Goal: Information Seeking & Learning: Learn about a topic

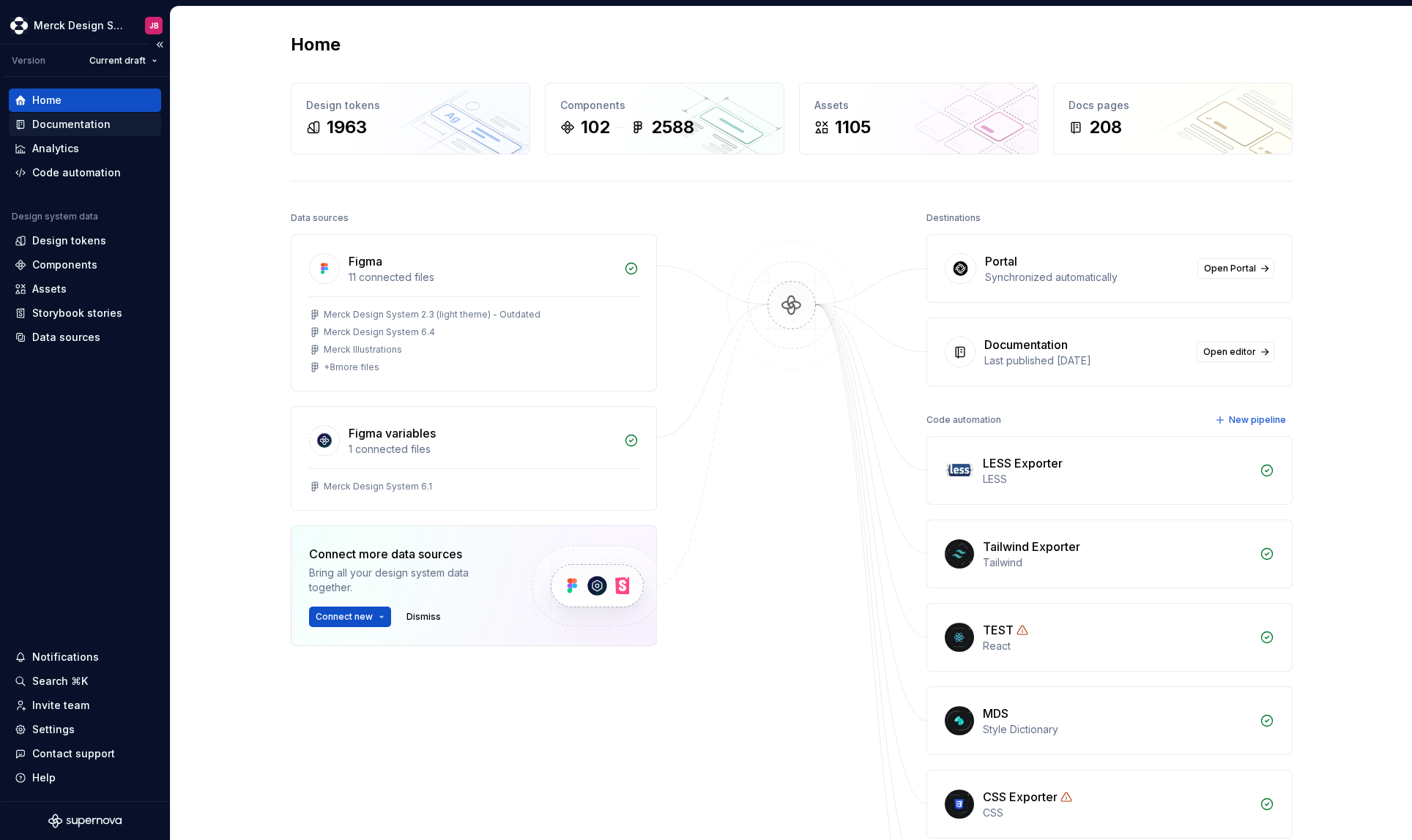
click at [60, 124] on div "Documentation" at bounding box center [71, 124] width 78 height 15
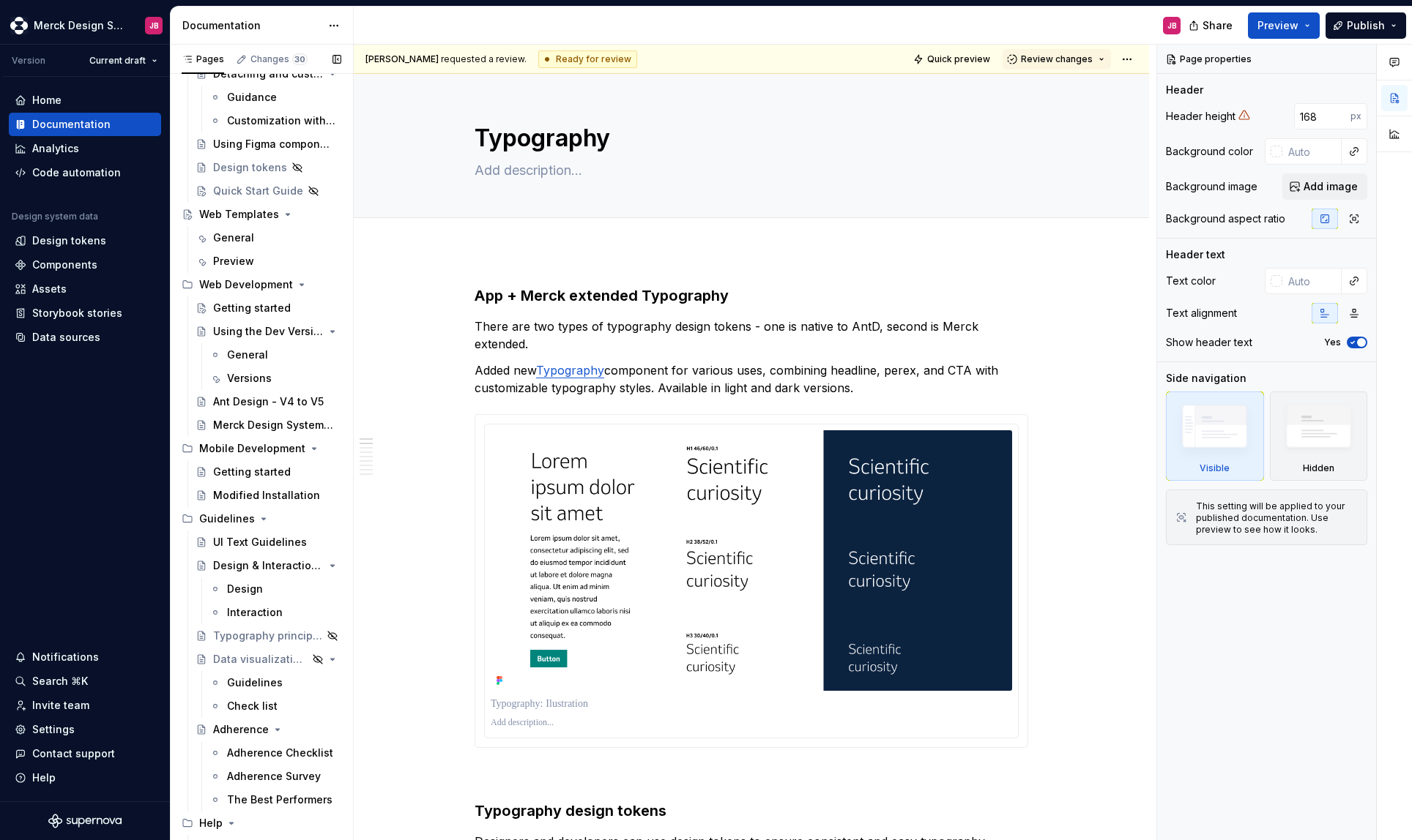
scroll to position [6548, 0]
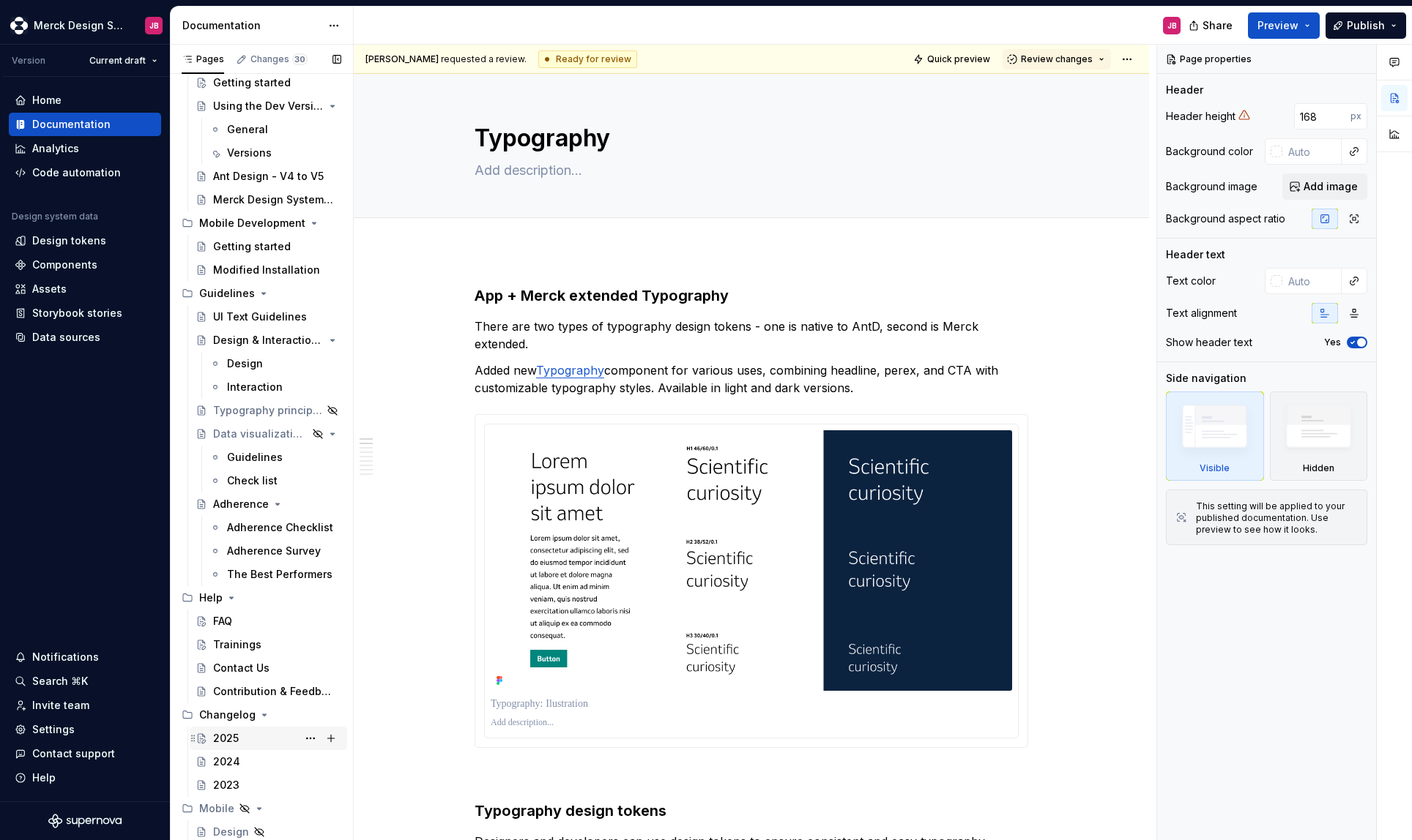
click at [252, 735] on div "2025" at bounding box center [277, 738] width 128 height 20
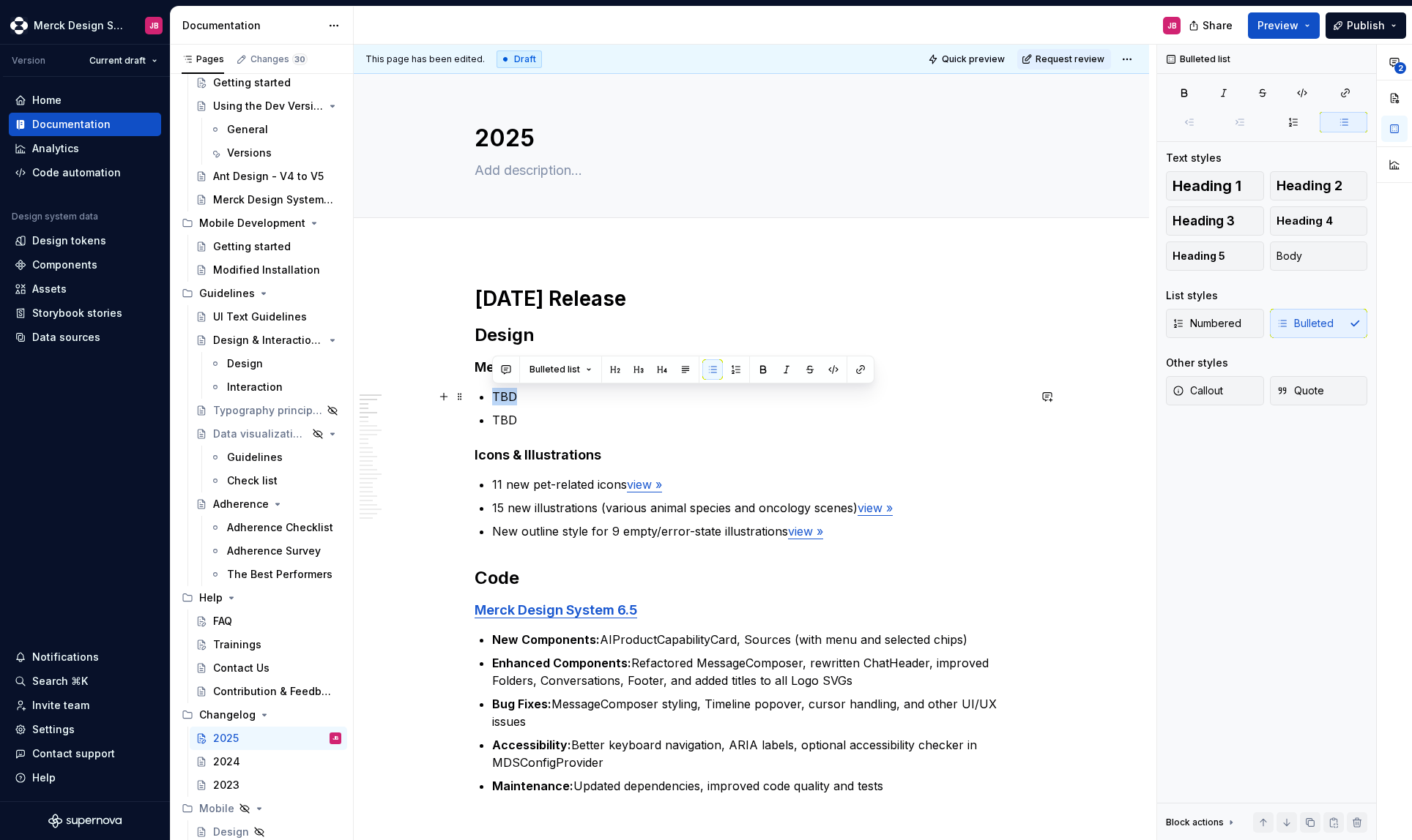
drag, startPoint x: 515, startPoint y: 397, endPoint x: 488, endPoint y: 394, distance: 27.2
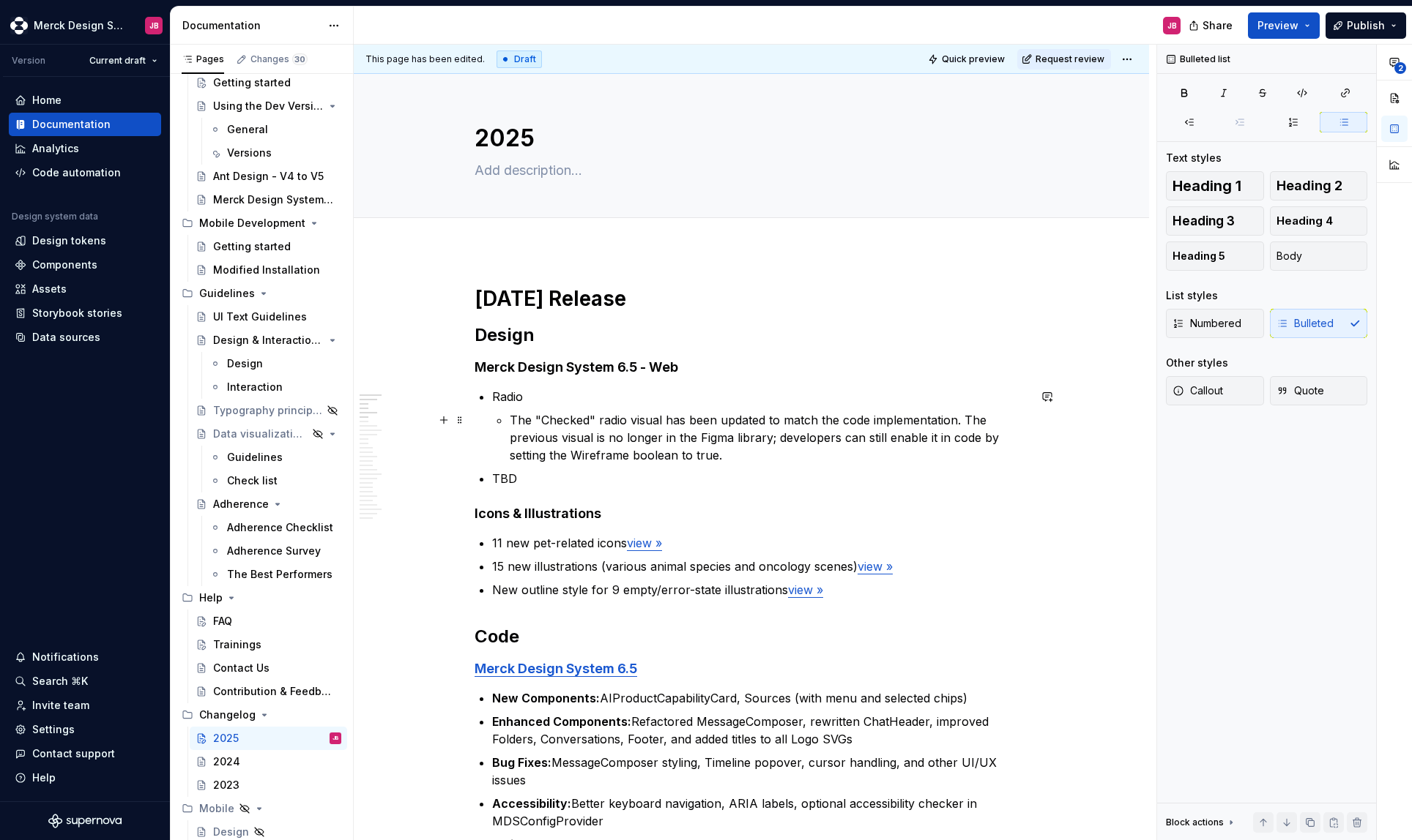
click at [743, 456] on p "The "Checked" radio visual has been updated to match the code implementation. T…" at bounding box center [768, 438] width 519 height 53
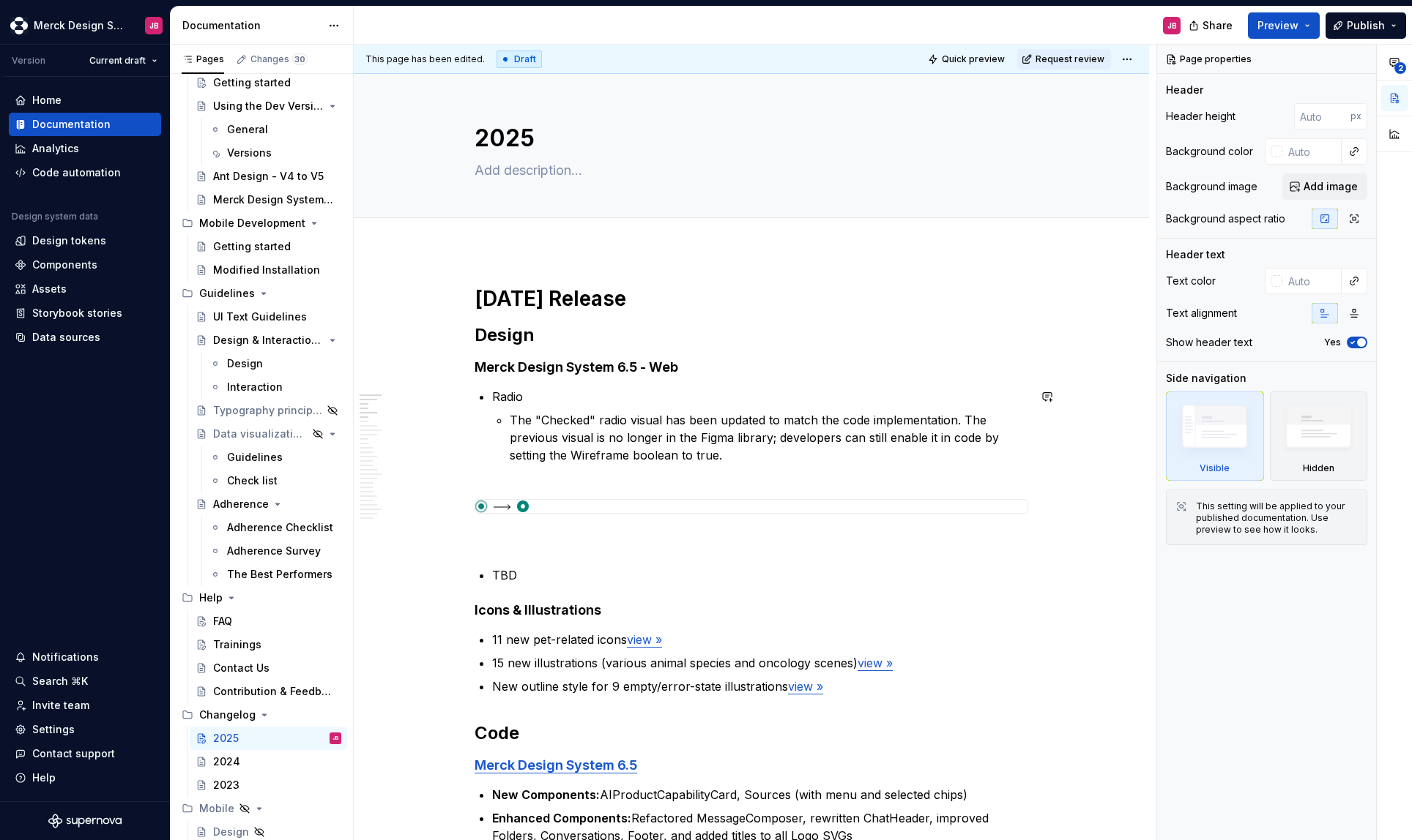
click at [547, 478] on p "The "Checked" radio visual has been updated to match the code implementation. T…" at bounding box center [768, 447] width 519 height 70
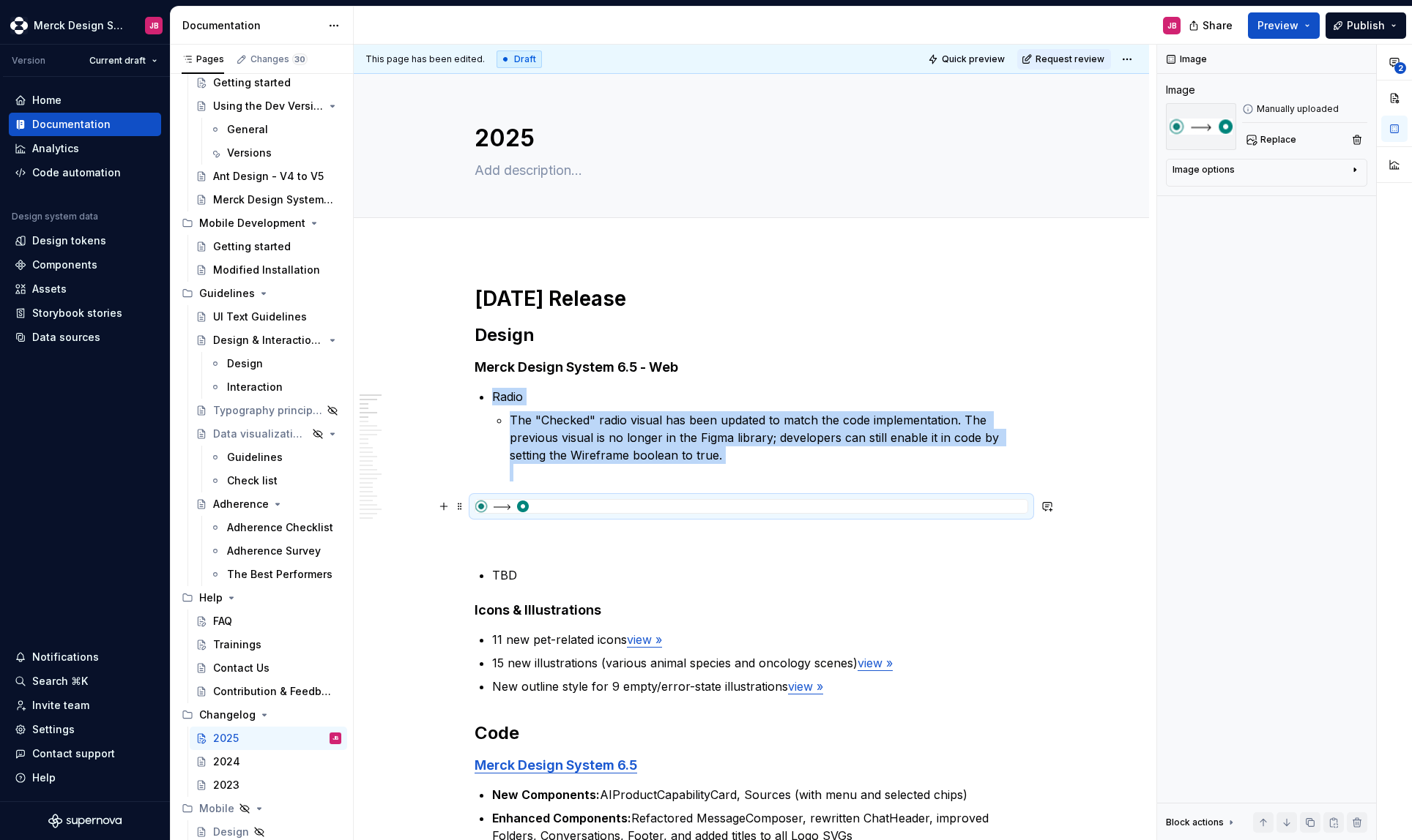
click at [566, 506] on div at bounding box center [751, 506] width 552 height 13
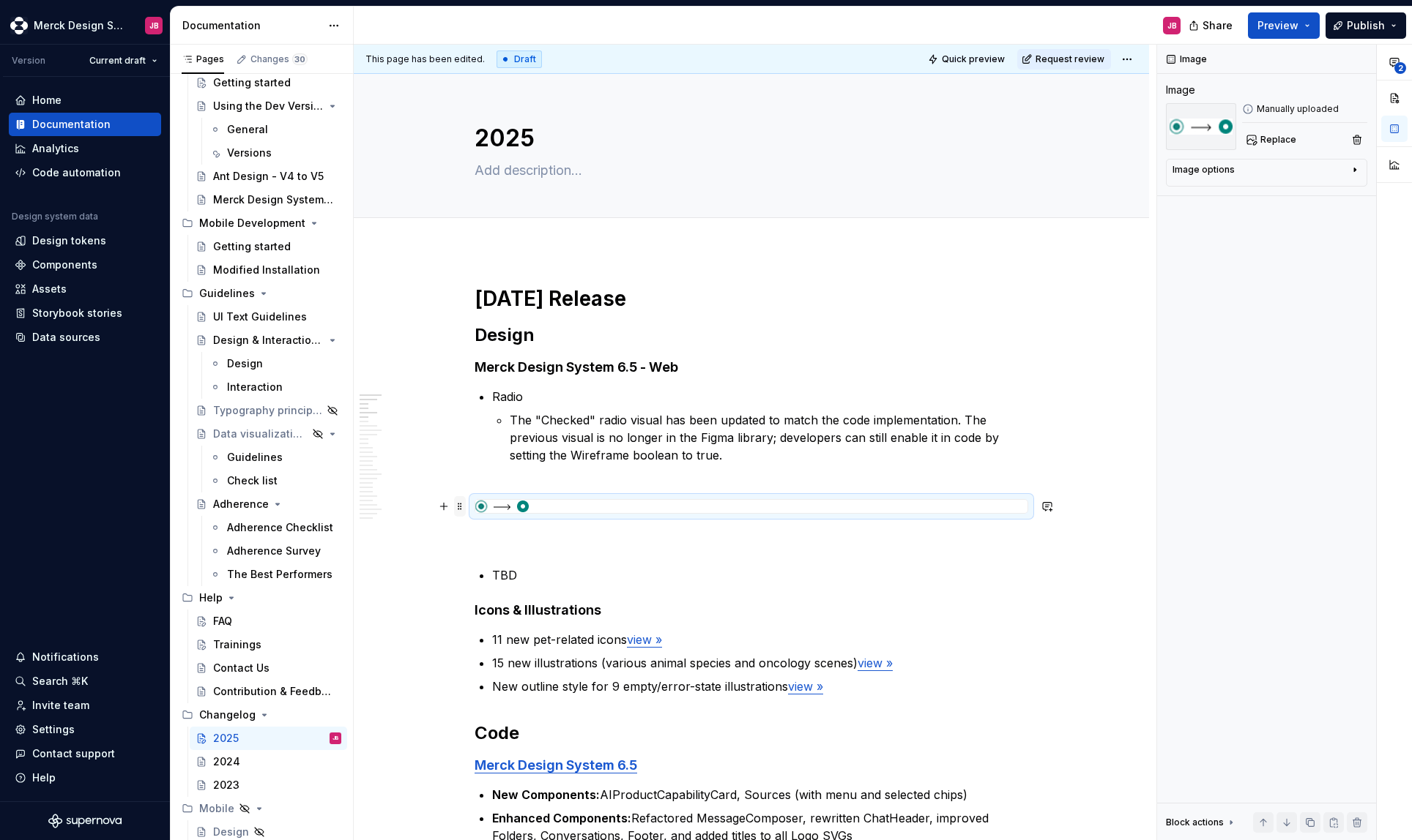
click at [461, 506] on span at bounding box center [459, 506] width 11 height 20
click at [492, 477] on li "Radio The "Checked" radio visual has been updated to match the code implementat…" at bounding box center [760, 434] width 537 height 94
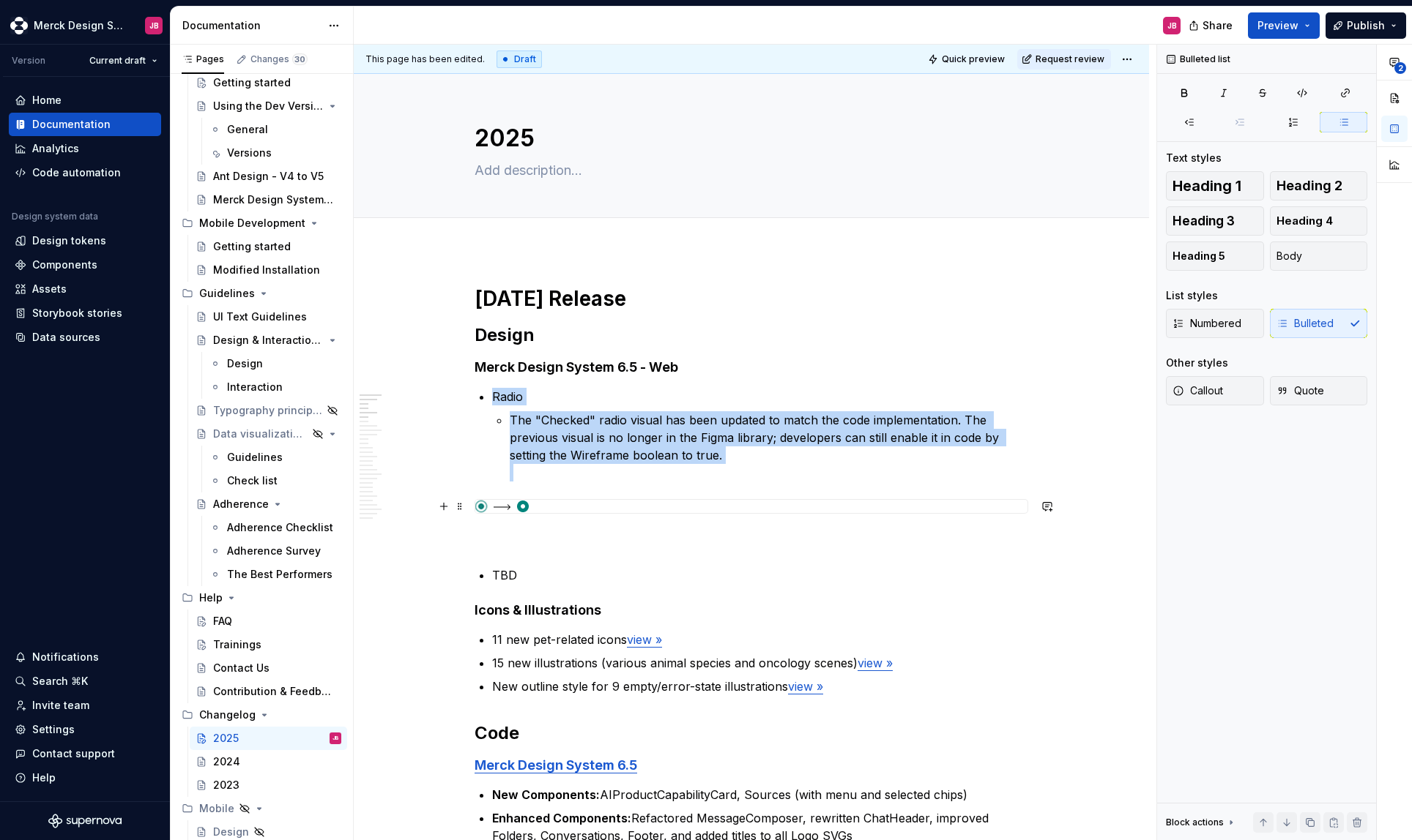
click at [523, 510] on img at bounding box center [501, 506] width 54 height 13
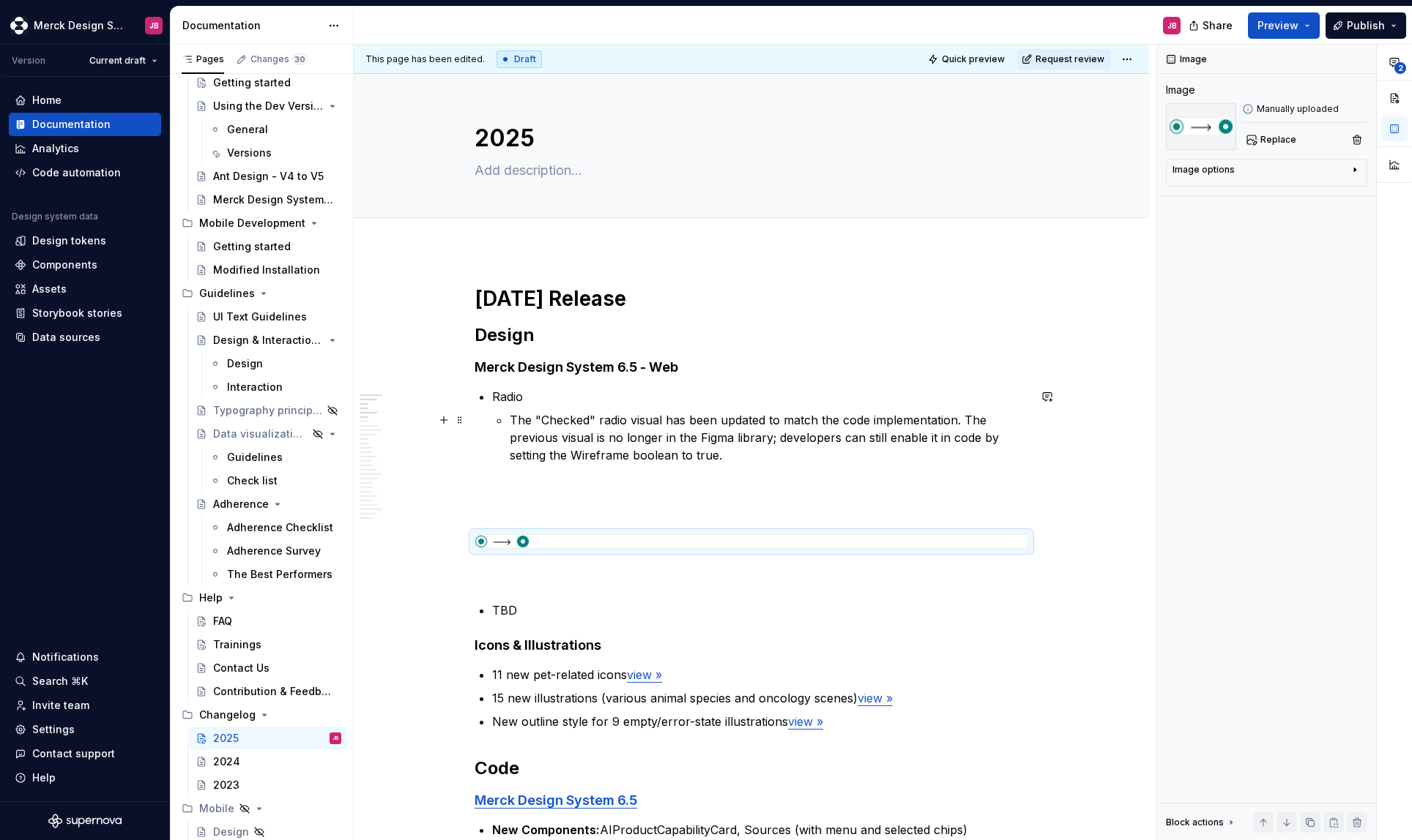
click at [539, 479] on p "The "Checked" radio visual has been updated to match the code implementation. T…" at bounding box center [768, 464] width 519 height 105
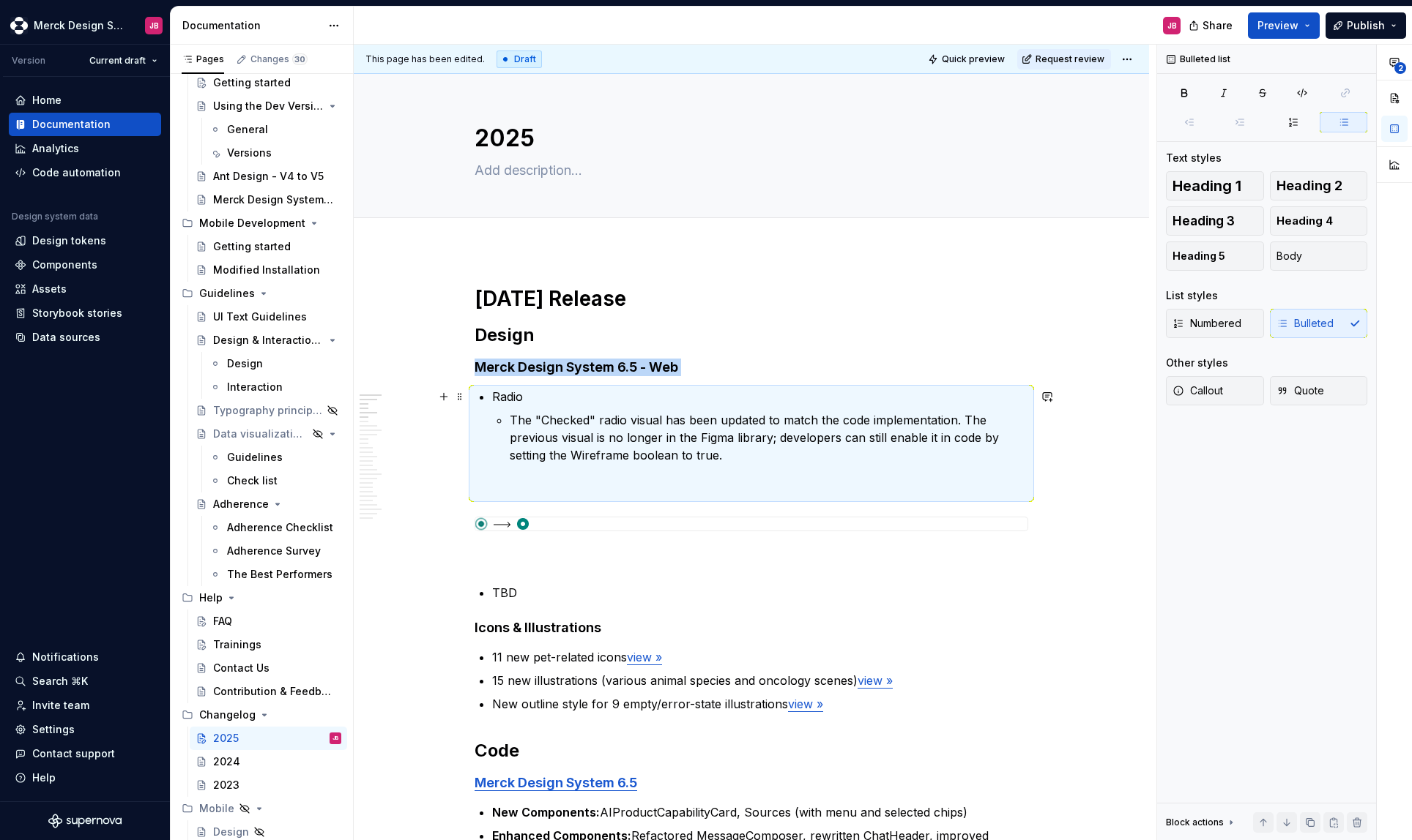
click at [544, 401] on p "Radio" at bounding box center [760, 397] width 537 height 18
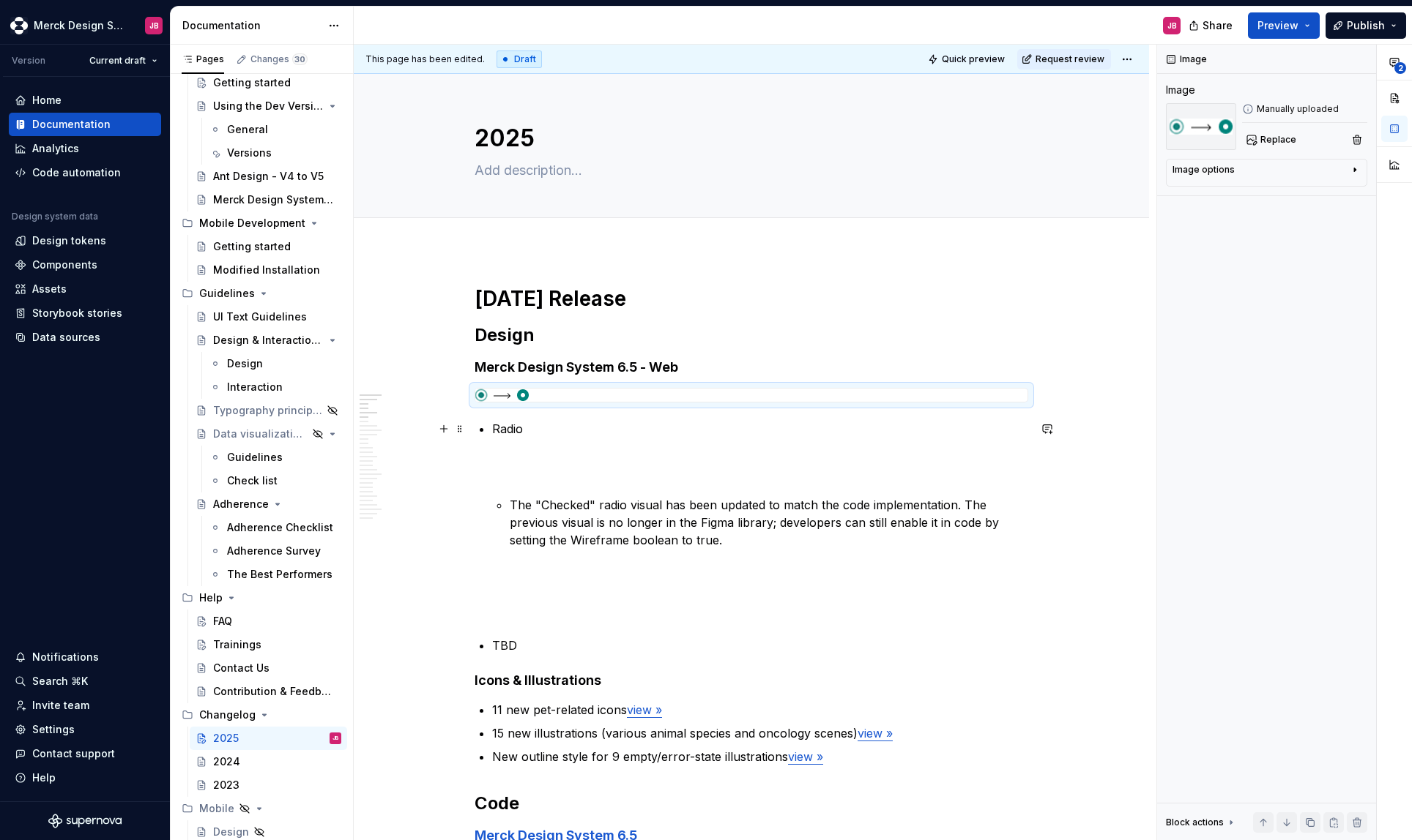
click at [539, 459] on p "Radio" at bounding box center [760, 456] width 537 height 70
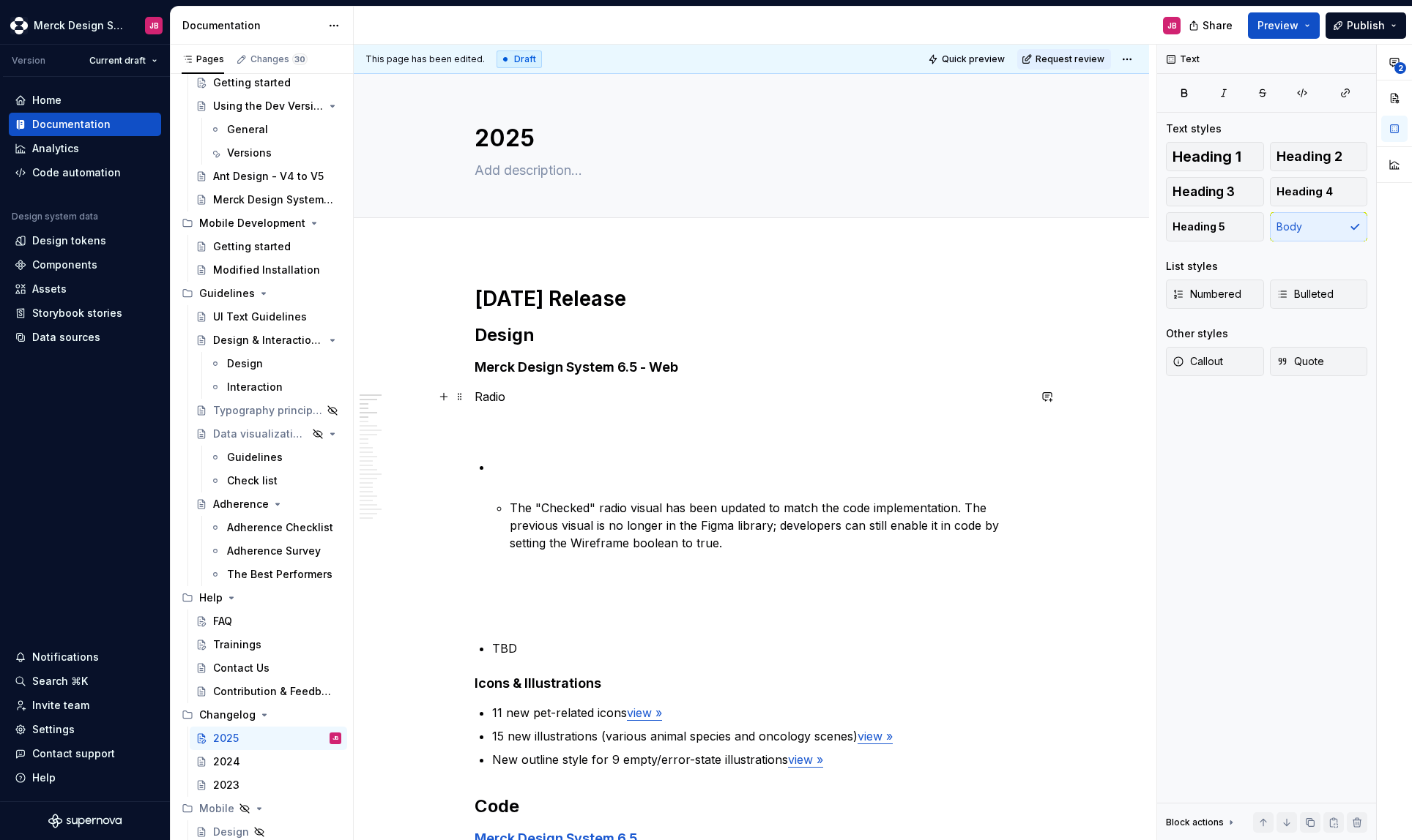
click at [487, 395] on p "Radio" at bounding box center [751, 414] width 554 height 53
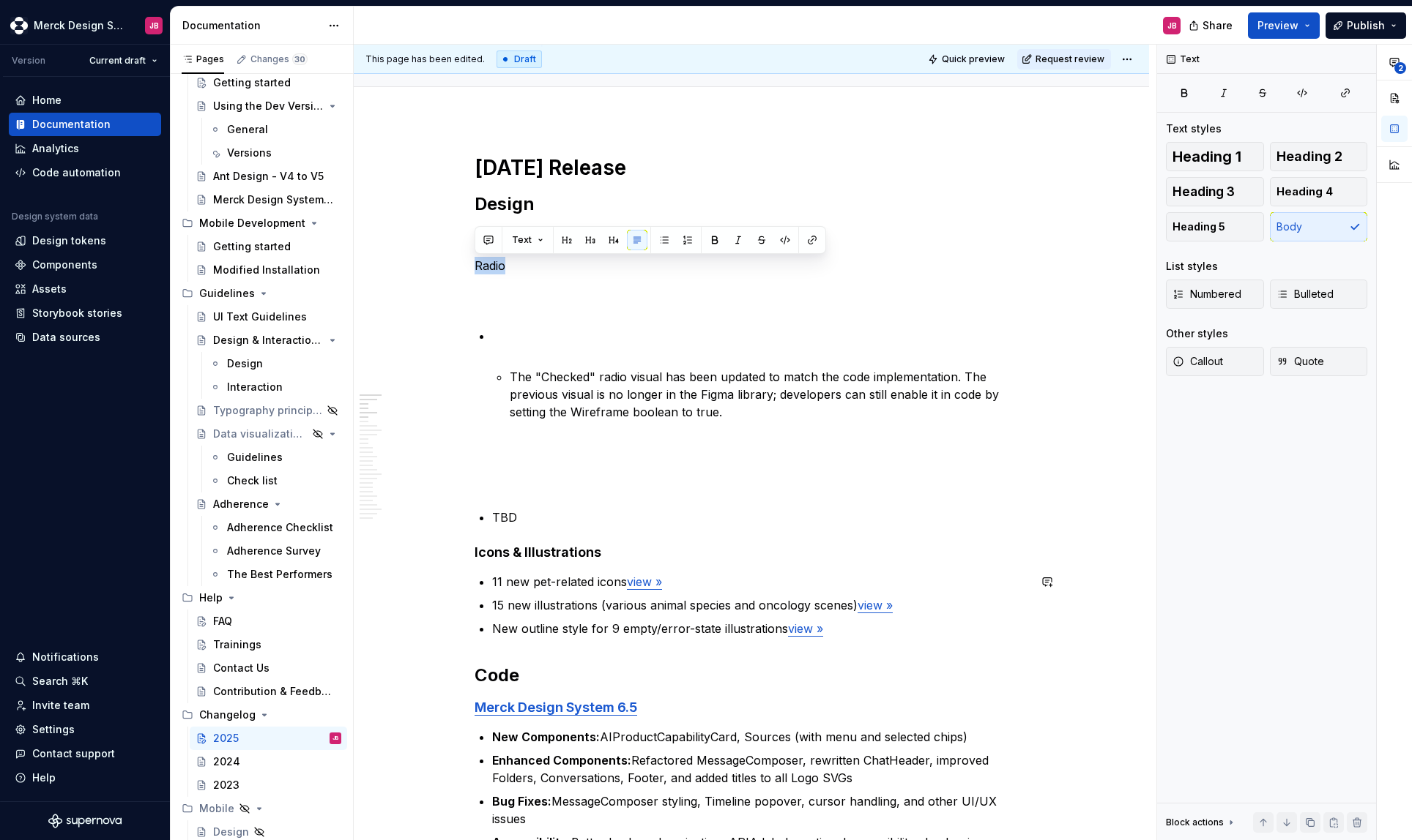
scroll to position [129, 0]
click at [510, 281] on p "Radio" at bounding box center [751, 285] width 554 height 53
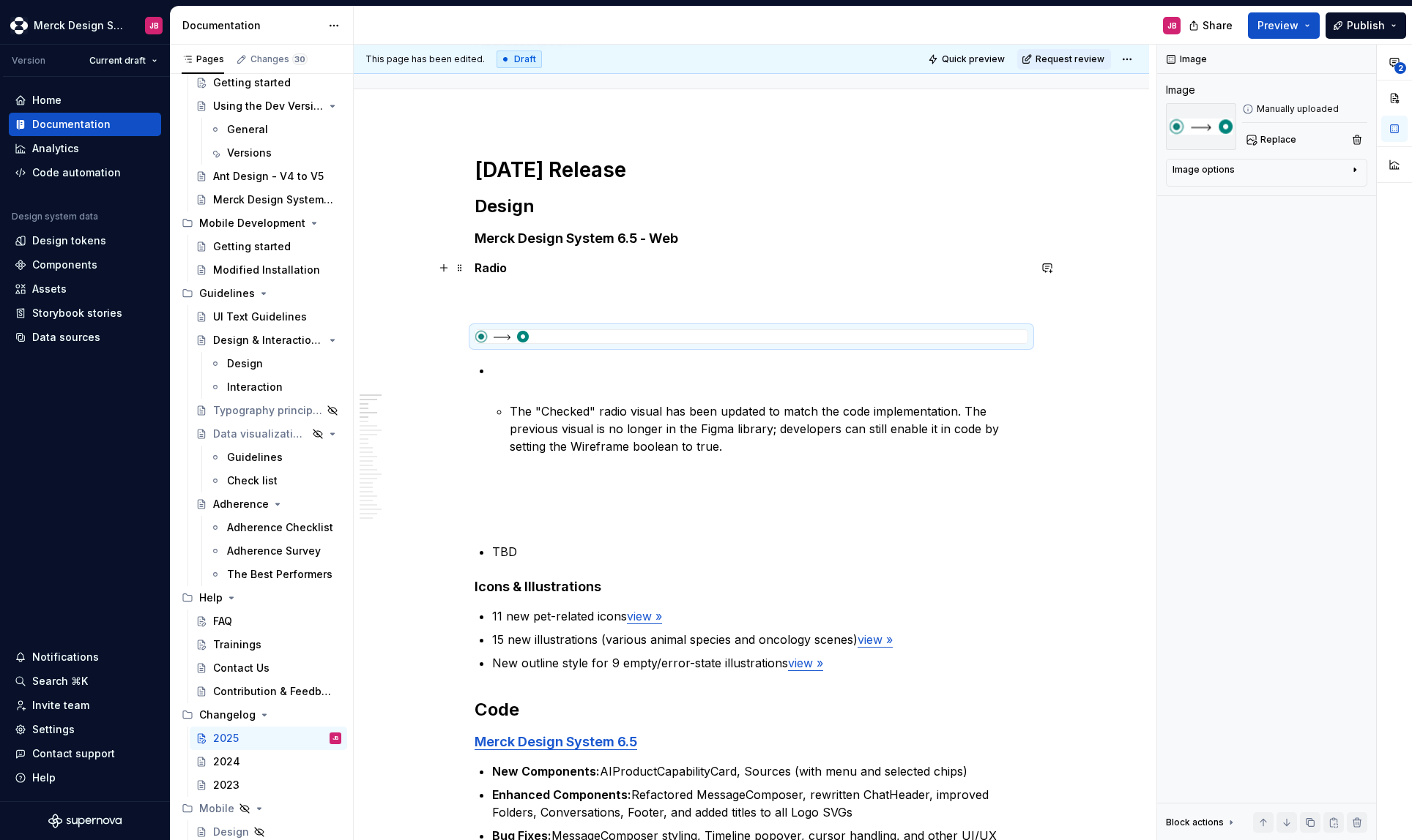
click at [506, 302] on p "Radio" at bounding box center [751, 285] width 554 height 53
click at [486, 299] on p "Radio" at bounding box center [751, 285] width 554 height 53
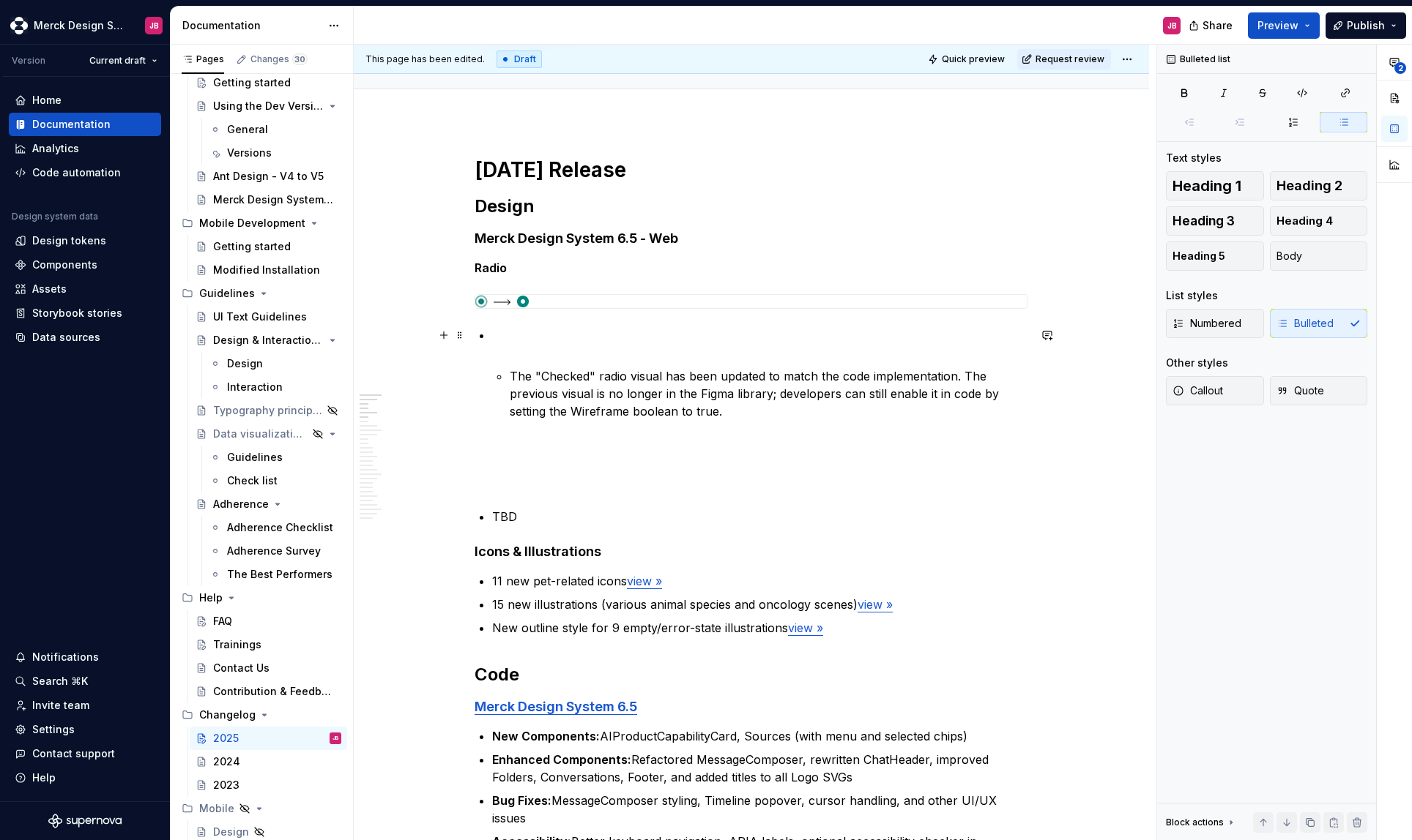
click at [503, 332] on p at bounding box center [760, 344] width 537 height 35
type textarea "*"
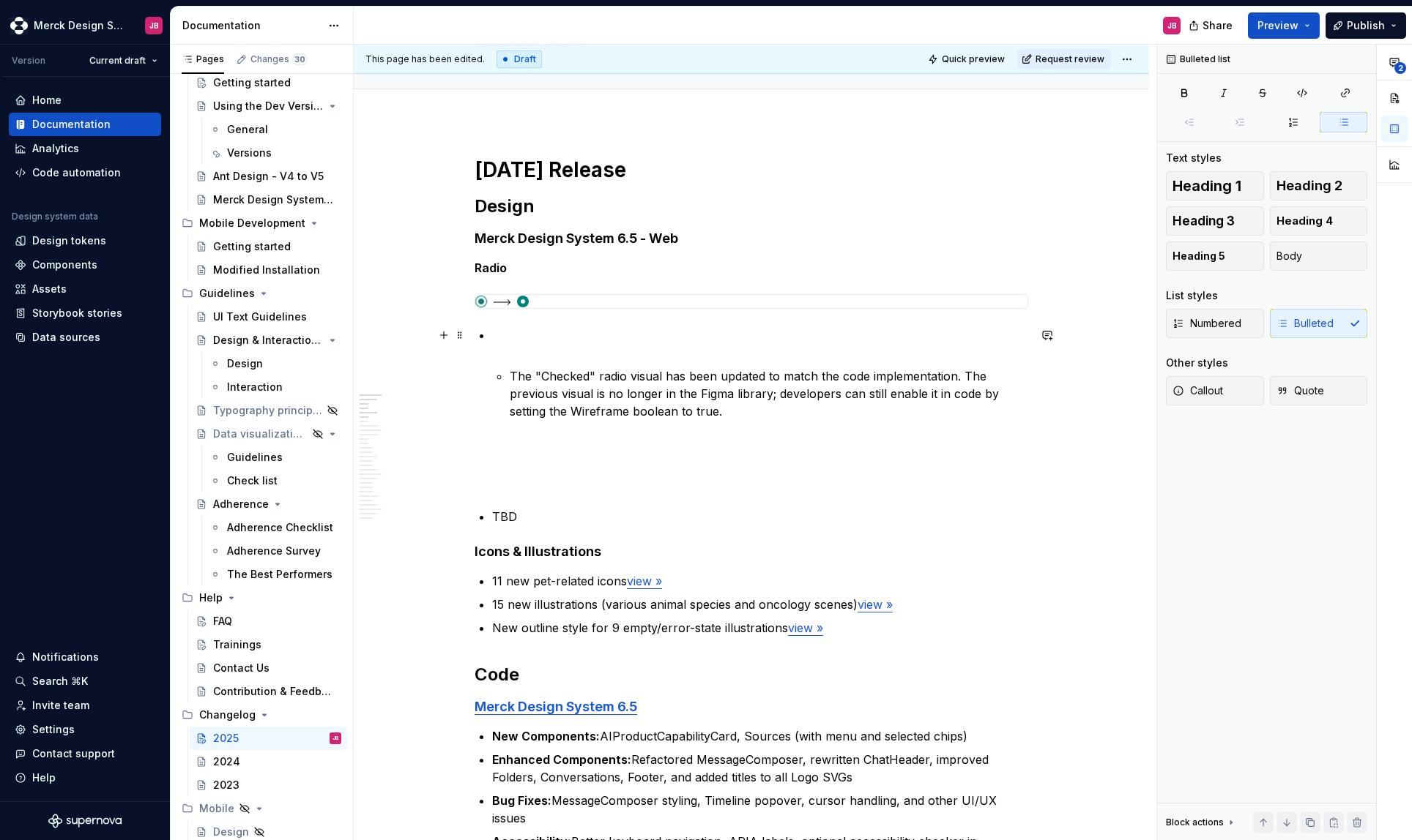
click at [501, 336] on p at bounding box center [760, 344] width 537 height 35
click at [506, 376] on li "The "Checked" radio visual has been updated to match the code implementation. T…" at bounding box center [760, 391] width 537 height 129
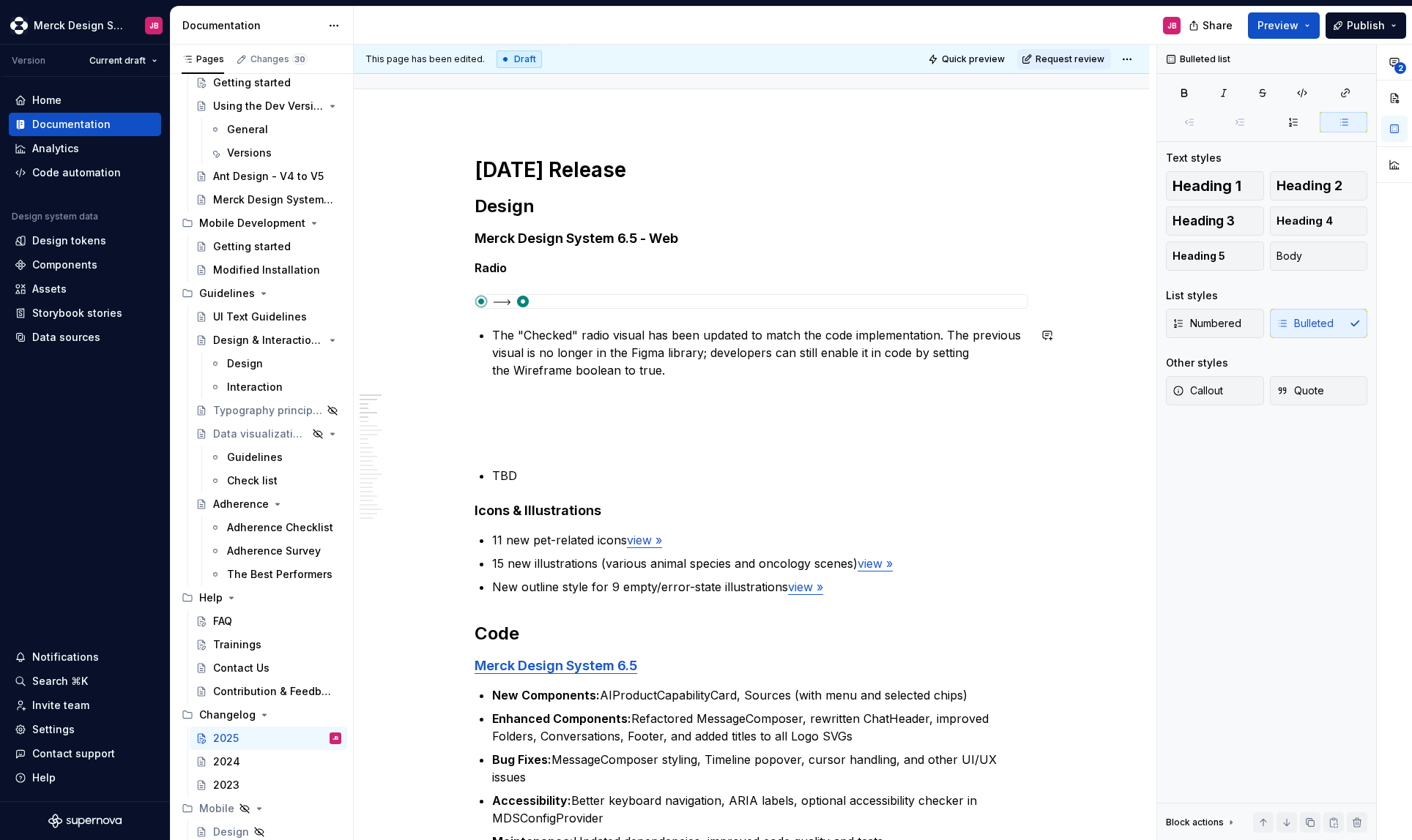
click at [494, 395] on p "The "Checked" radio visual has been updated to match the code implementation. T…" at bounding box center [760, 370] width 537 height 88
click at [501, 406] on p "The "Checked" radio visual has been updated to match the code implementation. T…" at bounding box center [760, 370] width 537 height 88
click at [511, 395] on p "The "Checked" radio visual has been updated to match the code implementation. T…" at bounding box center [760, 370] width 537 height 88
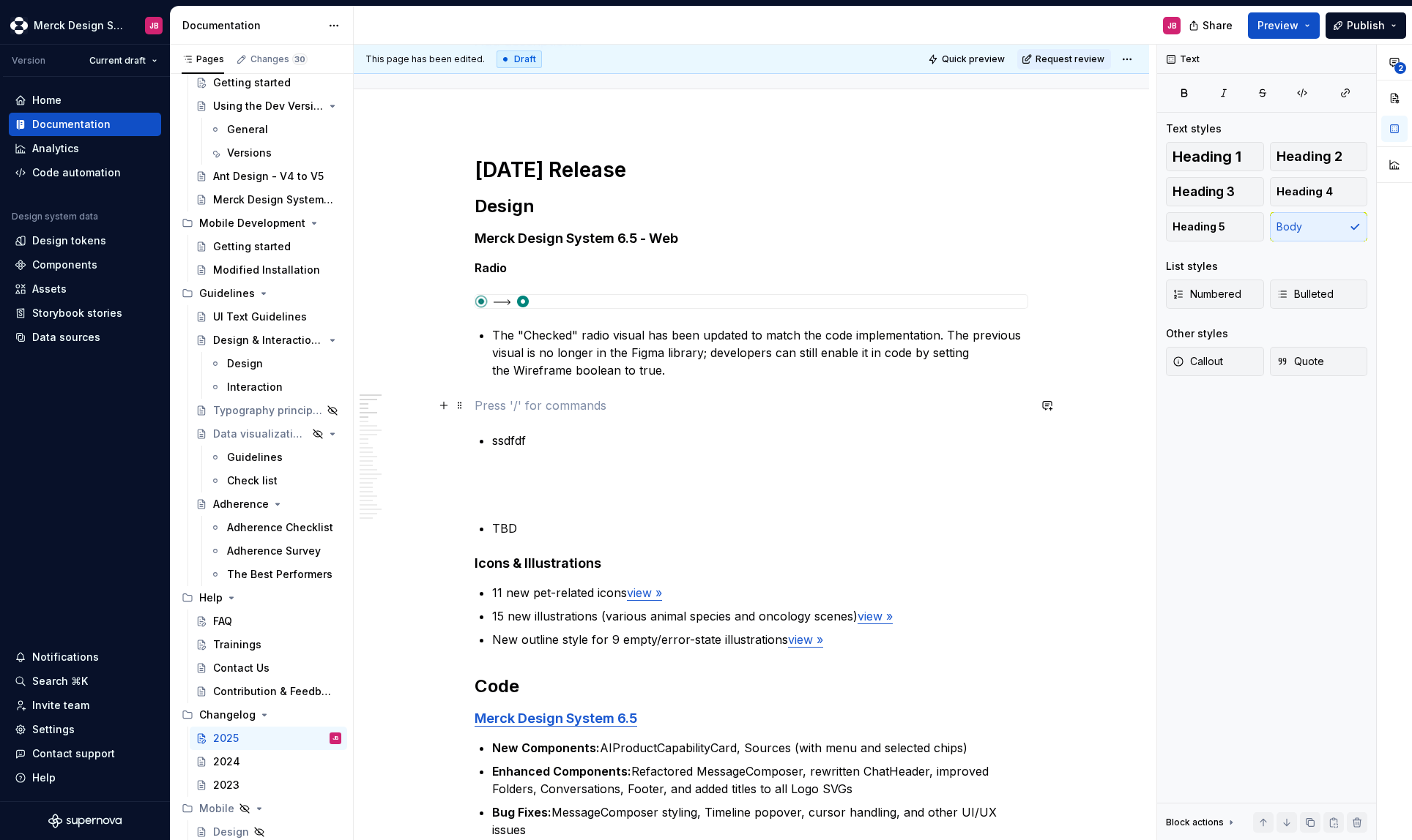
click at [540, 406] on p at bounding box center [751, 406] width 554 height 18
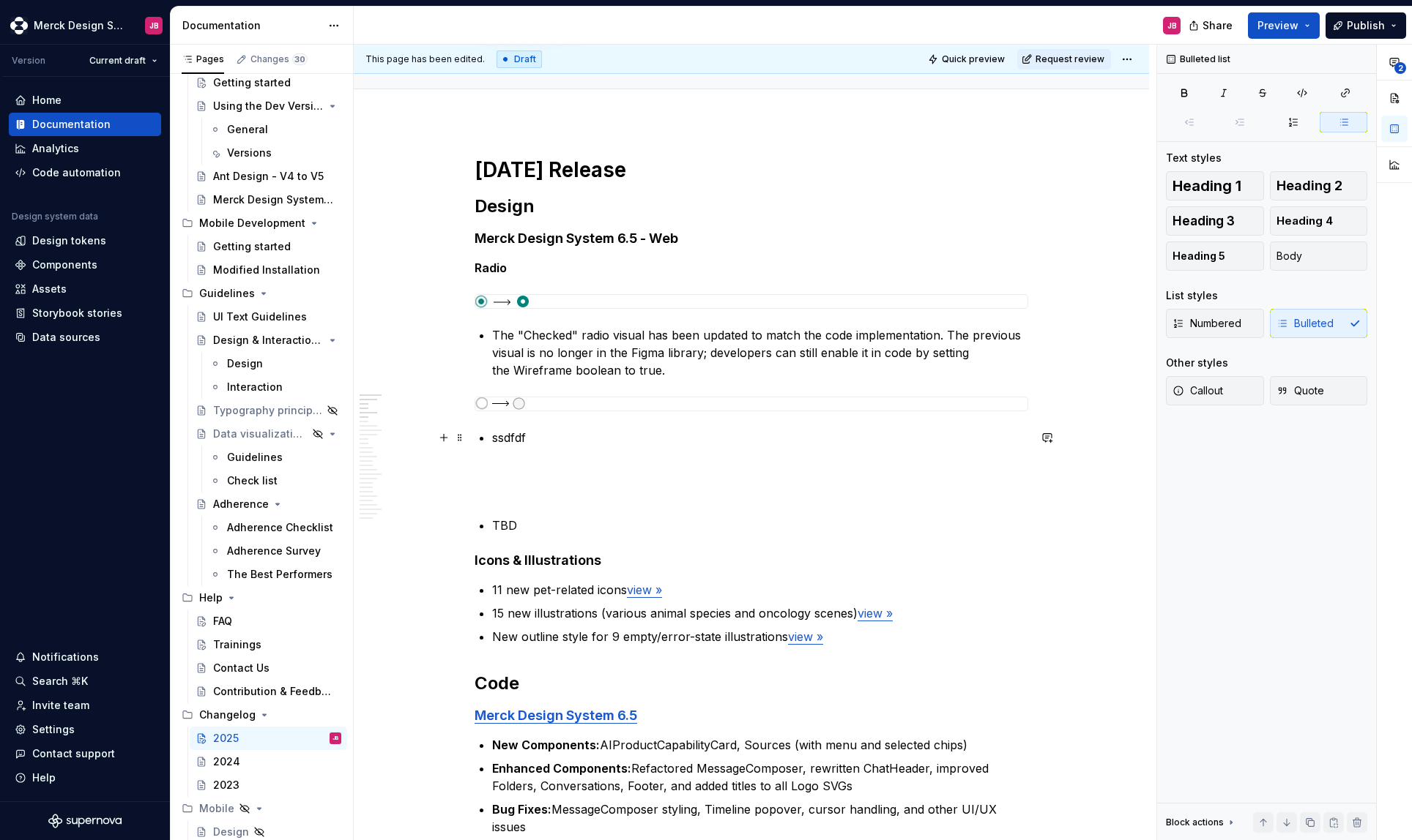
click at [548, 439] on p "ssdfdf" at bounding box center [760, 447] width 537 height 35
click at [522, 441] on p "ssdfdf" at bounding box center [760, 447] width 537 height 35
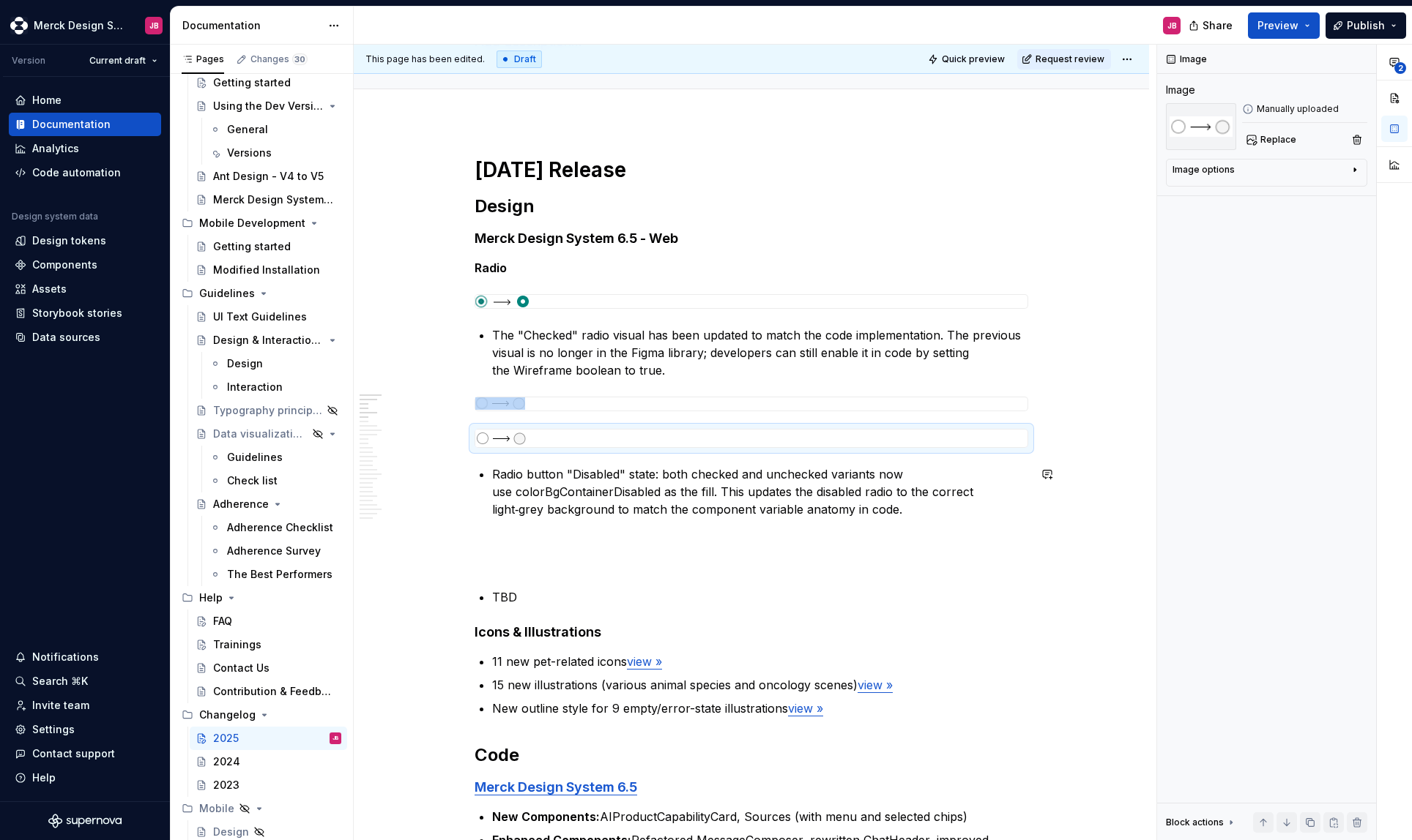
click at [624, 532] on p "Radio button "Disabled" state: both checked and unchecked variants now use colo…" at bounding box center [760, 500] width 537 height 70
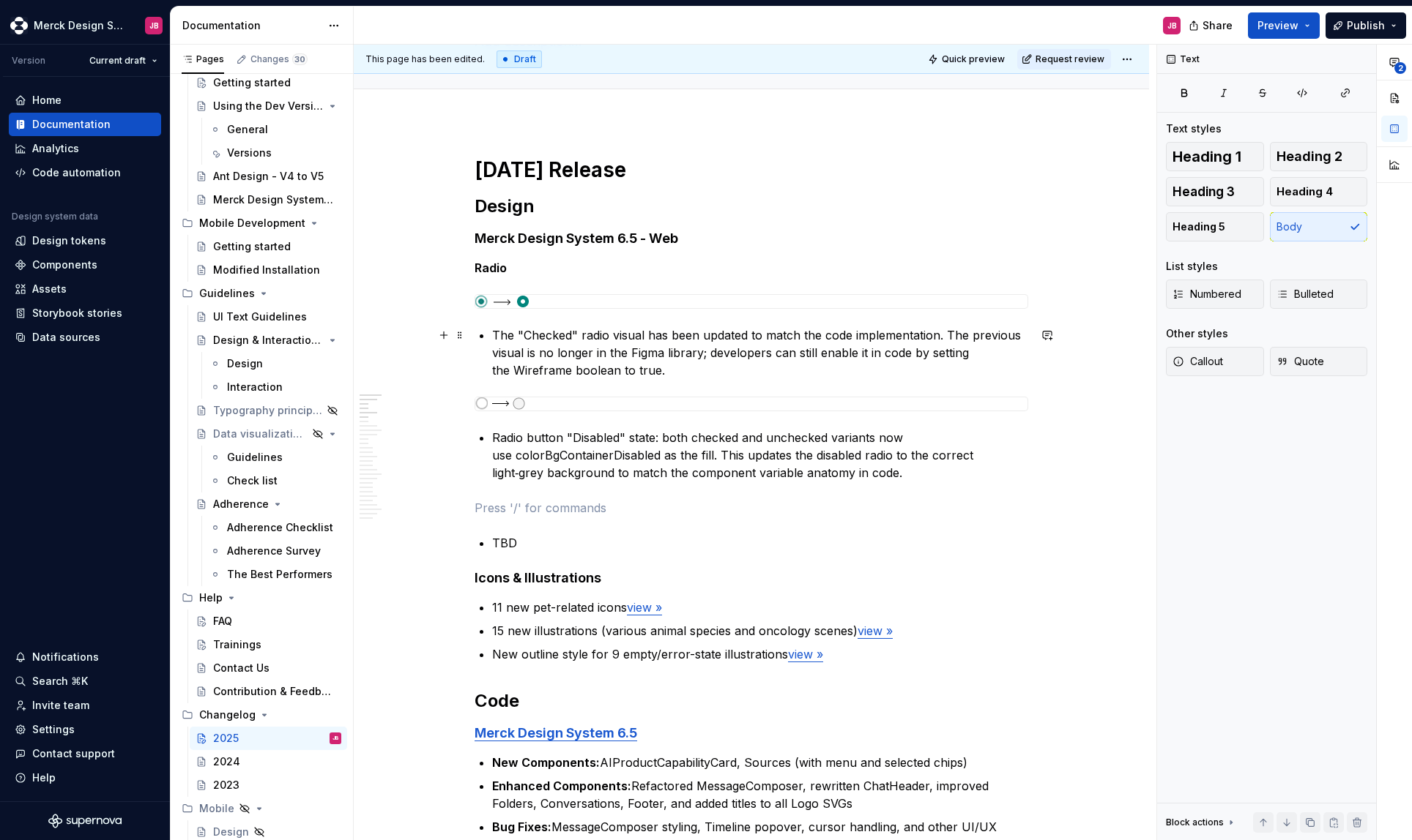
click at [704, 373] on p "The "Checked" radio visual has been updated to match the code implementation. T…" at bounding box center [760, 353] width 537 height 53
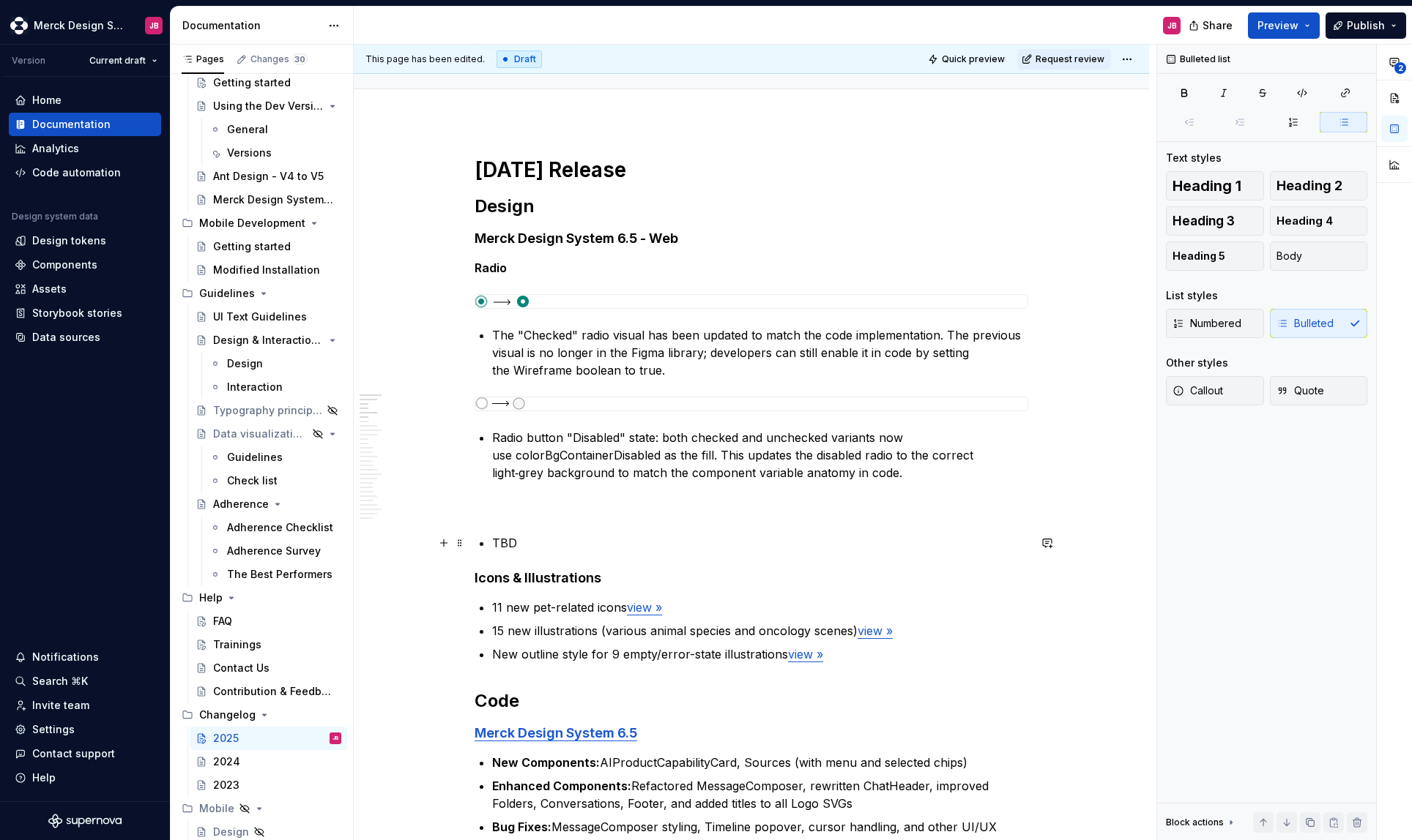
click at [497, 542] on p "TBD" at bounding box center [760, 543] width 537 height 18
click at [509, 505] on p at bounding box center [751, 508] width 554 height 18
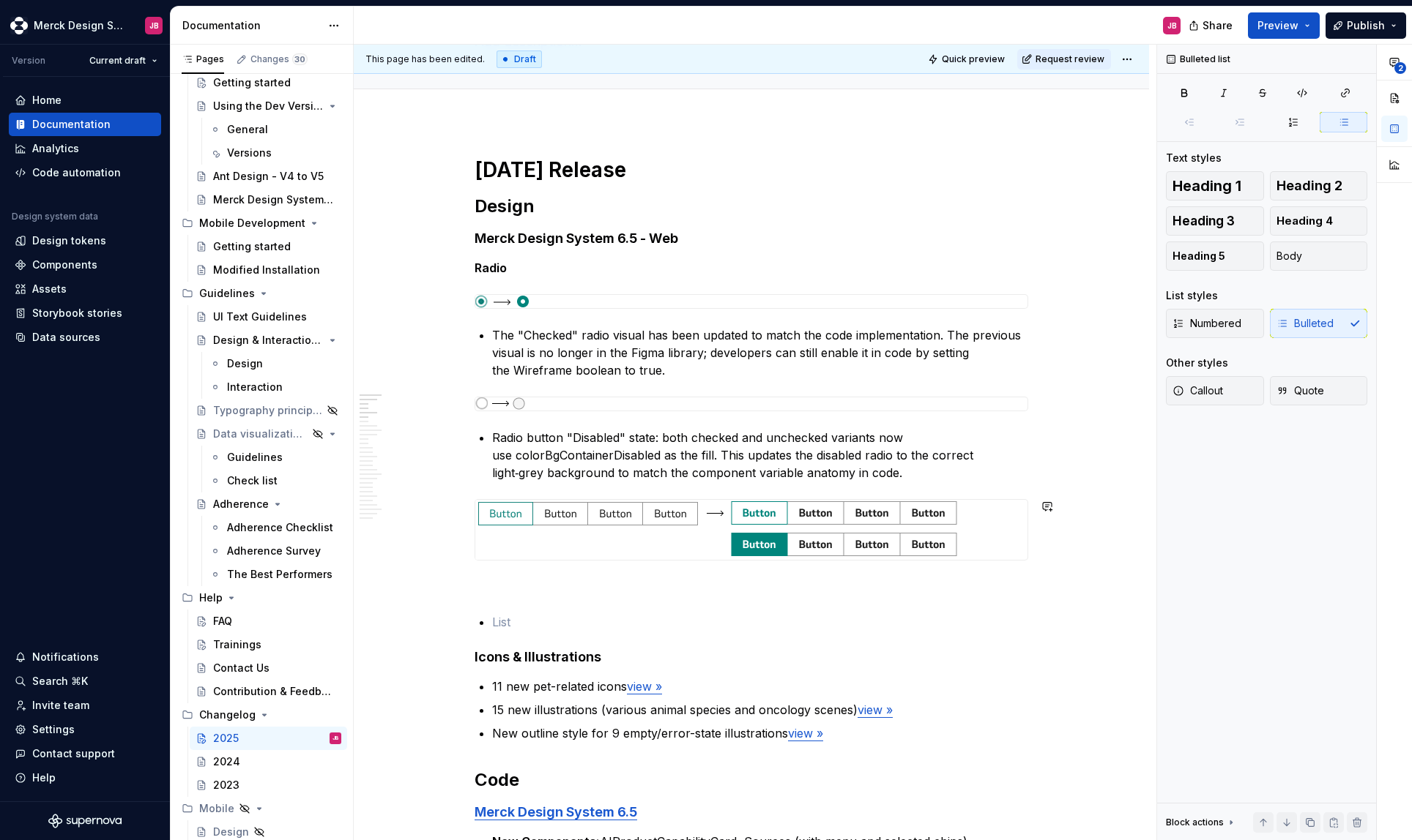
click at [931, 474] on p "Radio button "Disabled" state: both checked and unchecked variants now use colo…" at bounding box center [760, 456] width 537 height 53
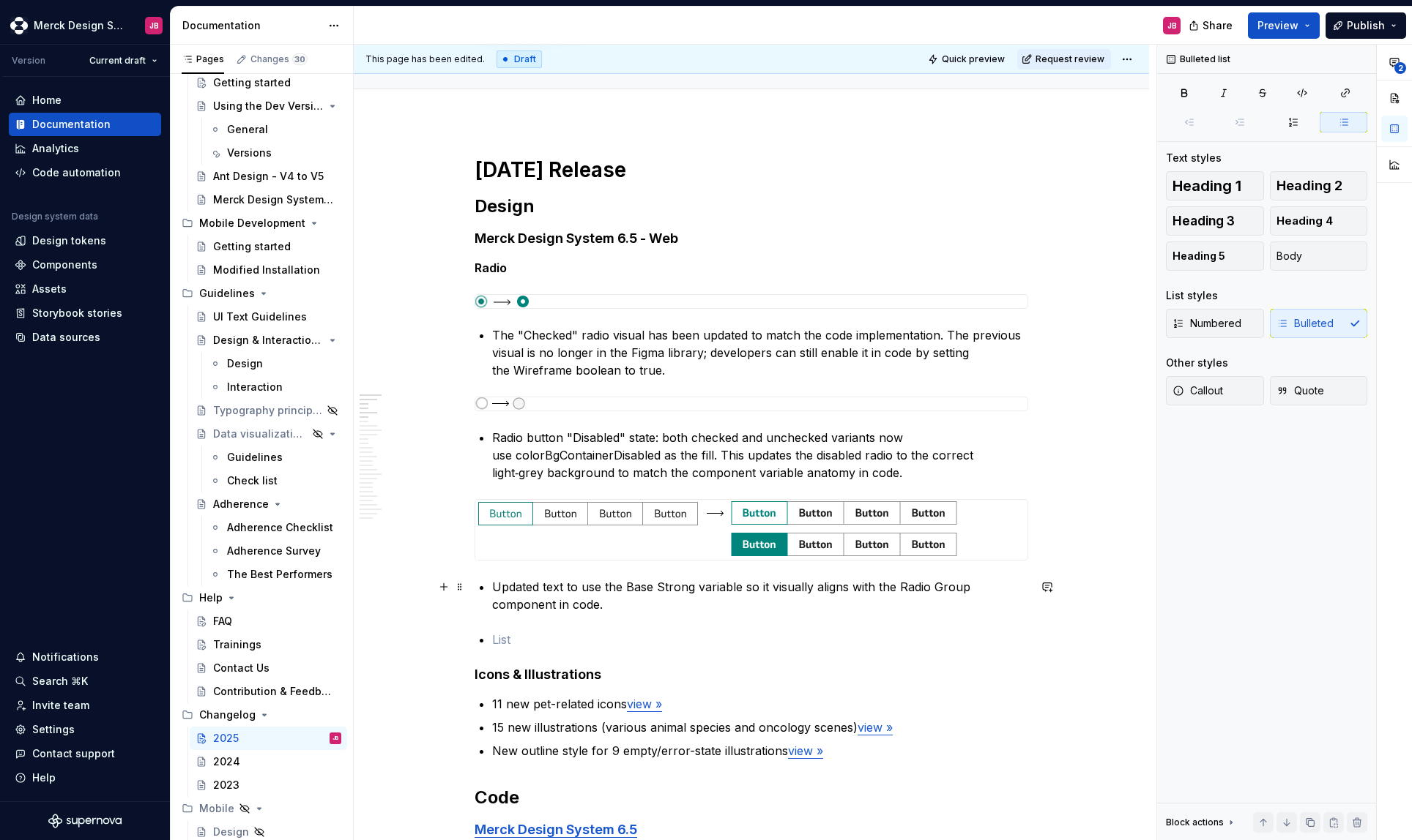
click at [541, 585] on p "Updated text to use the Base Strong variable so it visually aligns with the Rad…" at bounding box center [760, 596] width 537 height 35
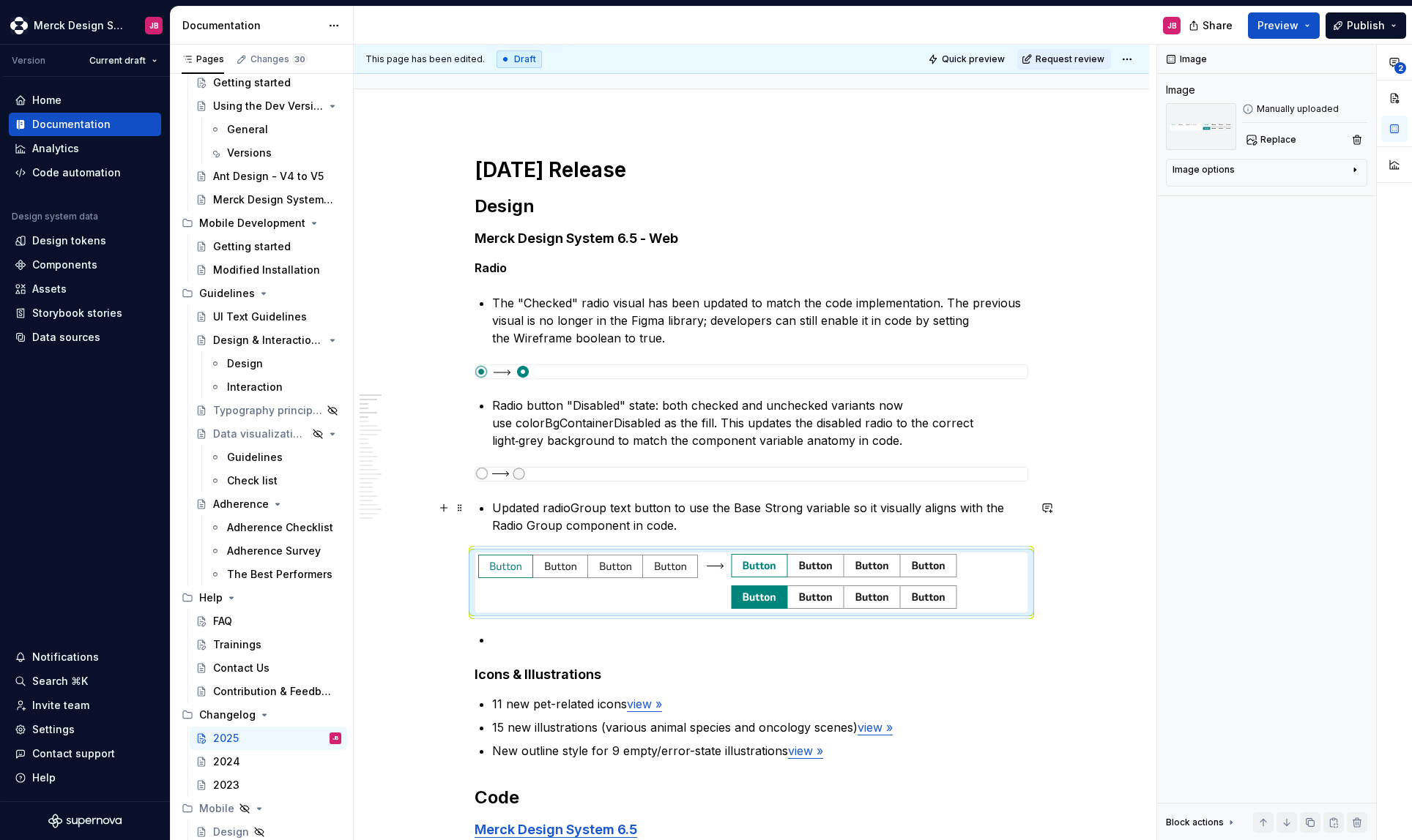
click at [504, 513] on p "Updated radioGroup text button to use the Base Strong variable so it visually a…" at bounding box center [760, 517] width 537 height 35
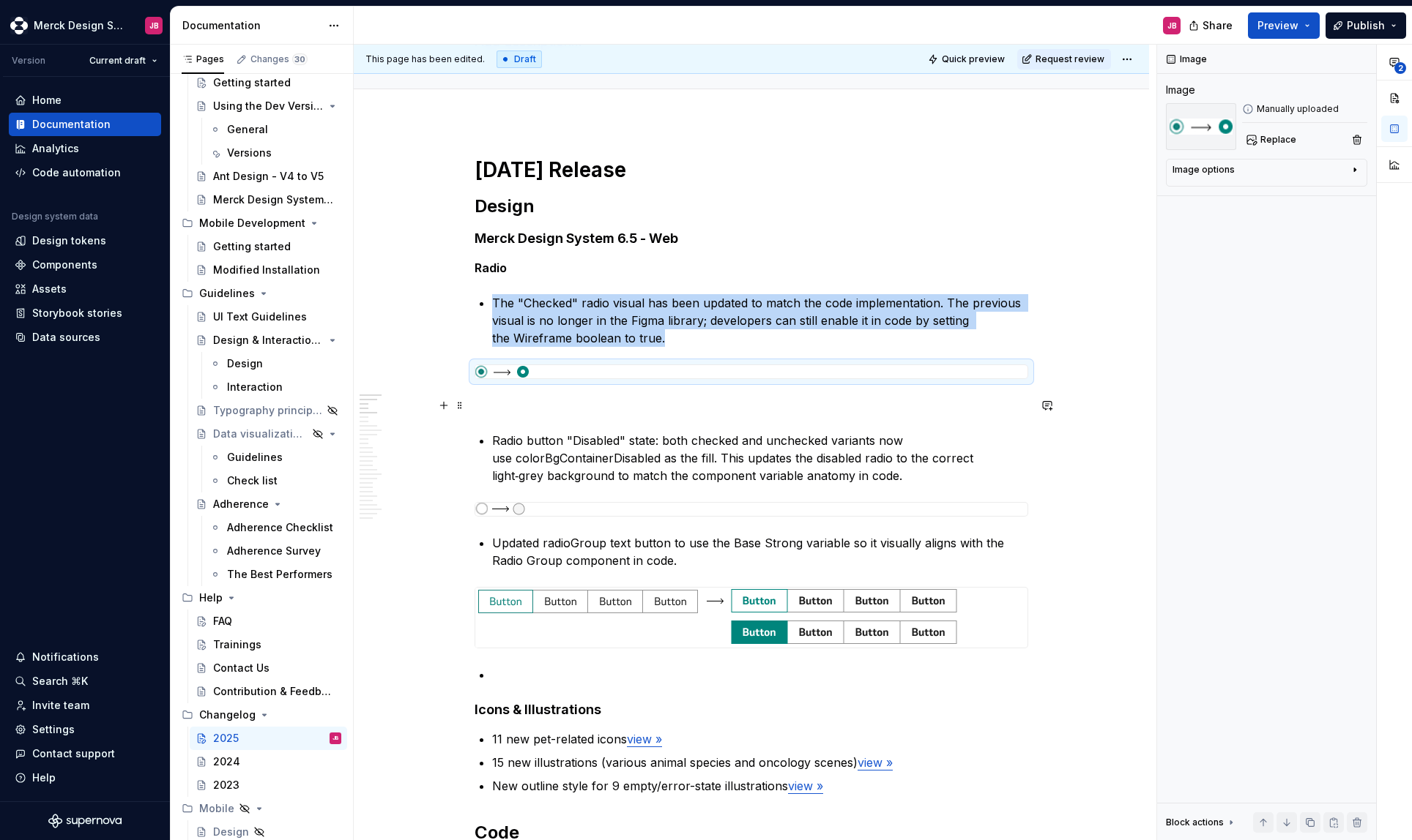
click at [602, 407] on p at bounding box center [751, 406] width 554 height 18
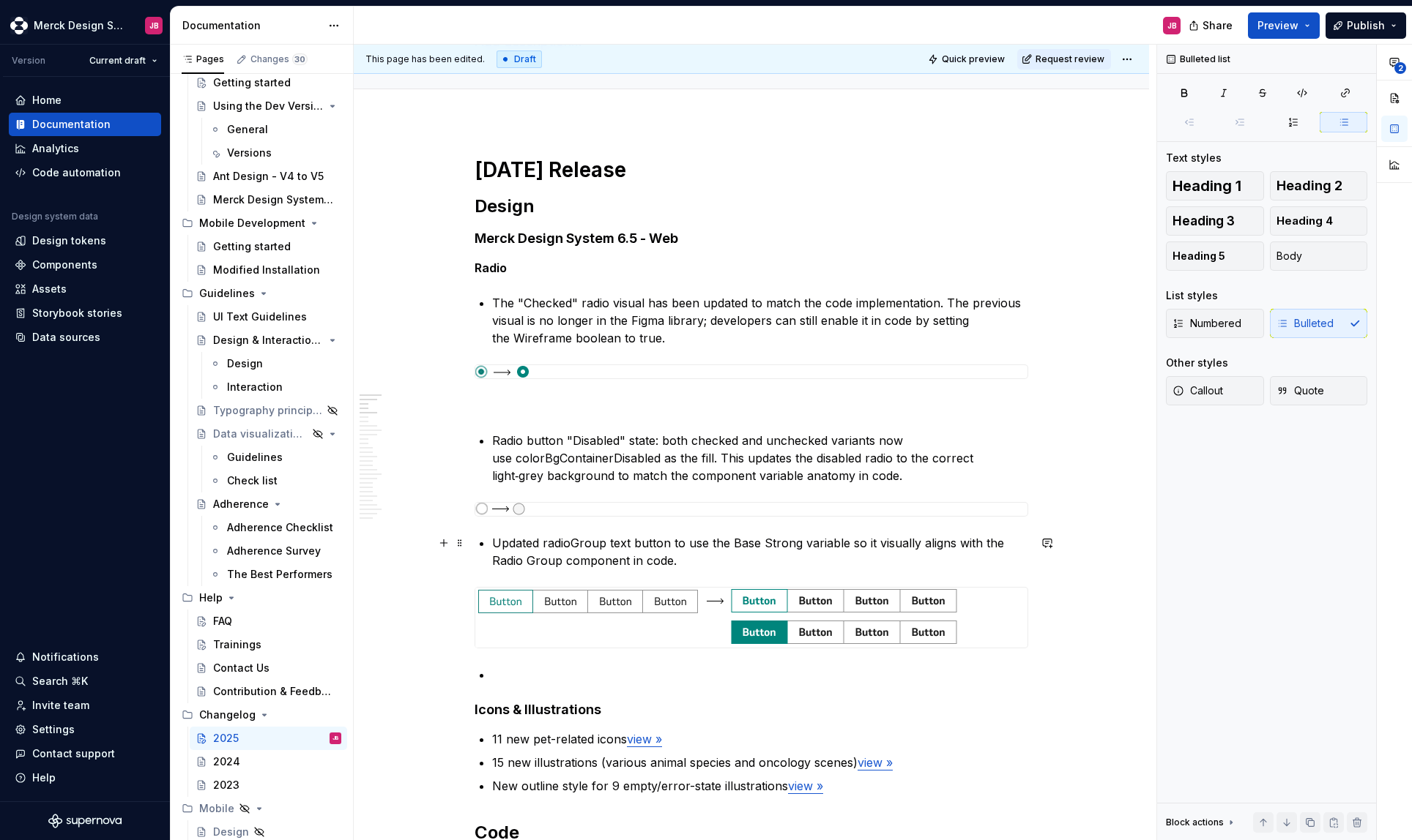
click at [493, 540] on p "Updated radioGroup text button to use the Base Strong variable so it visually a…" at bounding box center [760, 552] width 537 height 35
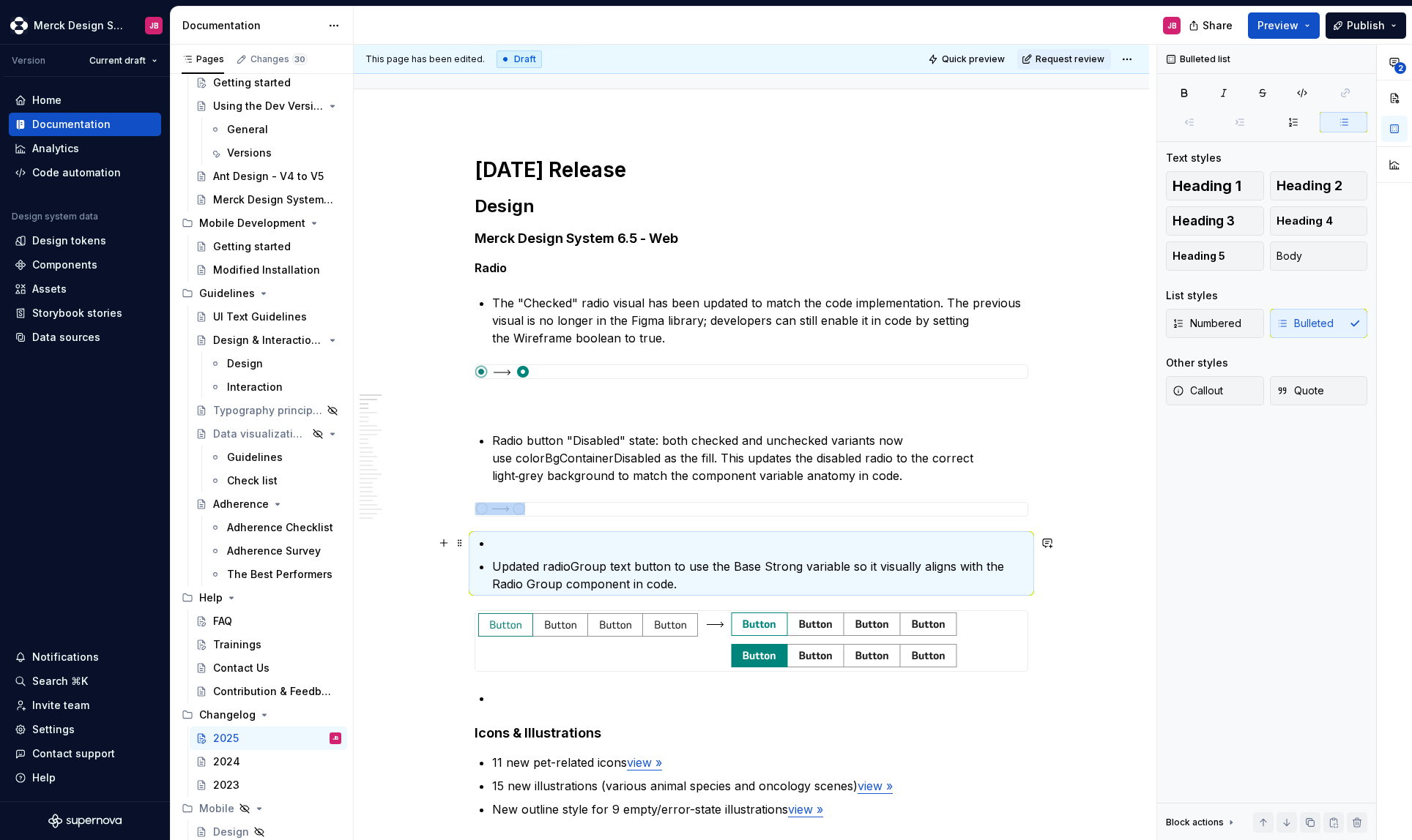
click at [504, 549] on p at bounding box center [760, 543] width 537 height 18
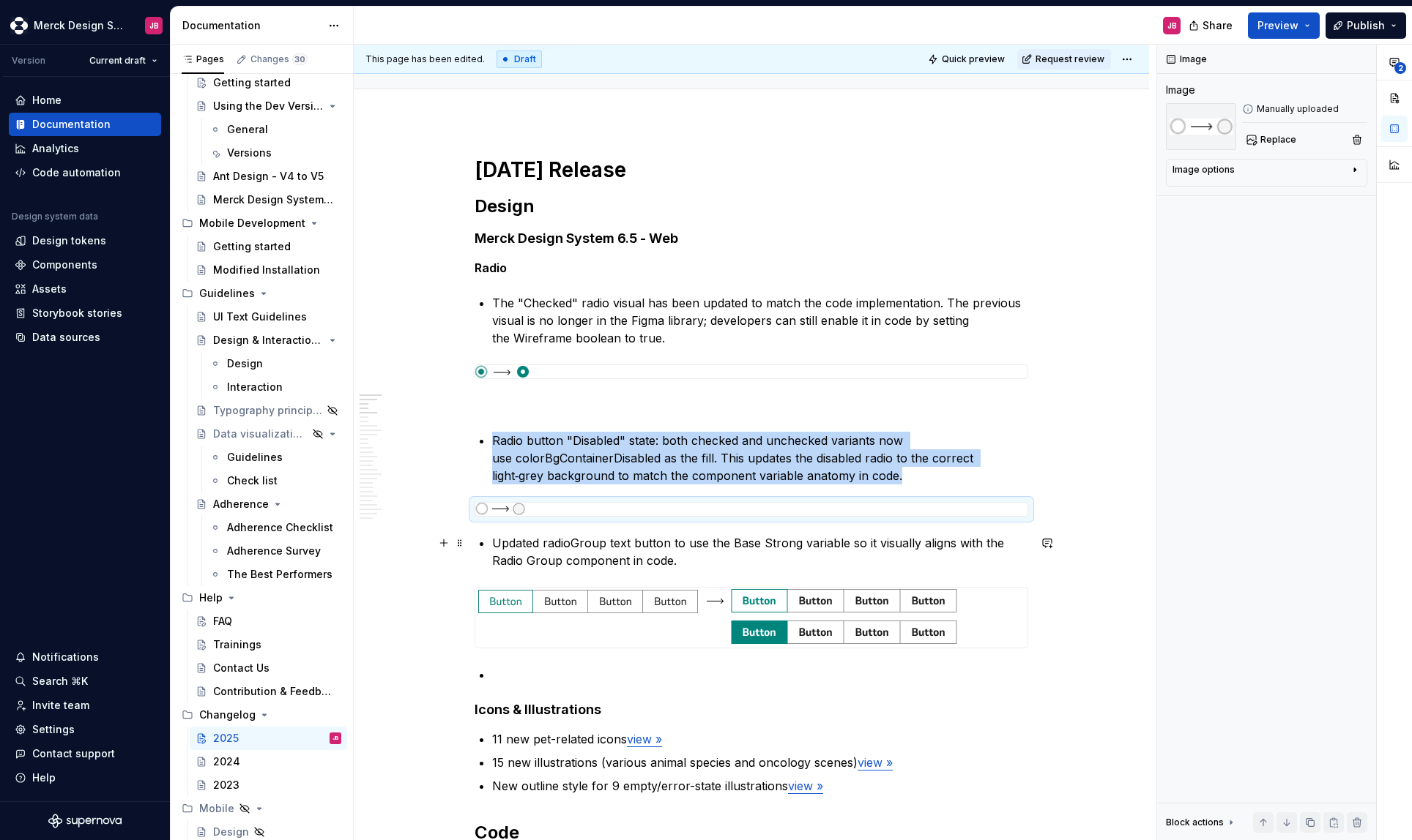
click at [492, 543] on p "Updated radioGroup text button to use the Base Strong variable so it visually a…" at bounding box center [760, 552] width 537 height 35
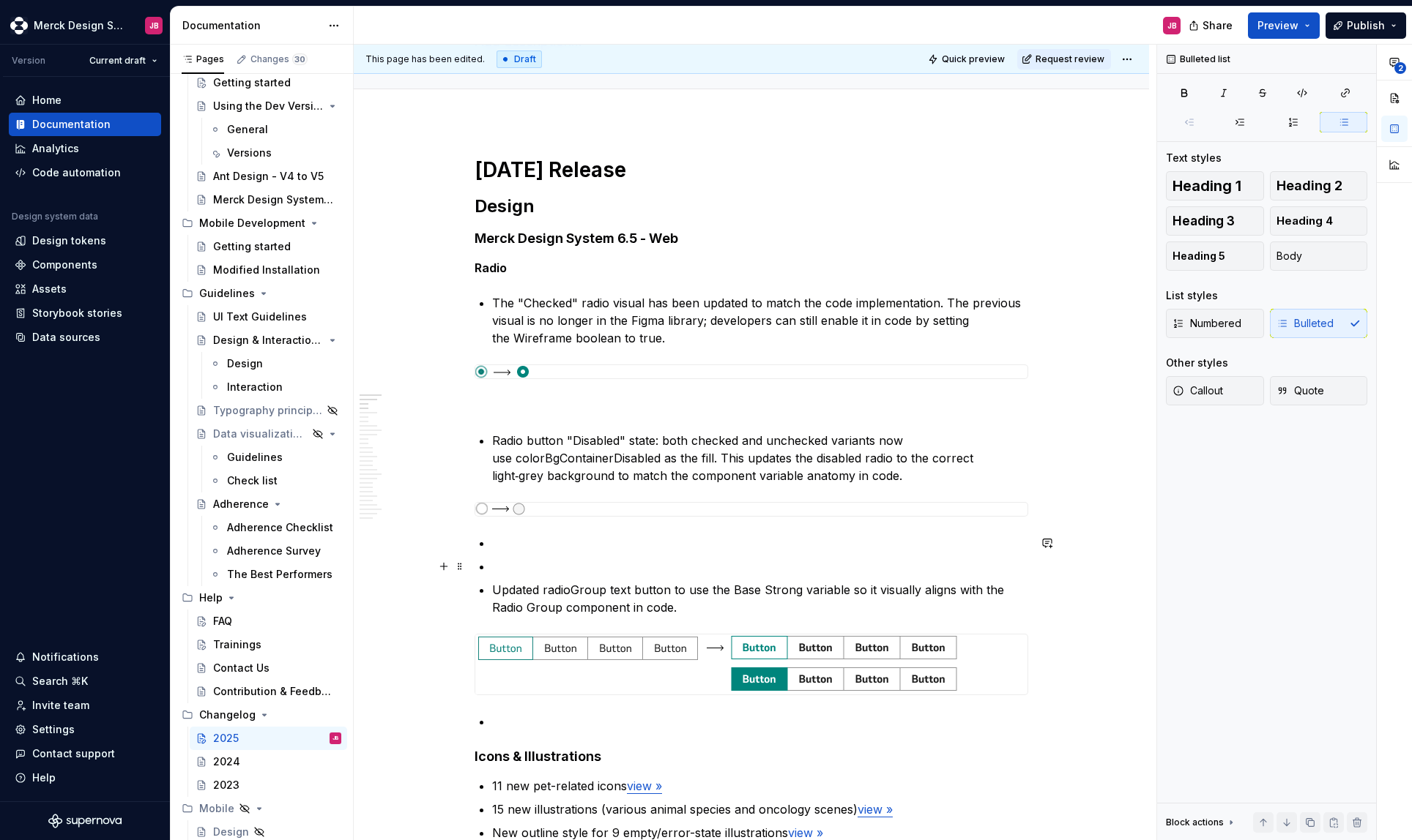
click at [529, 558] on p at bounding box center [760, 567] width 537 height 18
click at [518, 541] on p at bounding box center [760, 543] width 537 height 18
click at [524, 561] on p at bounding box center [760, 567] width 537 height 18
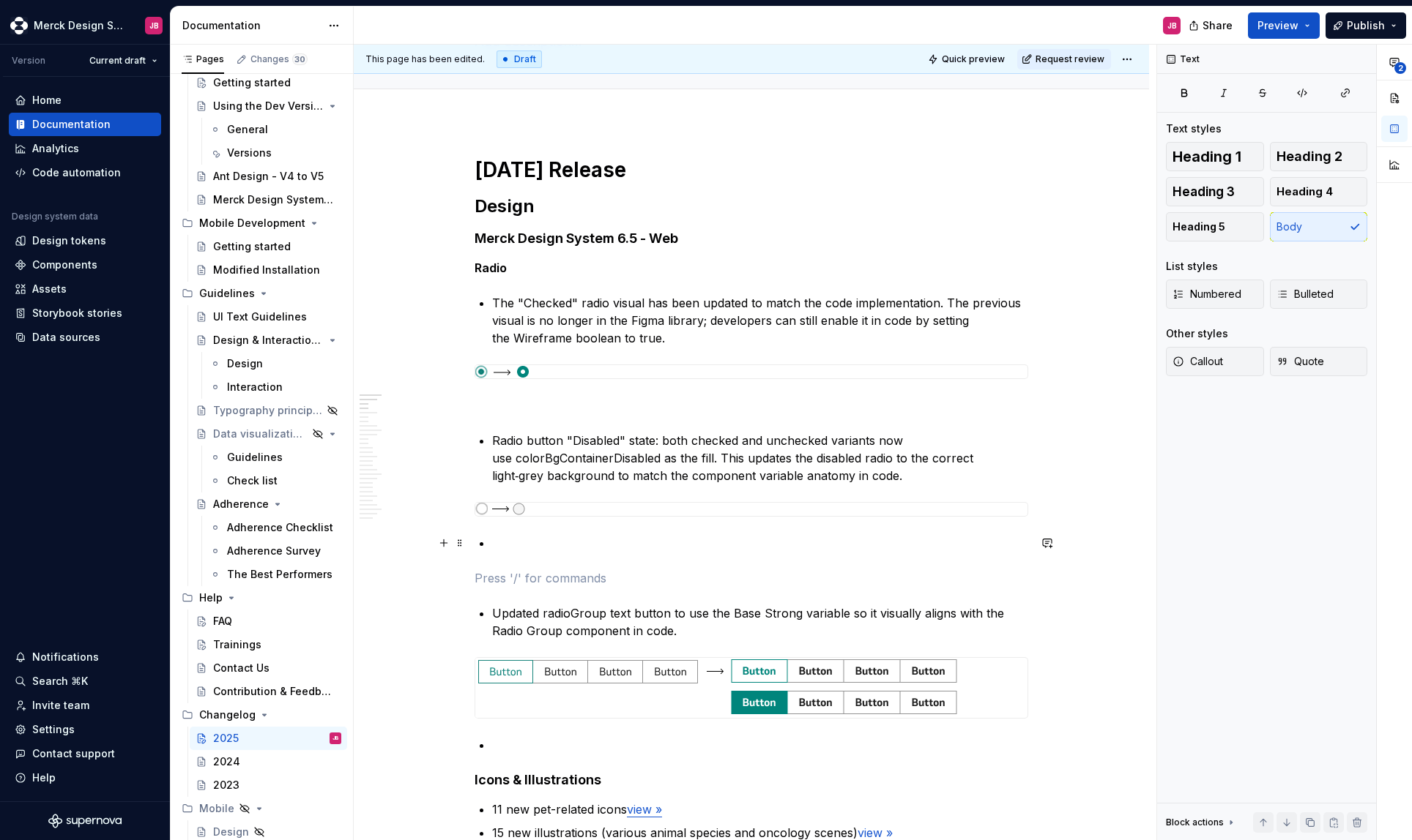
click at [501, 547] on p at bounding box center [760, 543] width 537 height 18
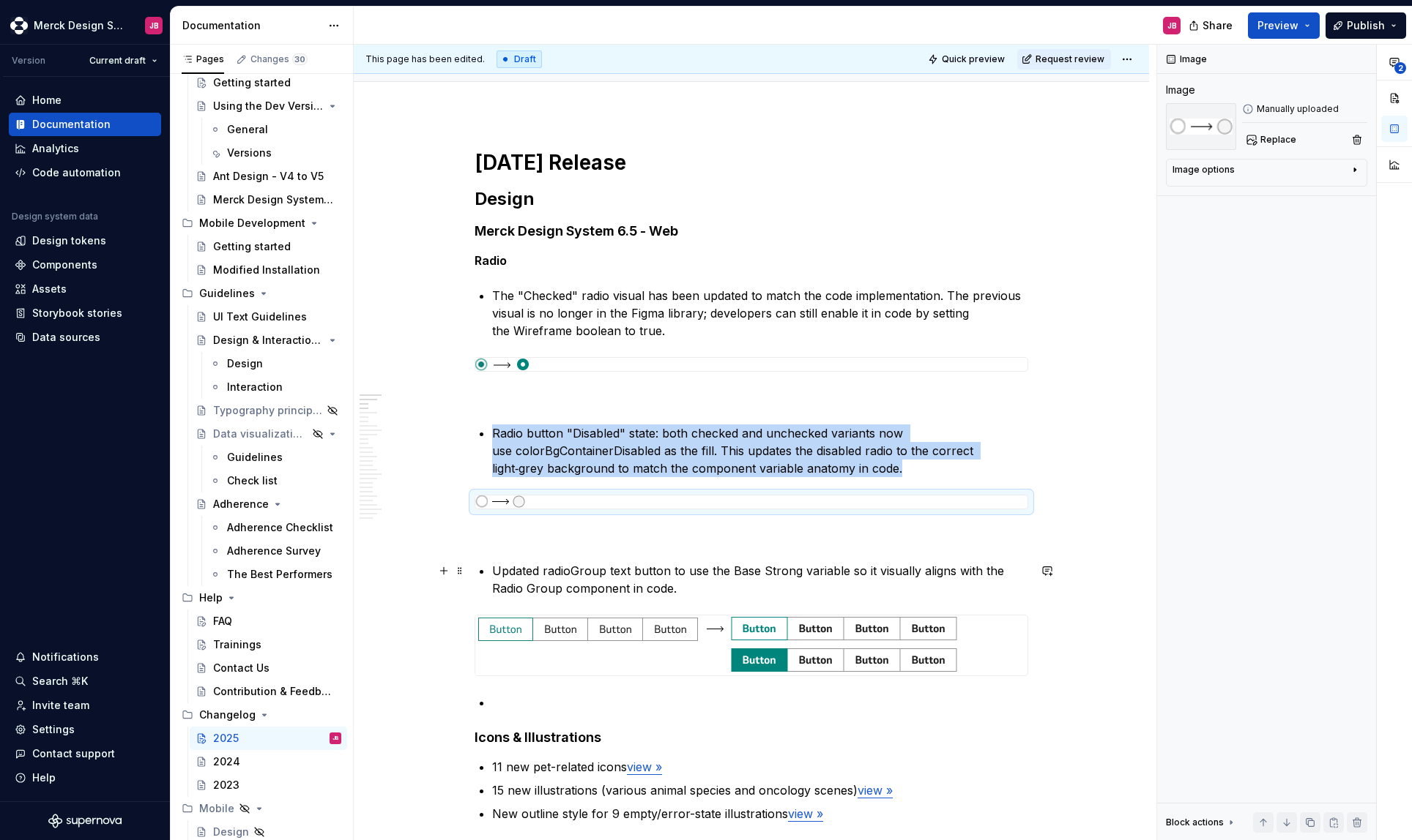
scroll to position [139, 0]
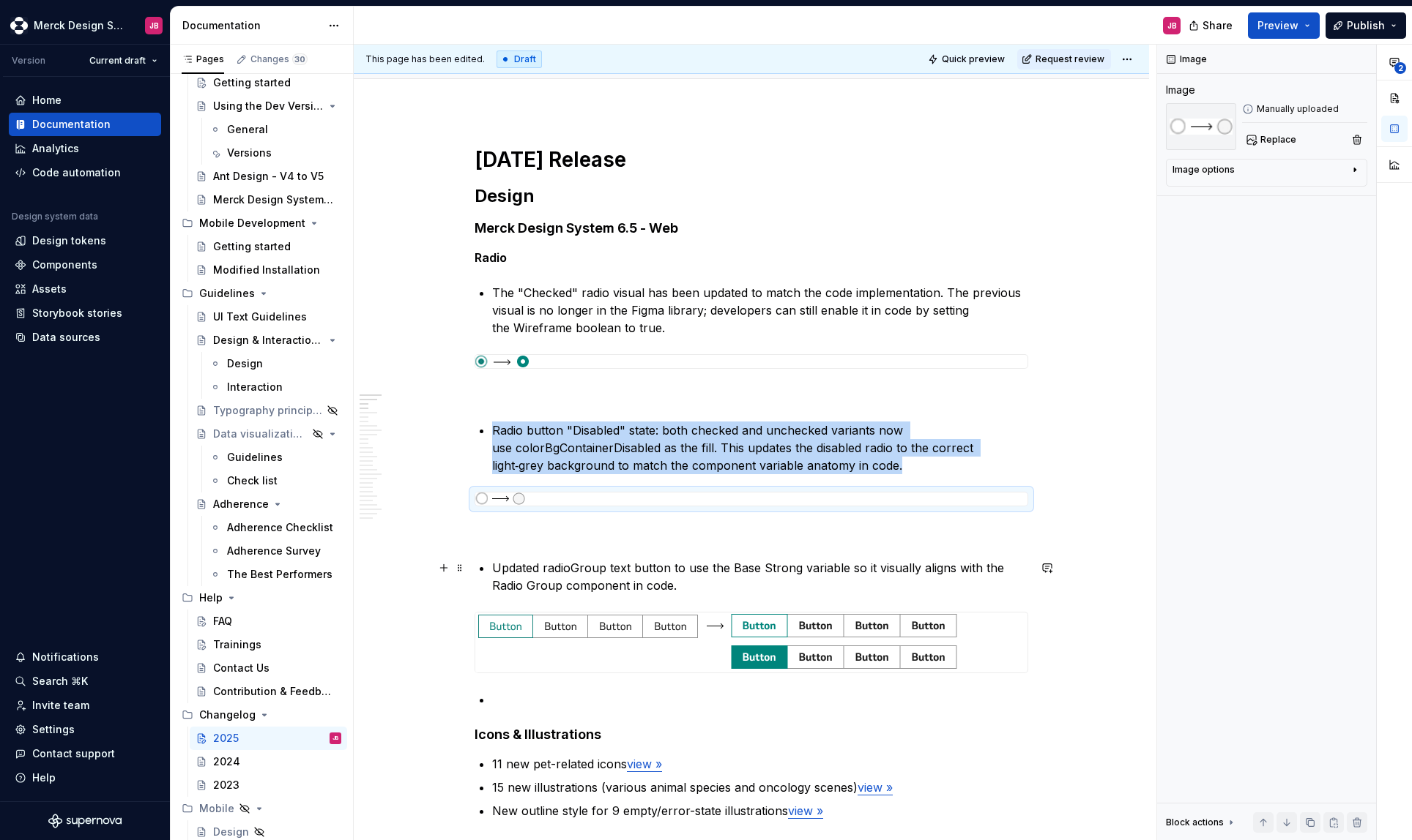
click at [652, 567] on p "Updated radioGroup text button to use the Base Strong variable so it visually a…" at bounding box center [760, 577] width 537 height 35
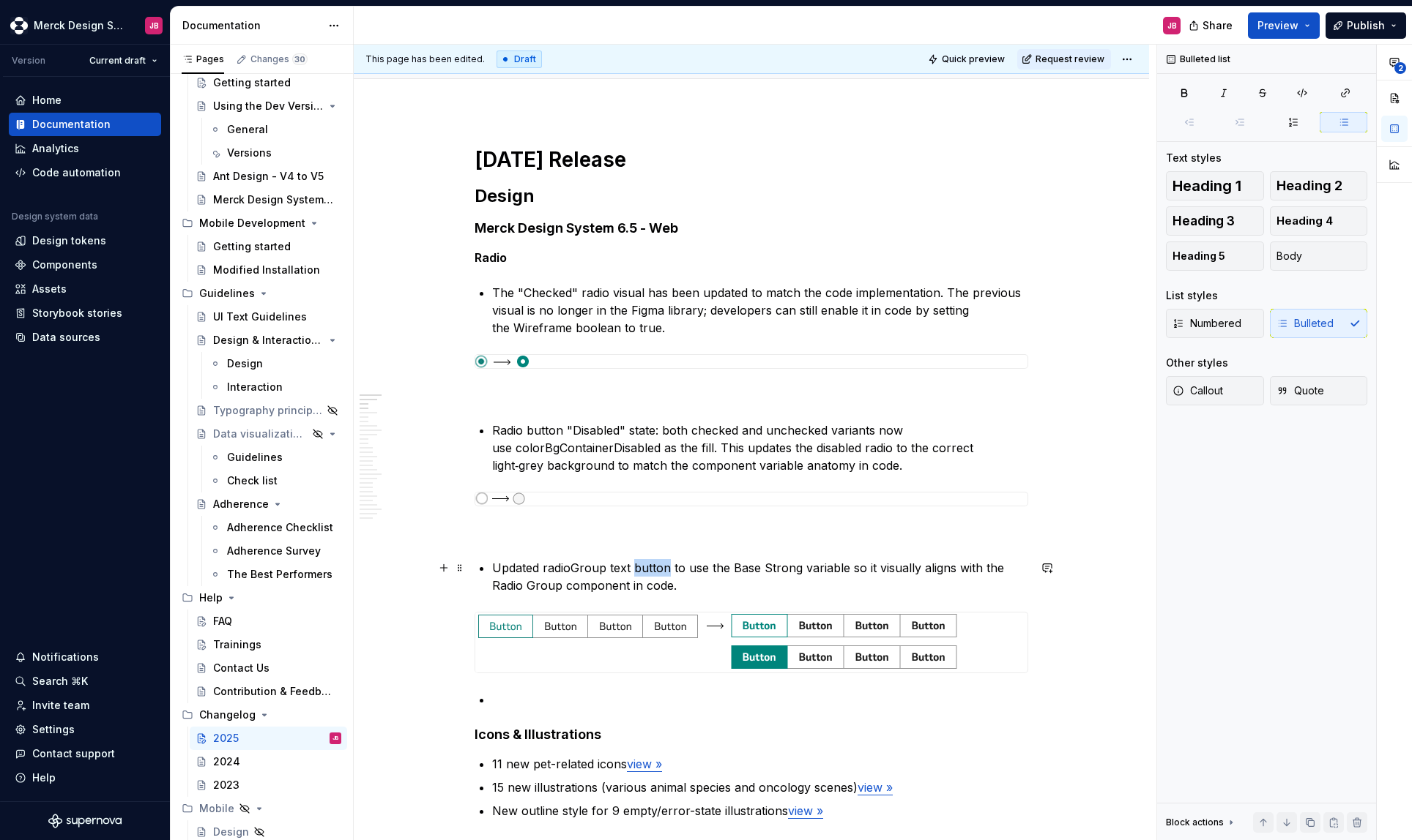
click at [652, 567] on p "Updated radioGroup text button to use the Base Strong variable so it visually a…" at bounding box center [760, 577] width 537 height 35
click at [620, 567] on p "Updated radioGroup text button to use the Base Strong variable so it visually a…" at bounding box center [760, 577] width 537 height 35
click at [609, 569] on p "Updated radioGroup text button to use the Base Strong variable so it visually a…" at bounding box center [760, 577] width 537 height 35
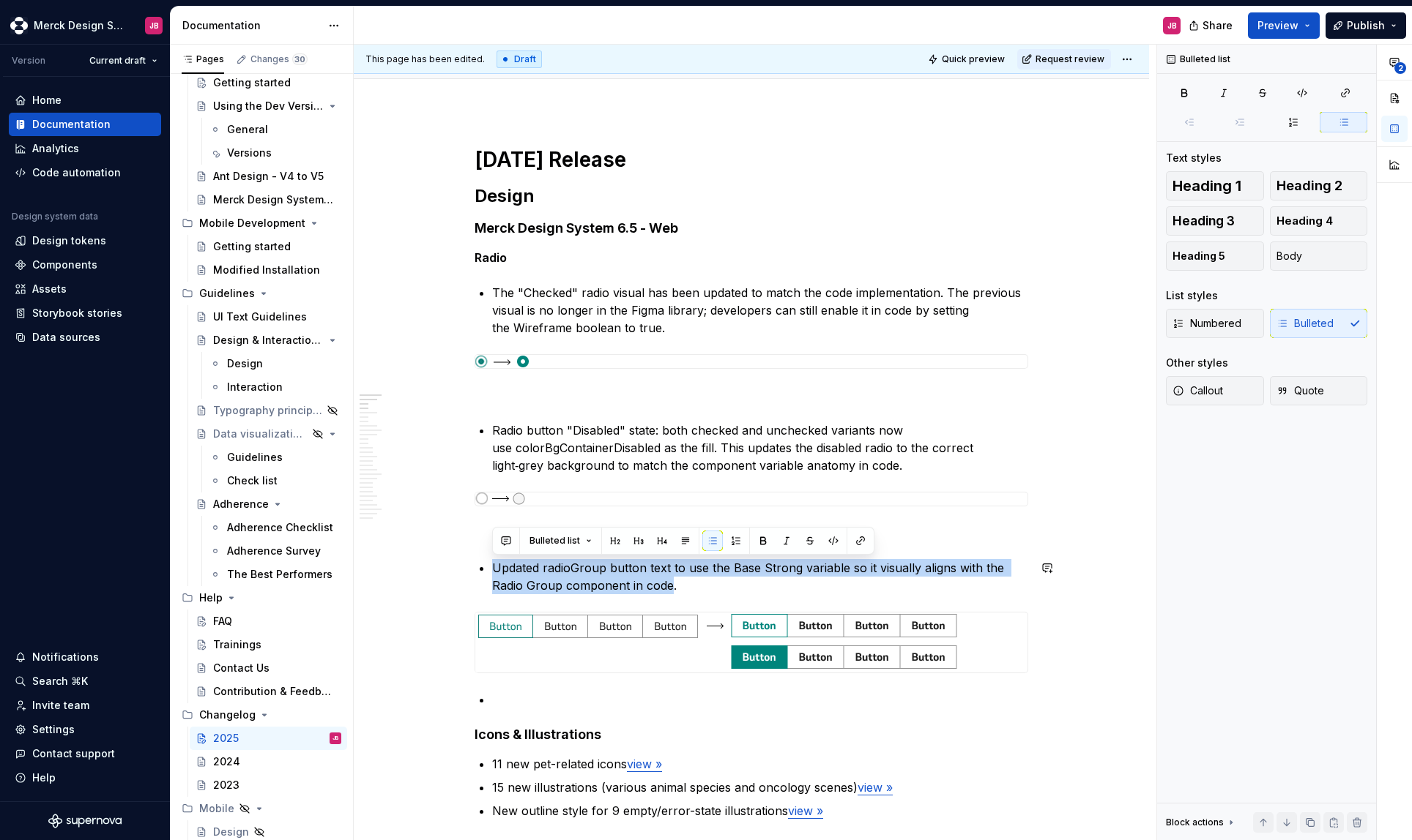
copy p "Updated radioGroup button text to use the Base Strong variable so it visually a…"
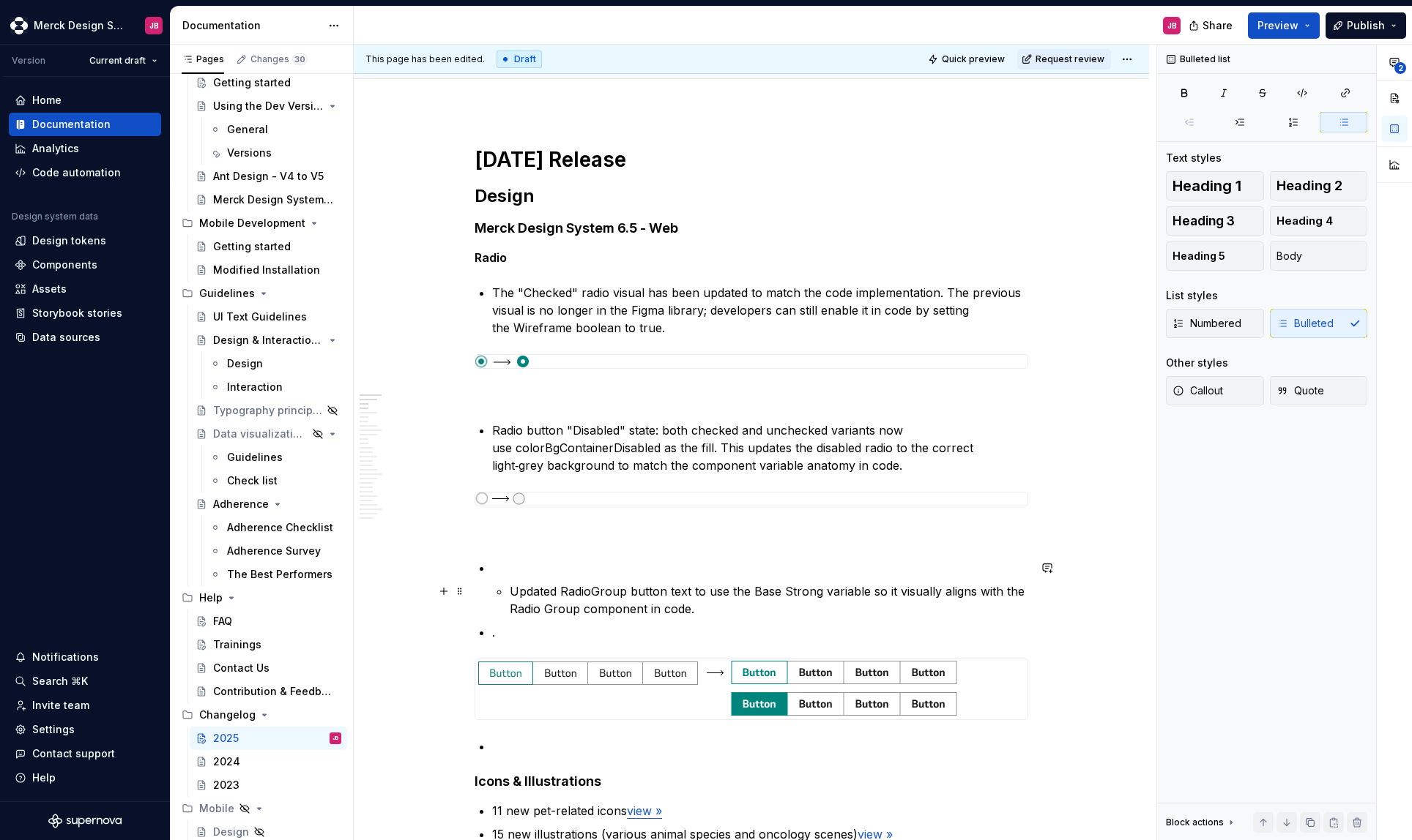
click at [505, 589] on li "Updated RadioGroup button text to use the Base Strong variable so it visually a…" at bounding box center [760, 588] width 537 height 59
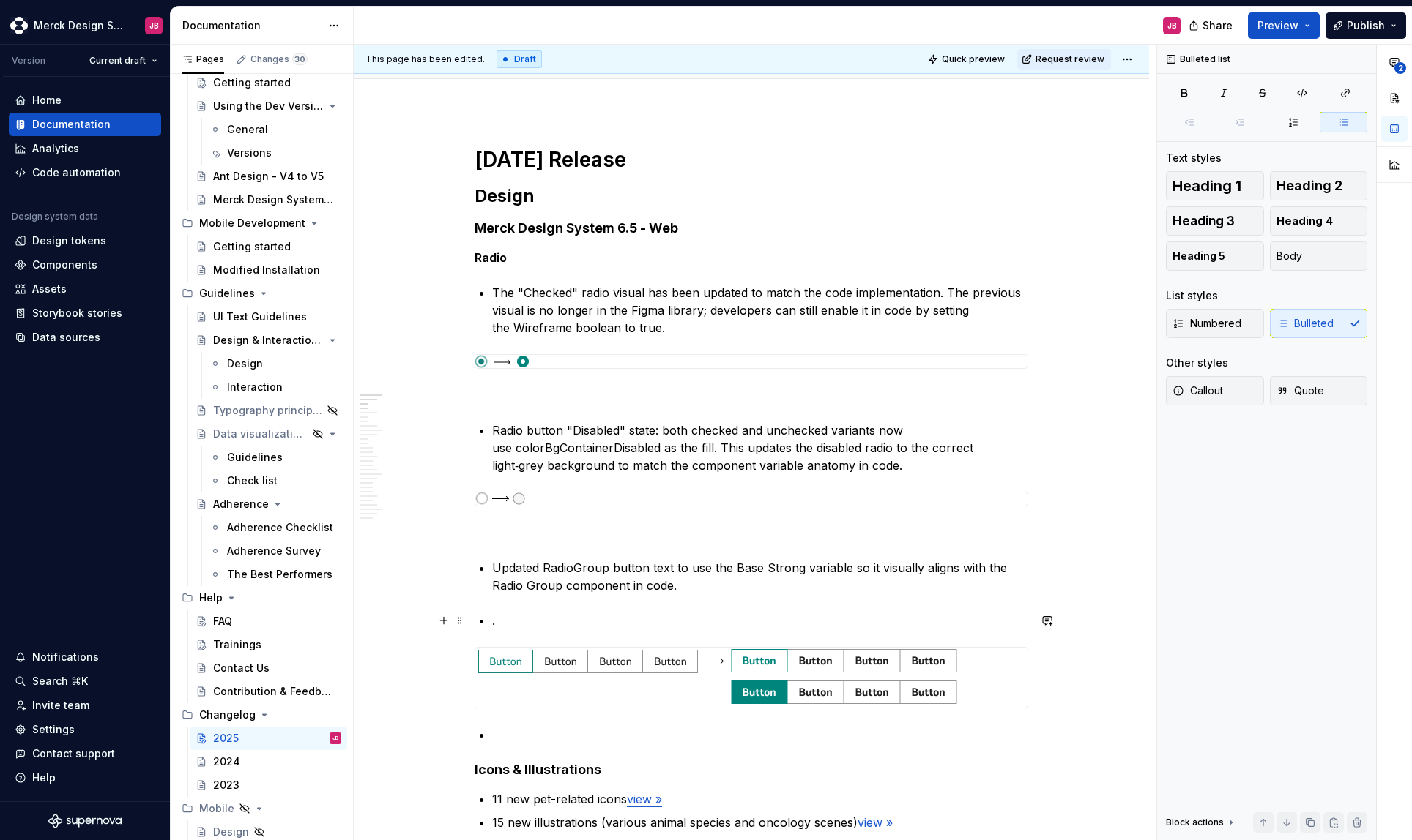
click at [552, 620] on p "." at bounding box center [760, 621] width 537 height 18
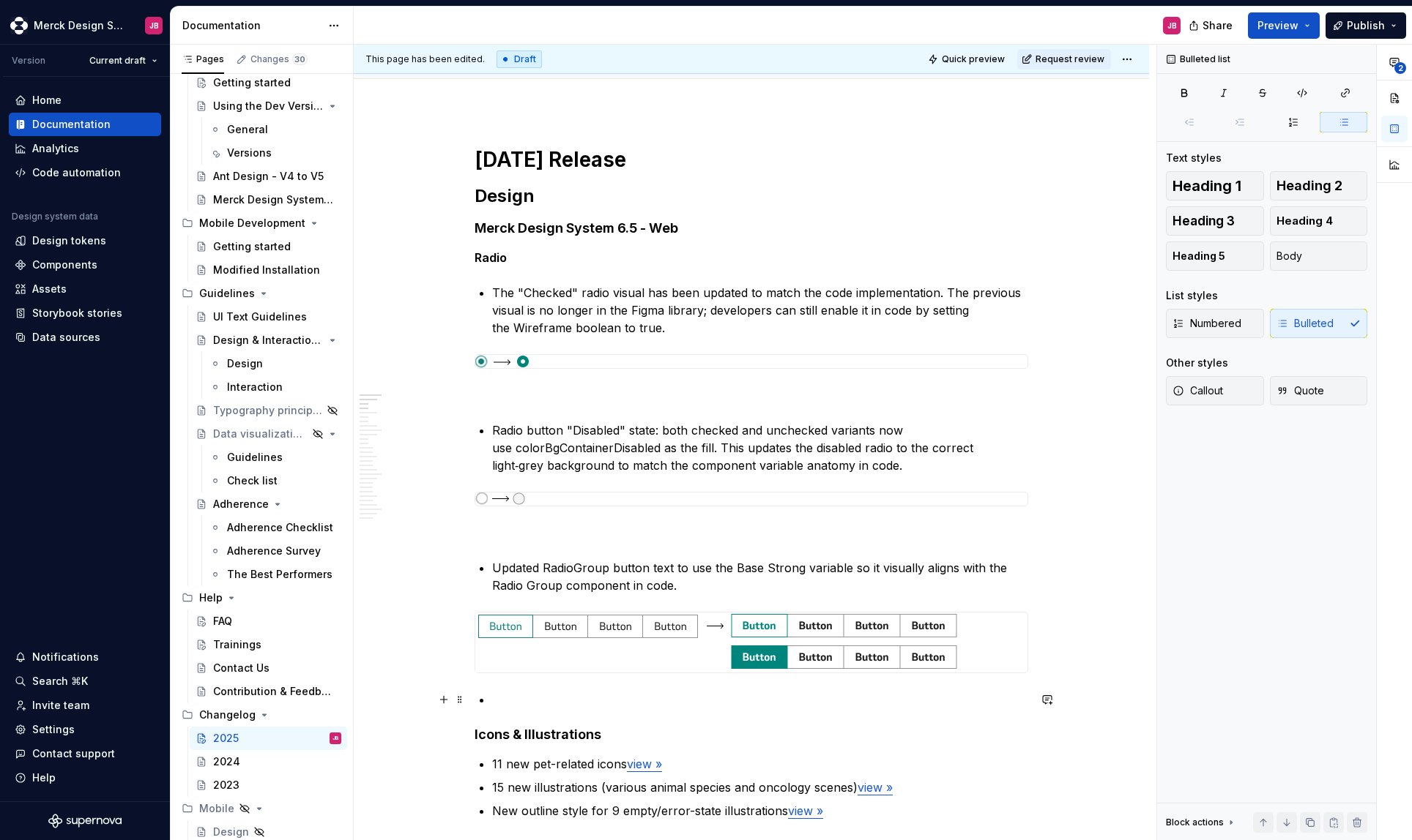
click at [501, 700] on p at bounding box center [760, 700] width 537 height 18
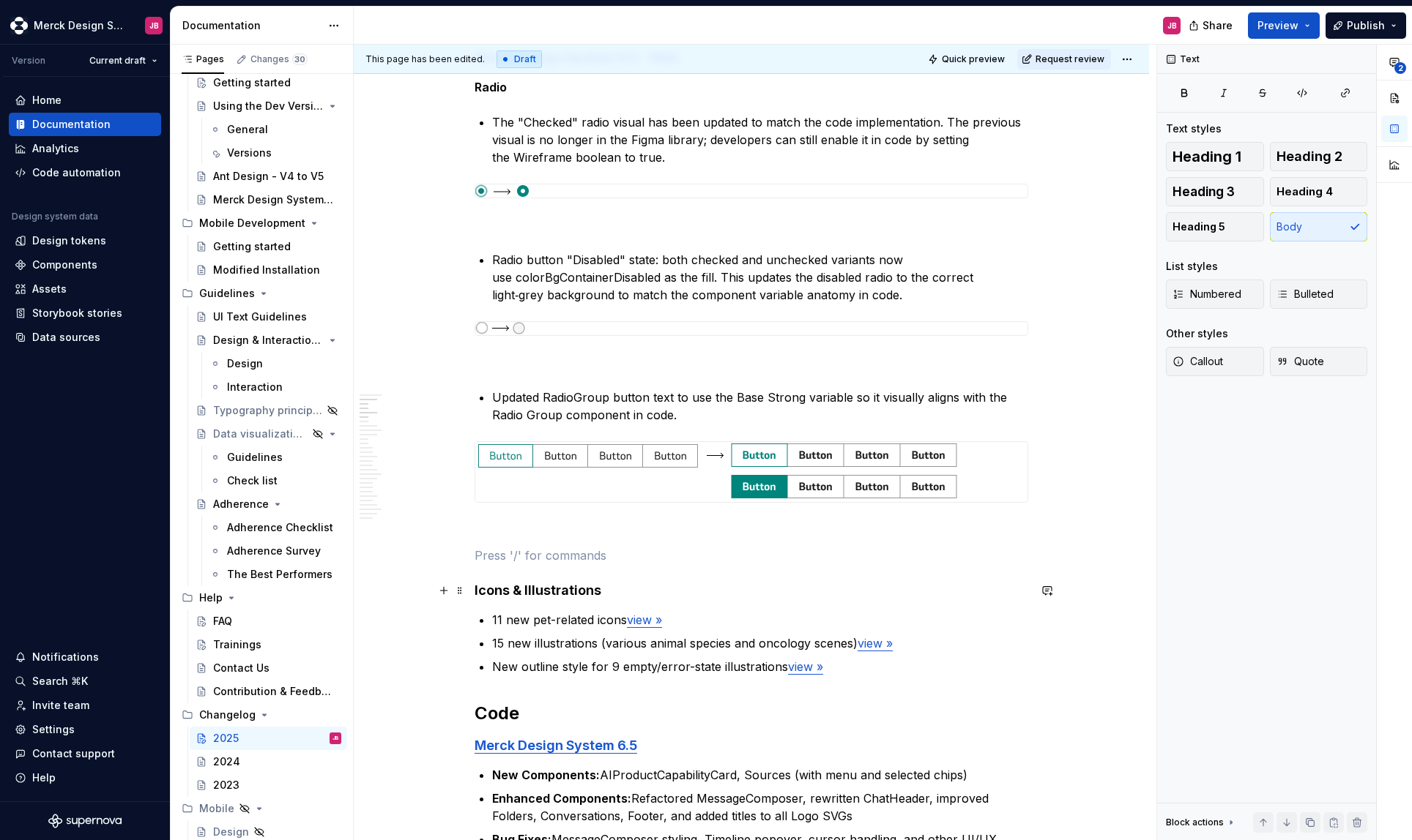
scroll to position [378, 0]
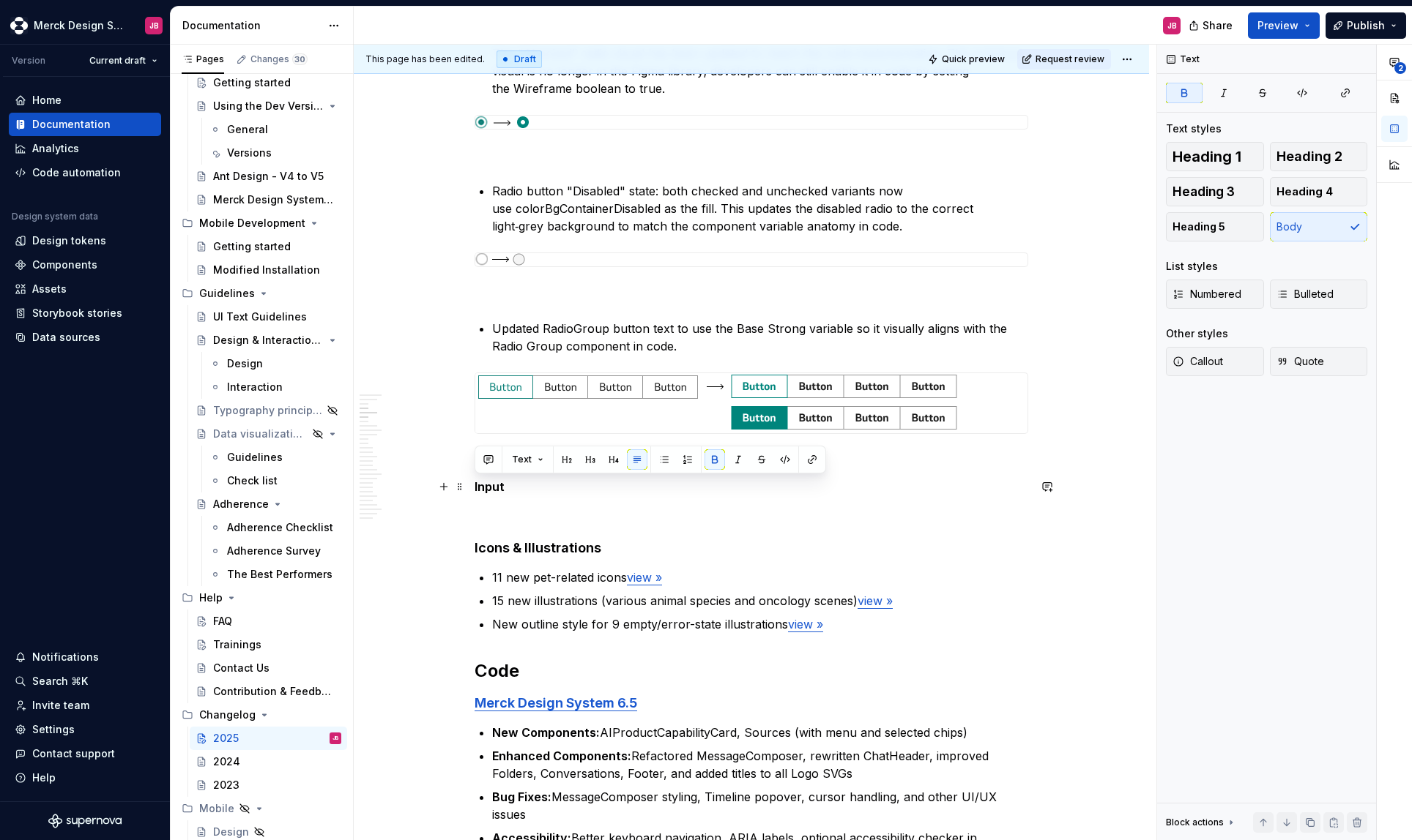
click at [594, 492] on p "Input" at bounding box center [751, 487] width 554 height 18
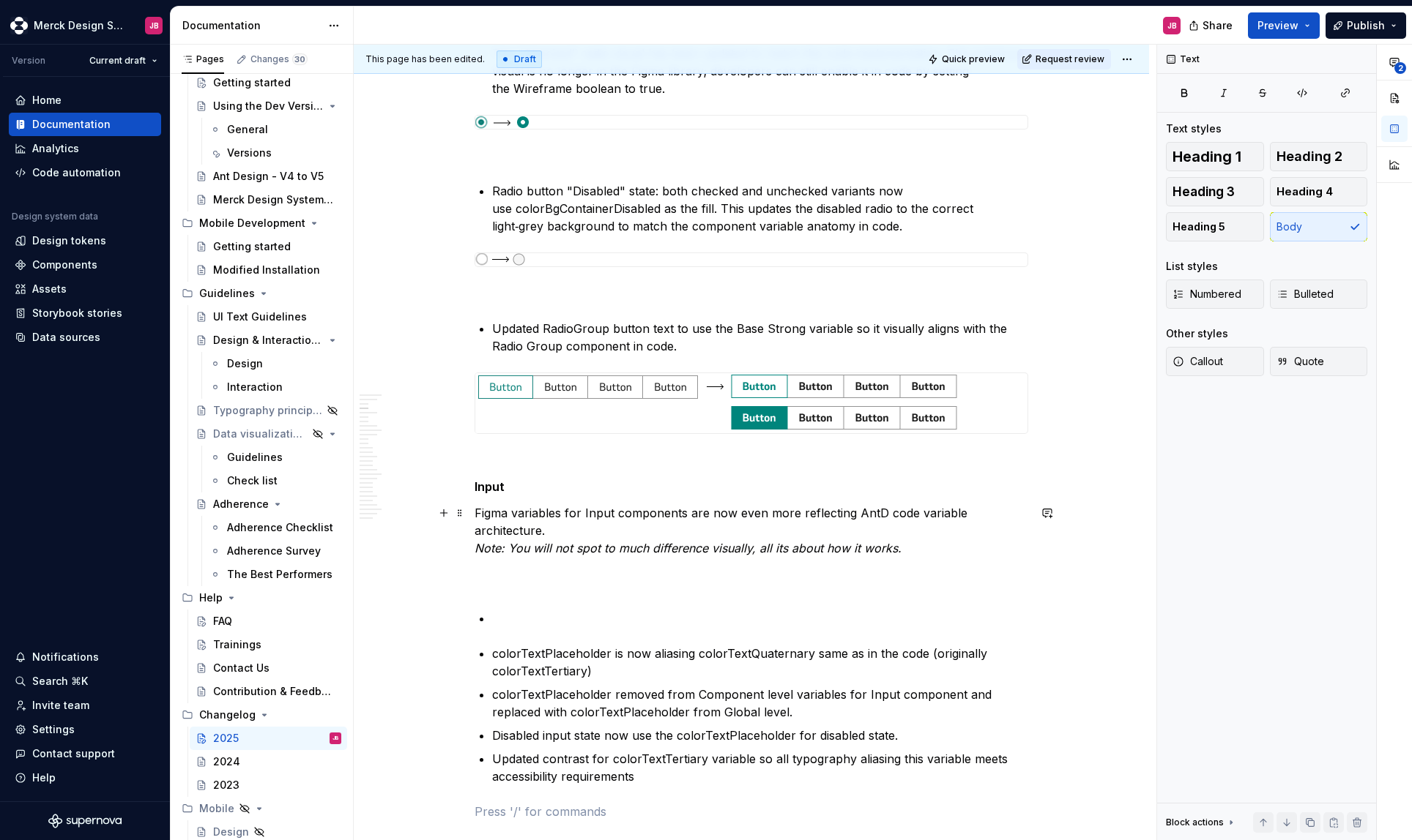
click at [474, 509] on p "Figma variables for Input components are now even more reflecting AntD code var…" at bounding box center [751, 549] width 554 height 88
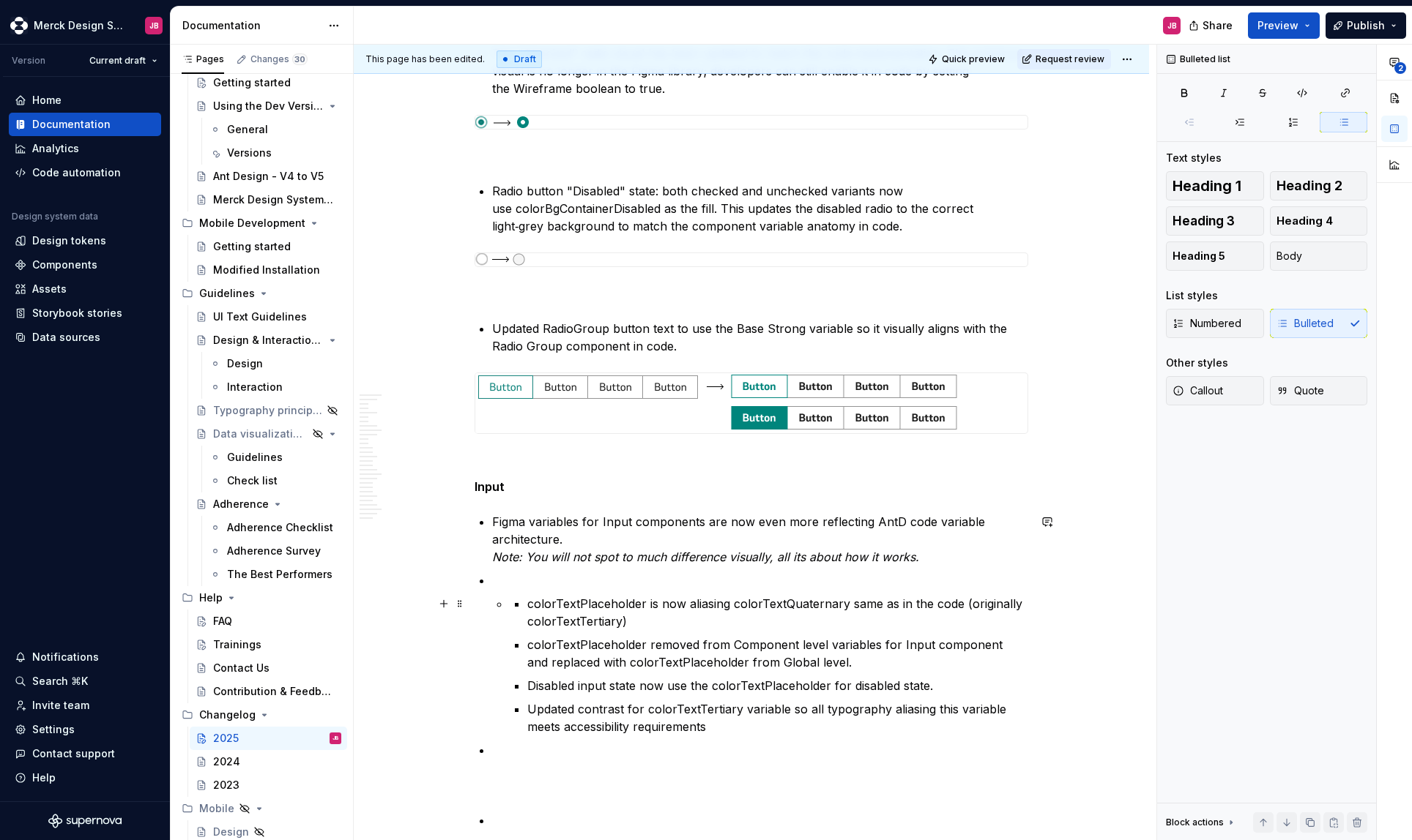
click at [526, 604] on li "colorTextPlaceholder is now aliasing colorTextQuaternary same as in the code (o…" at bounding box center [768, 665] width 519 height 140
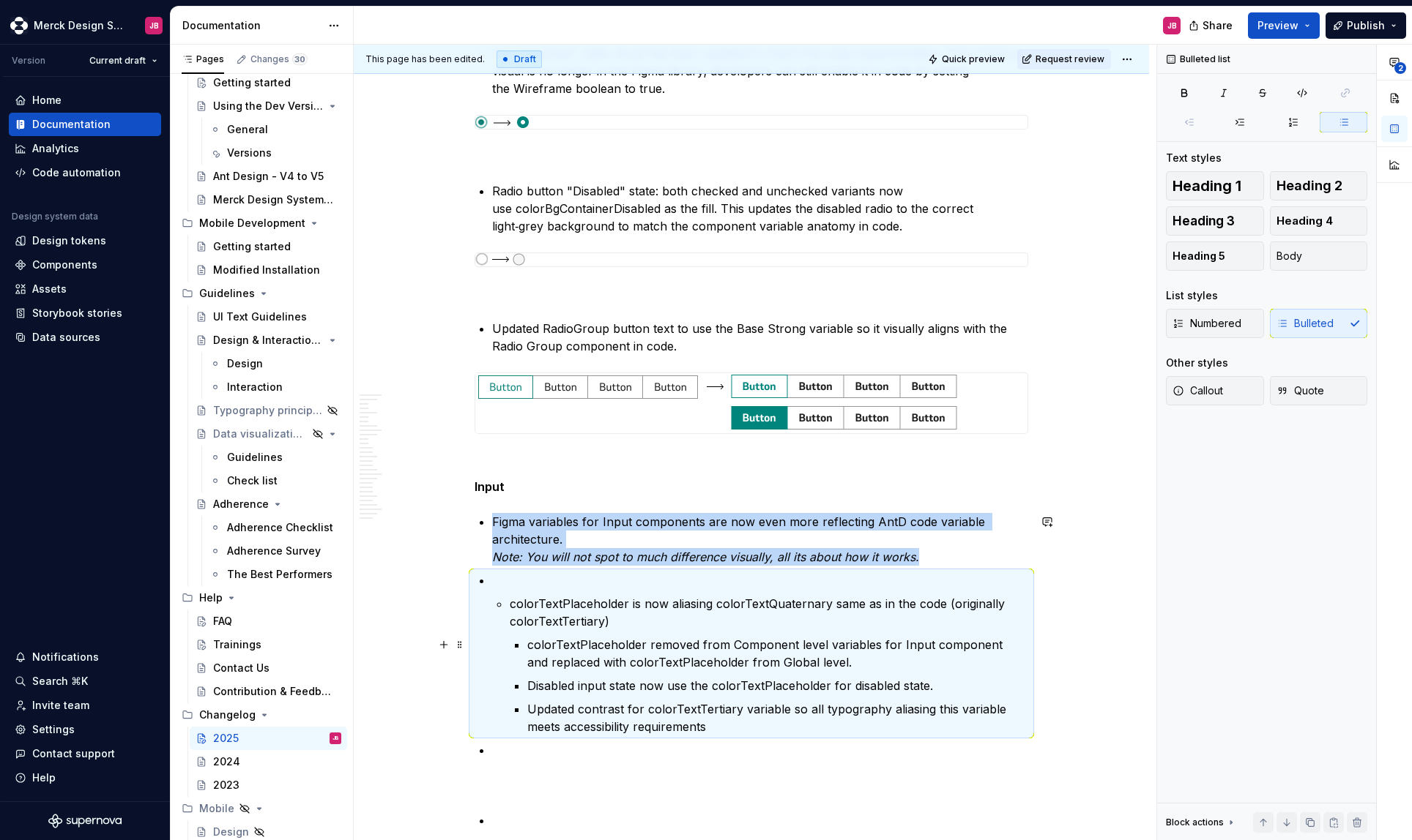
click at [528, 646] on p "colorTextPlaceholder removed from Component level variables for Input component…" at bounding box center [778, 654] width 501 height 35
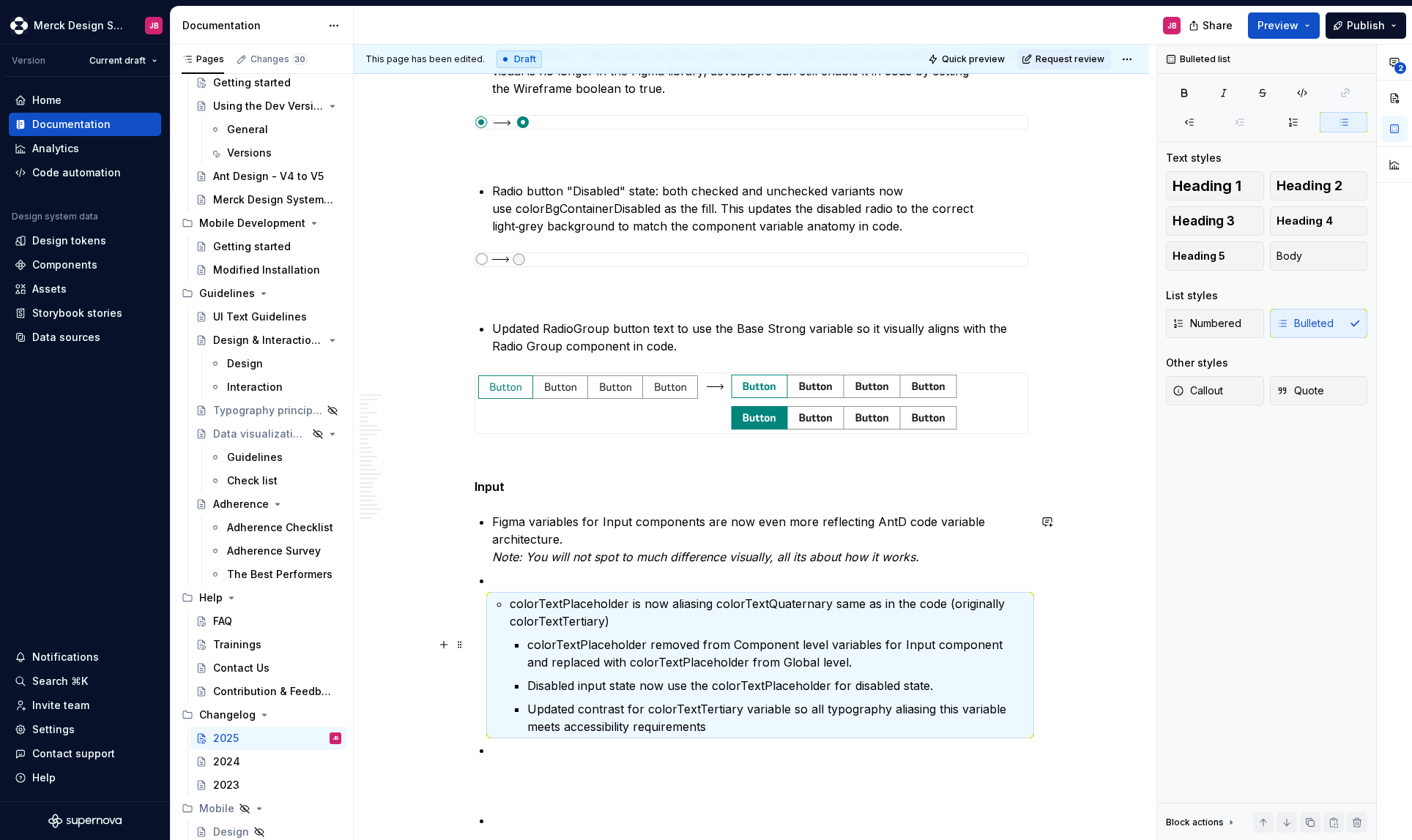
click at [528, 645] on p "colorTextPlaceholder removed from Component level variables for Input component…" at bounding box center [778, 654] width 501 height 35
click at [529, 643] on p "colorTextPlaceholder removed from Component level variables for Input component…" at bounding box center [778, 654] width 501 height 35
click at [528, 643] on p "colorTextPlaceholder removed from Component level variables for Input component…" at bounding box center [778, 654] width 501 height 35
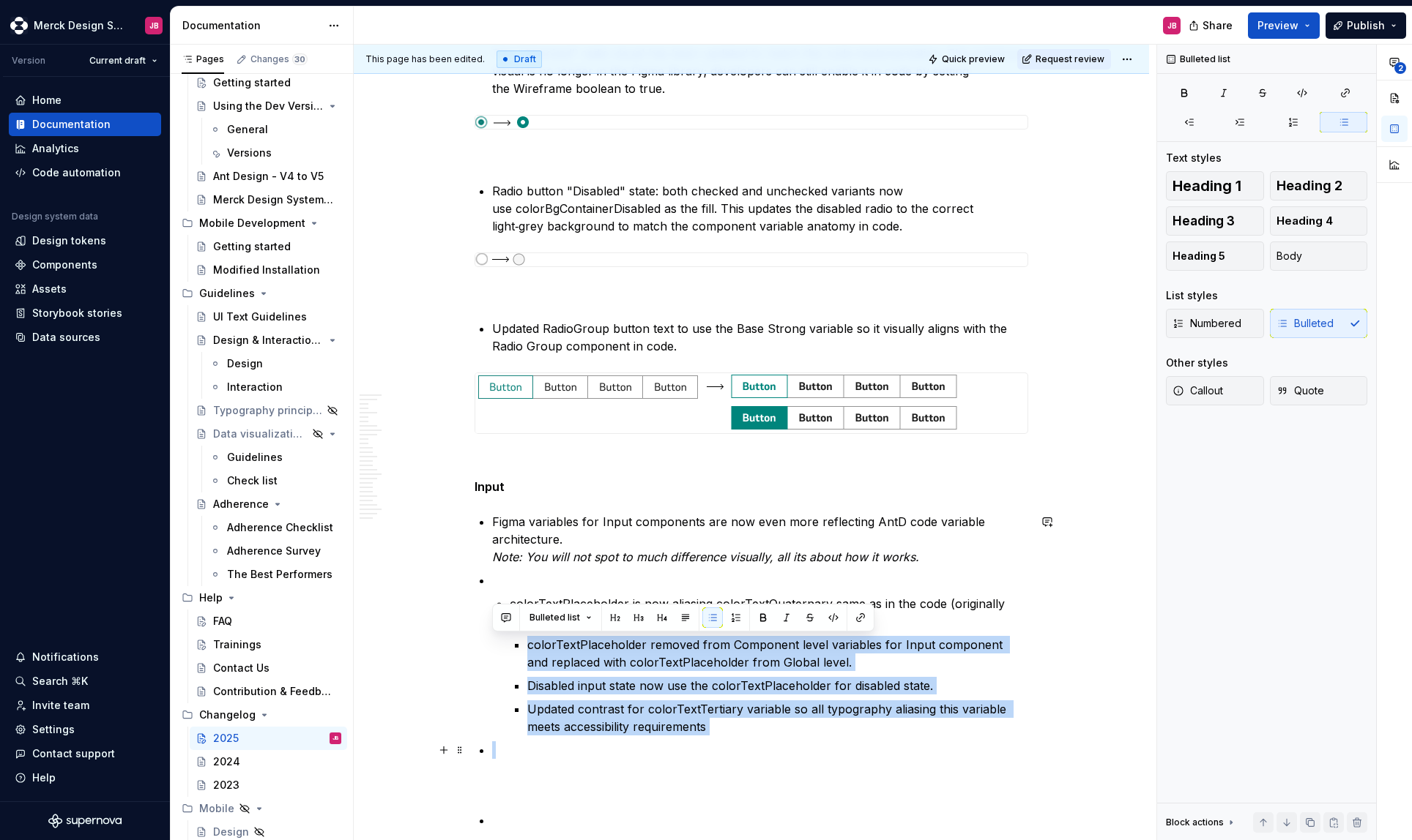
drag, startPoint x: 527, startPoint y: 644, endPoint x: 749, endPoint y: 737, distance: 240.7
click at [749, 737] on ul "Figma variables for Input components are now even more reflecting AntD code var…" at bounding box center [760, 654] width 537 height 281
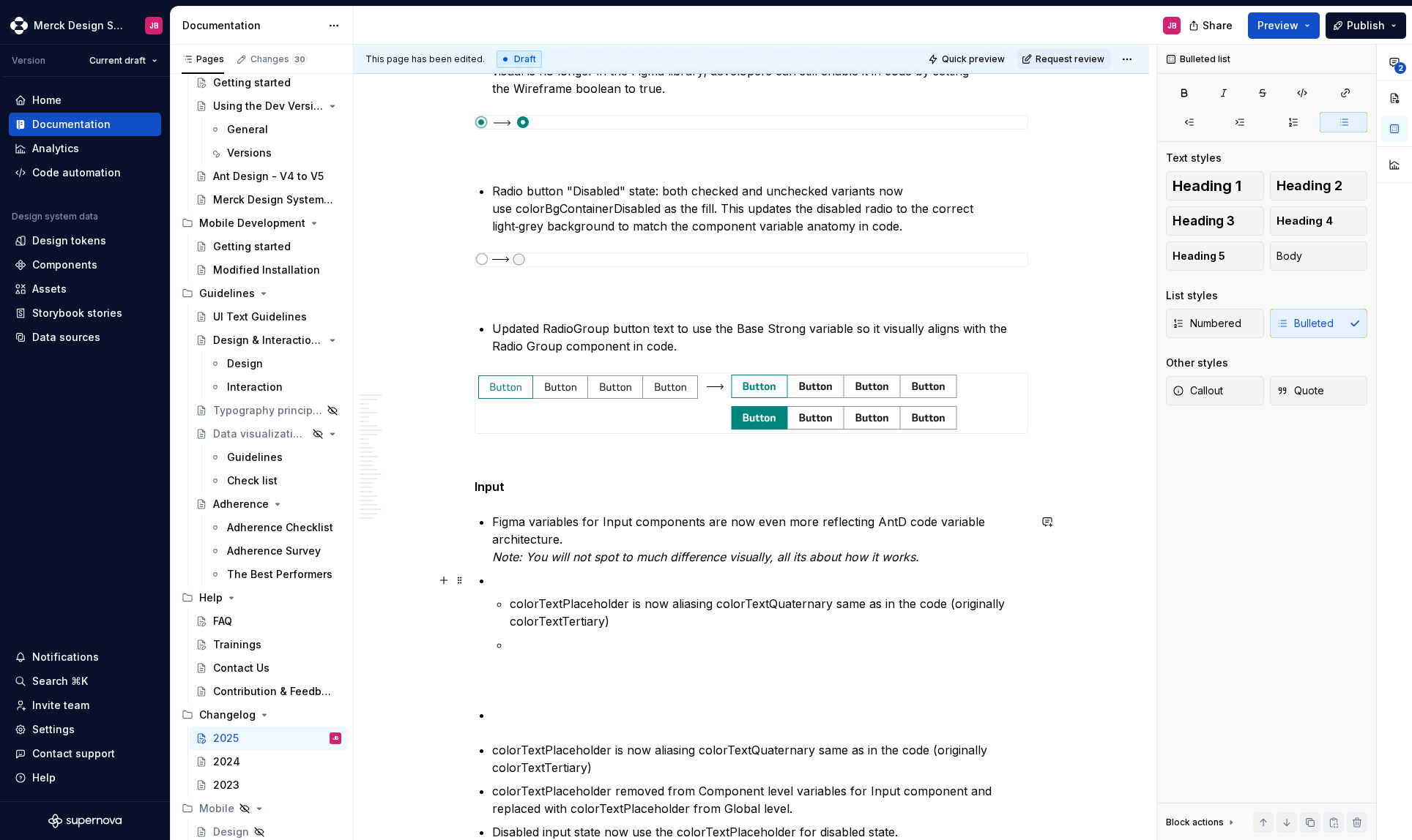
click at [532, 580] on p at bounding box center [760, 580] width 537 height 18
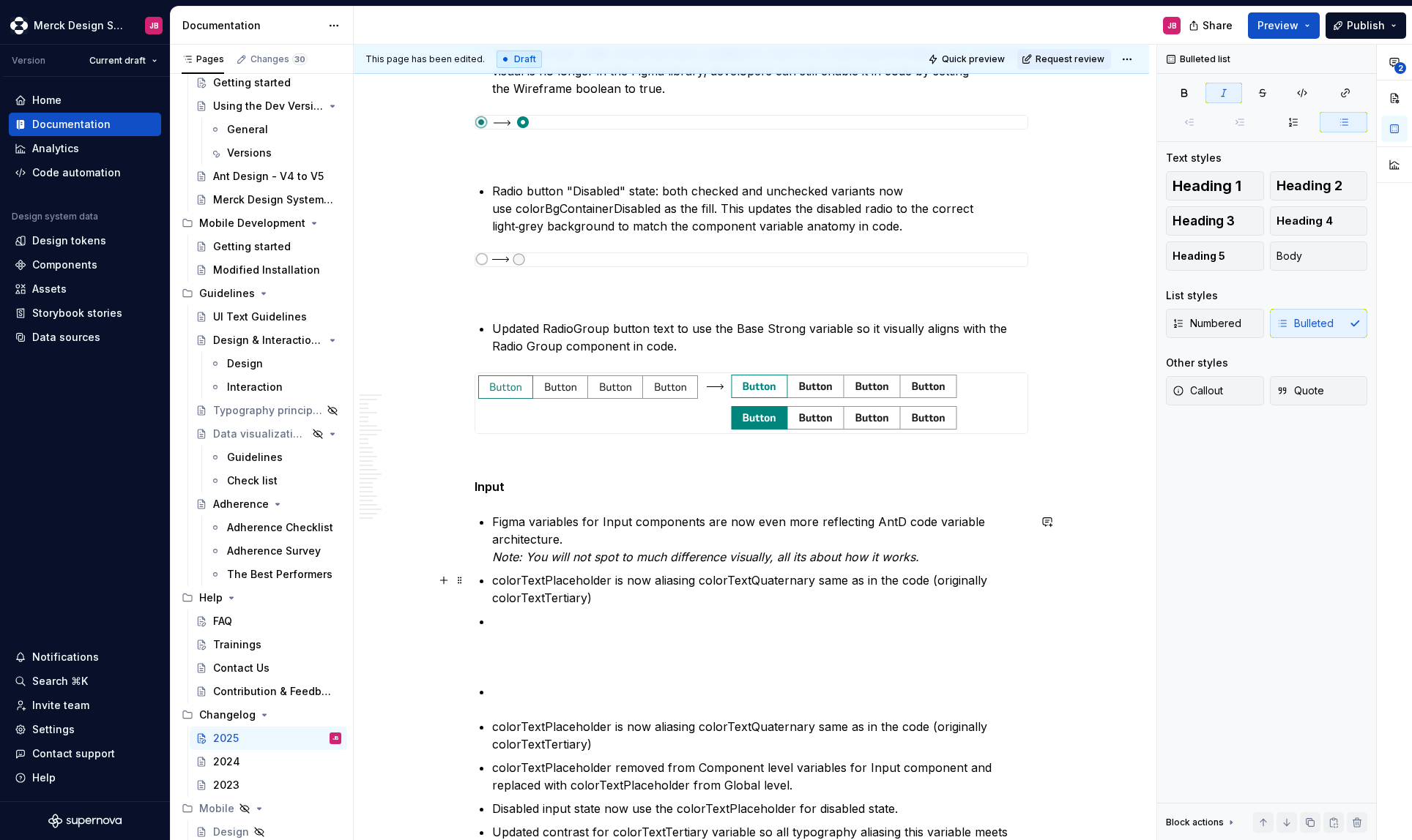
click at [492, 579] on p "colorTextPlaceholder is now aliasing colorTextQuaternary same as in the code (o…" at bounding box center [760, 589] width 537 height 35
click at [627, 591] on p "colorTextPlaceholder is now aliasing colorTextQuaternary same as in the code (o…" at bounding box center [768, 589] width 519 height 35
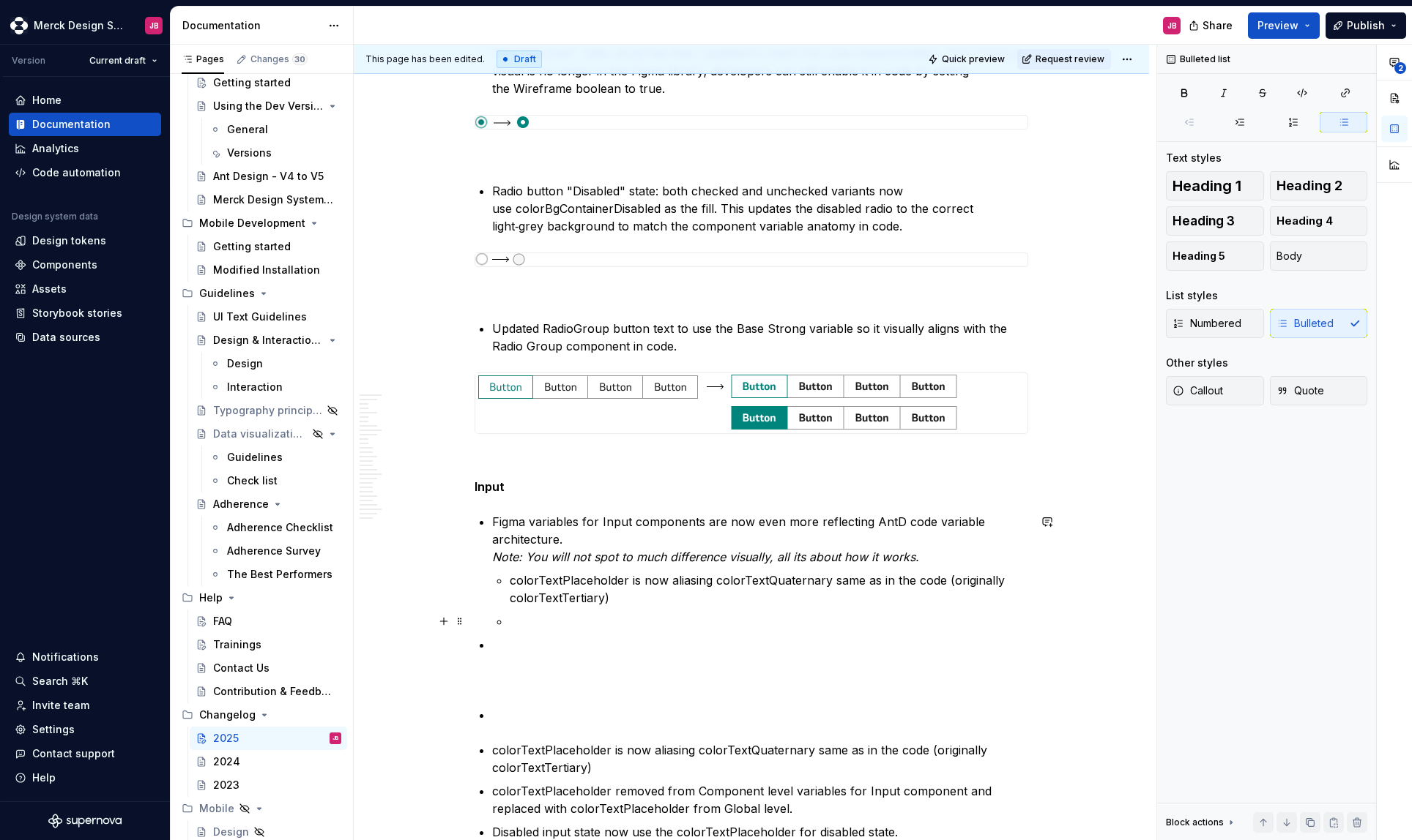
click at [531, 623] on p at bounding box center [768, 621] width 519 height 18
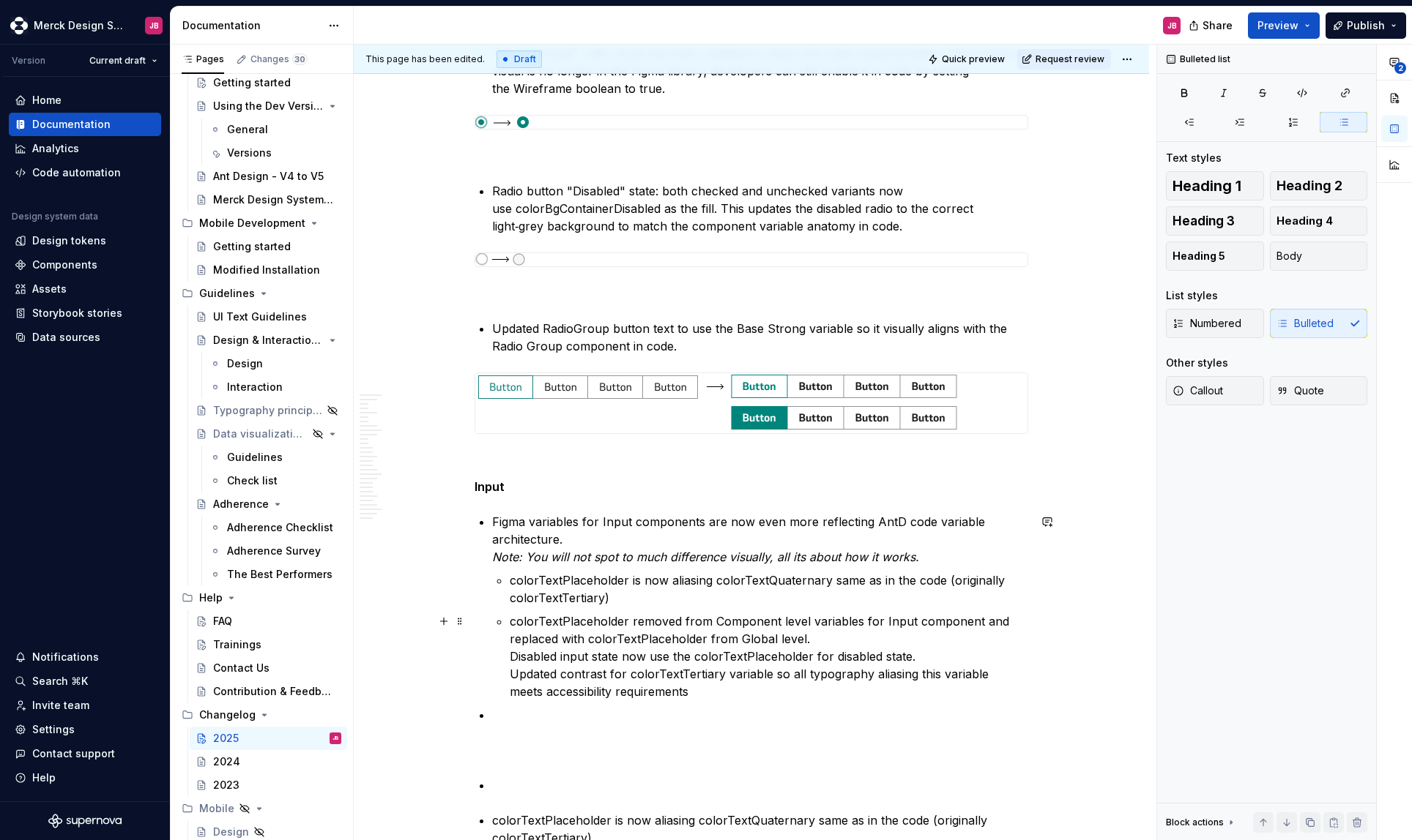
click at [509, 656] on p "colorTextPlaceholder removed from Component level variables for Input component…" at bounding box center [768, 657] width 519 height 88
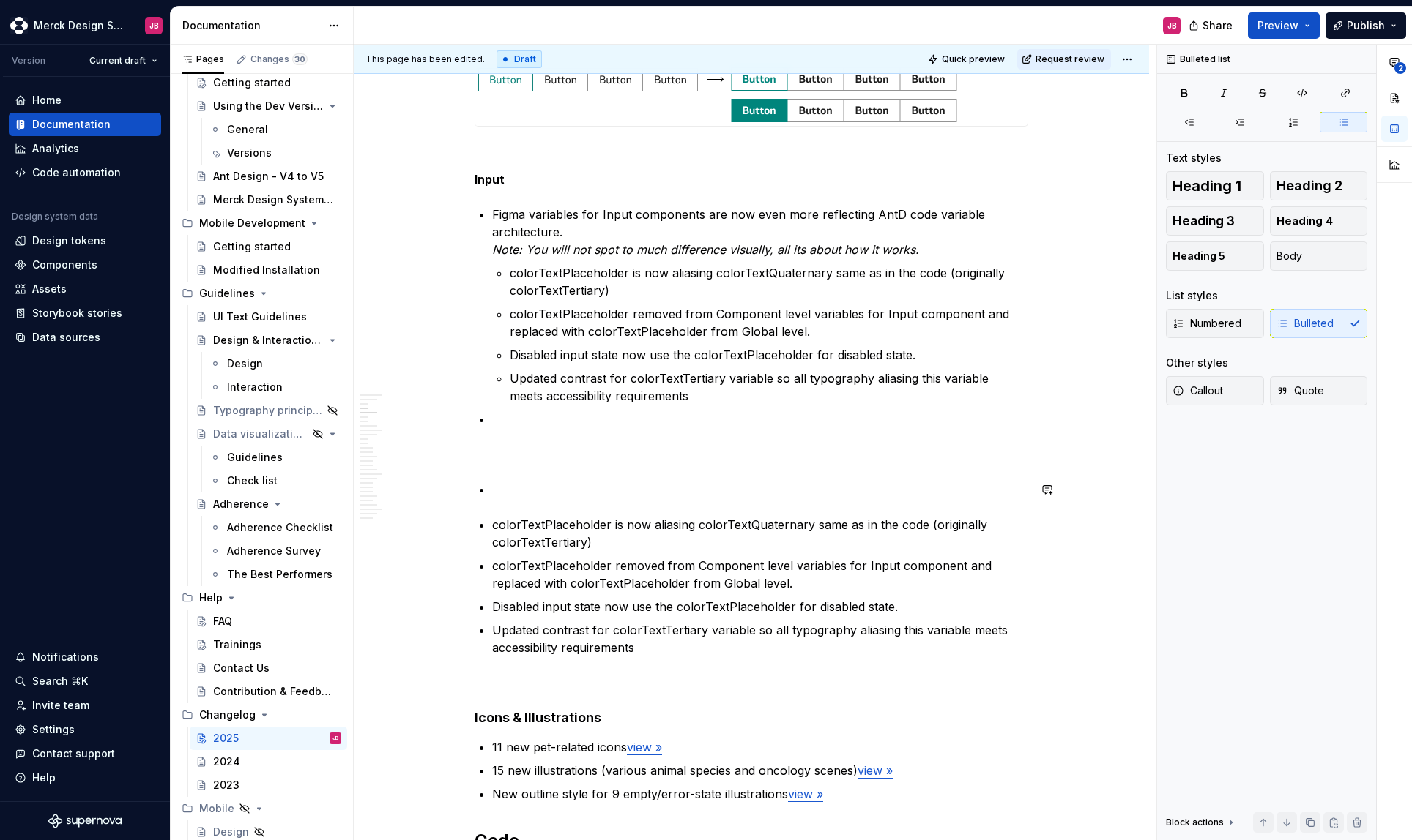
scroll to position [711, 0]
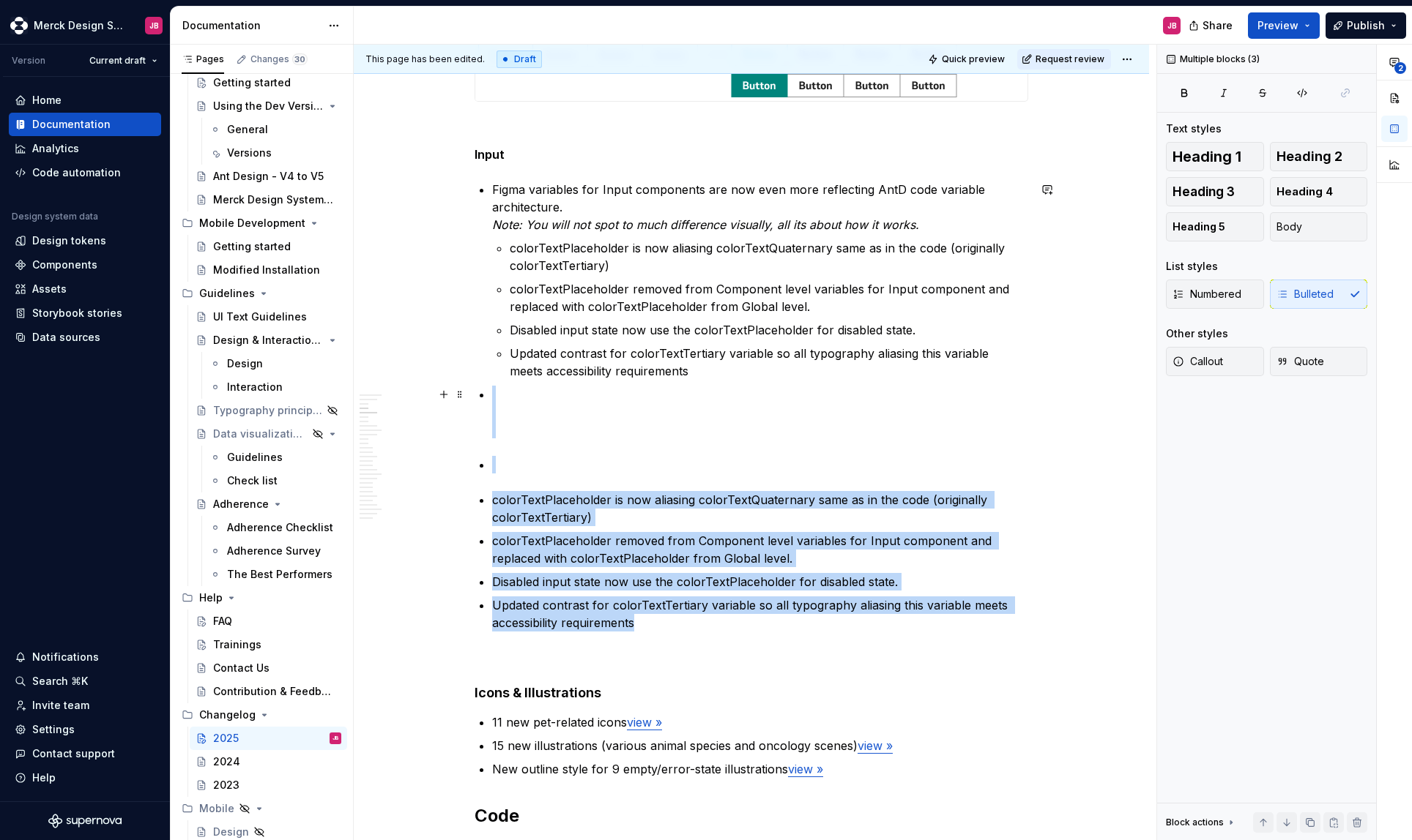
drag, startPoint x: 648, startPoint y: 625, endPoint x: 483, endPoint y: 398, distance: 280.6
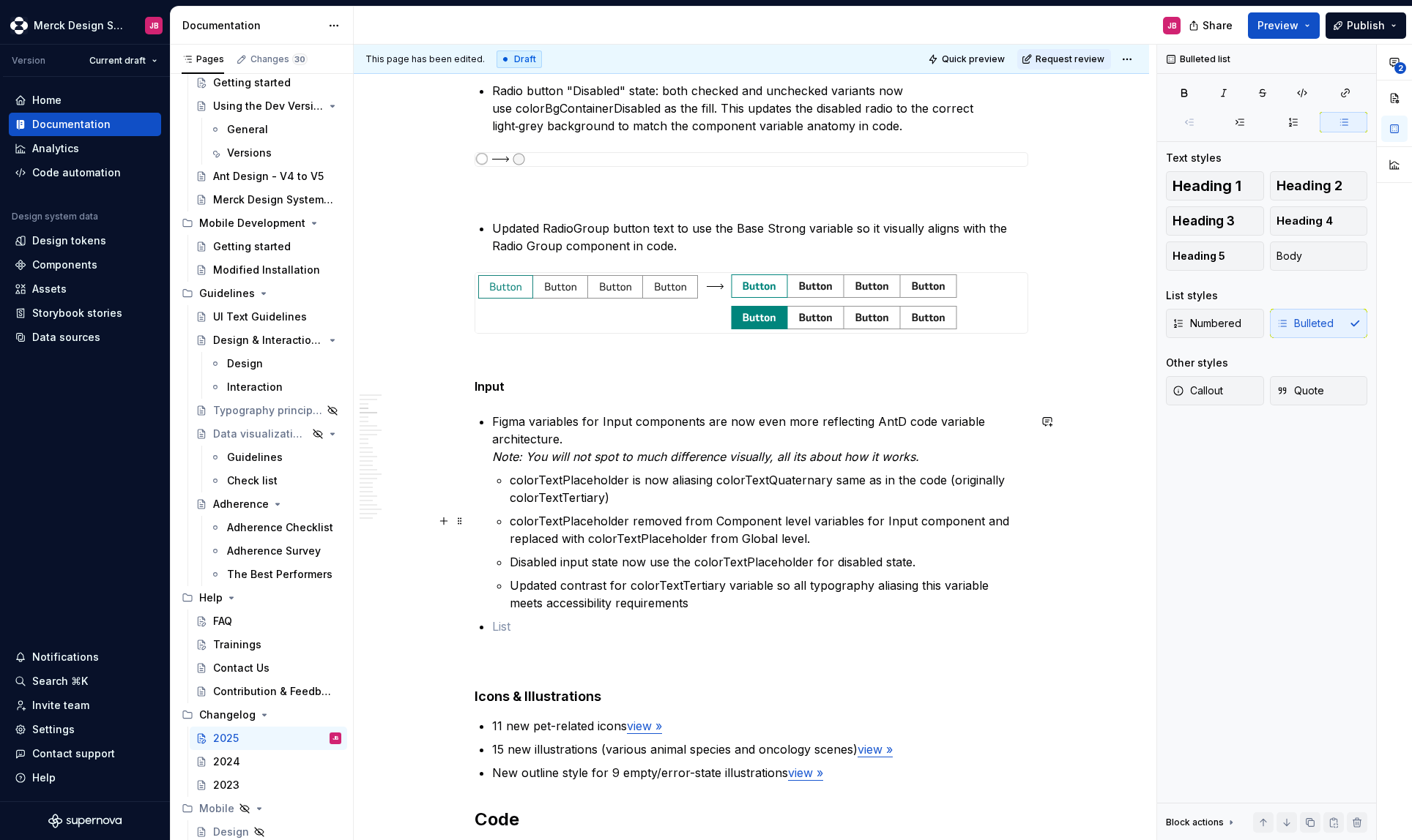
scroll to position [480, 0]
click at [523, 624] on p at bounding box center [760, 625] width 537 height 18
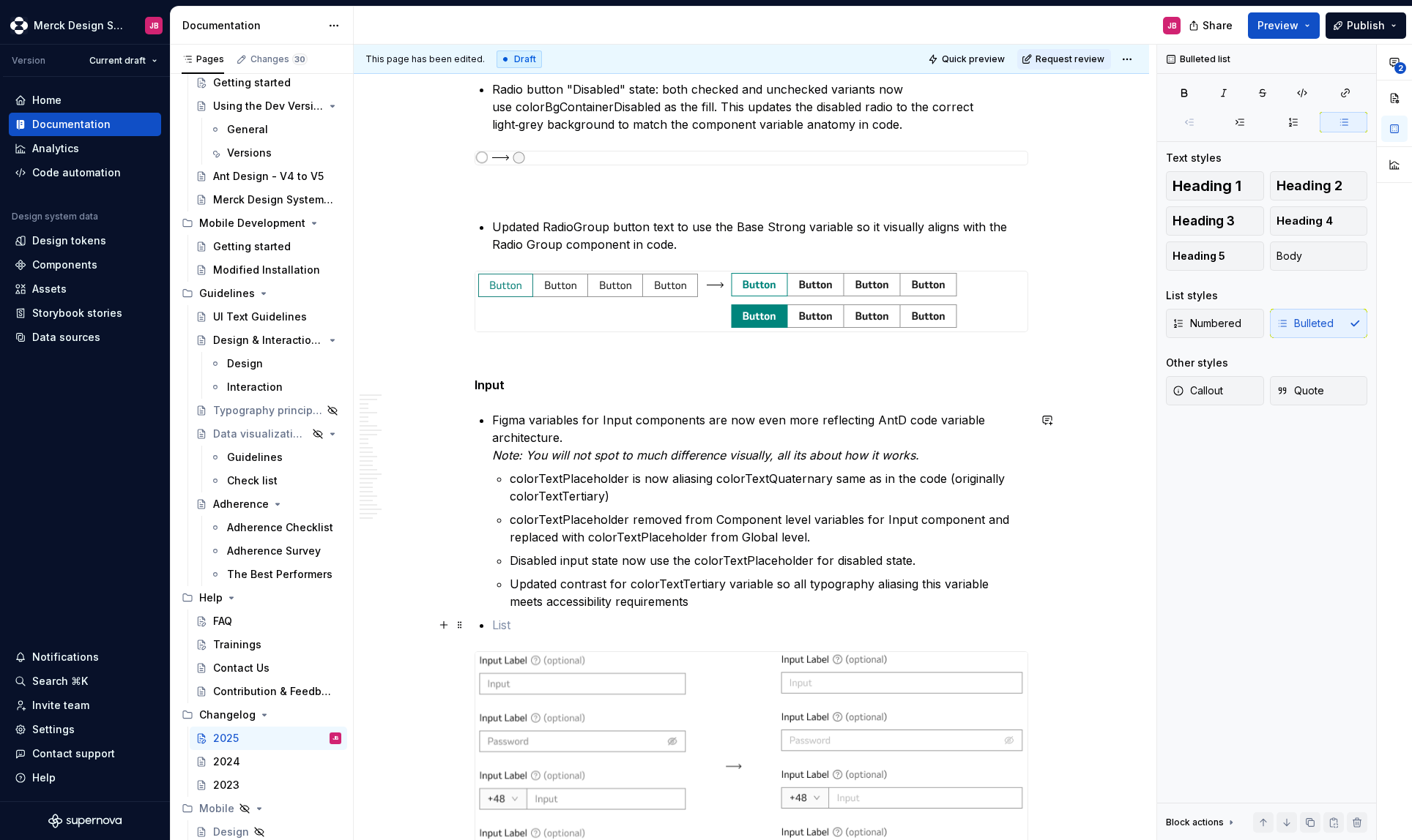
click at [496, 629] on p at bounding box center [760, 625] width 537 height 18
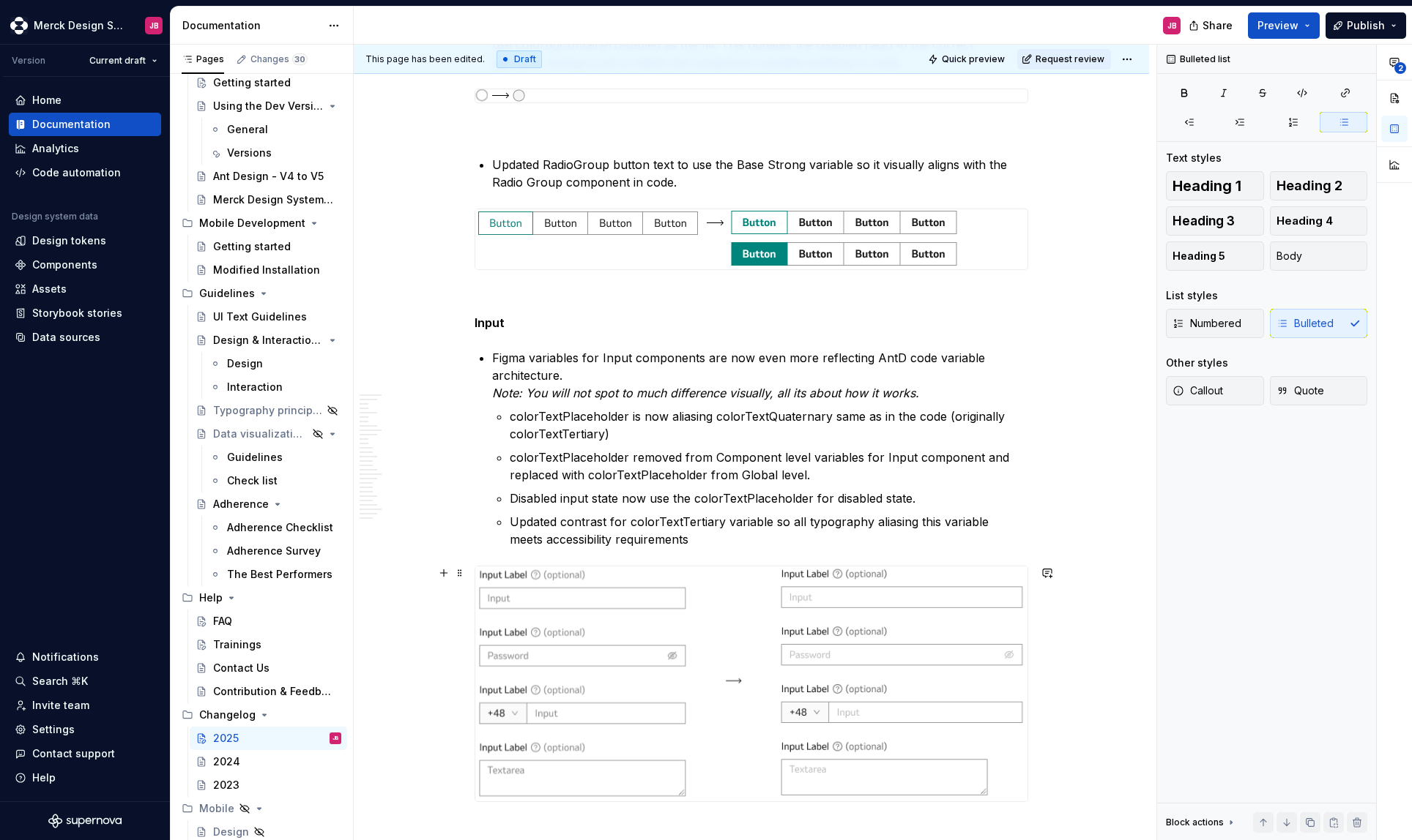
scroll to position [583, 0]
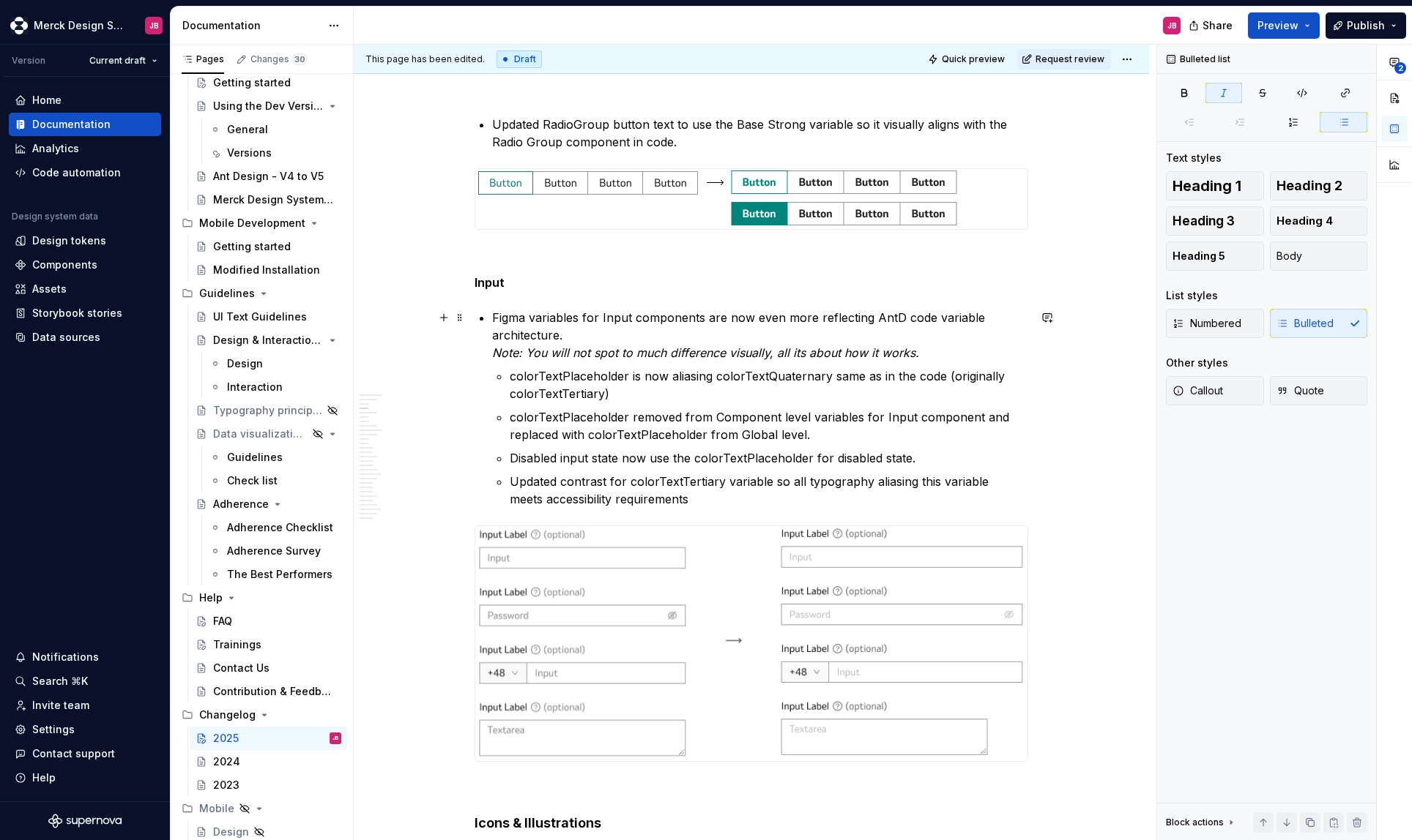
click at [639, 354] on em "Note: You will not spot to much difference visually, all its about how it works." at bounding box center [705, 353] width 427 height 15
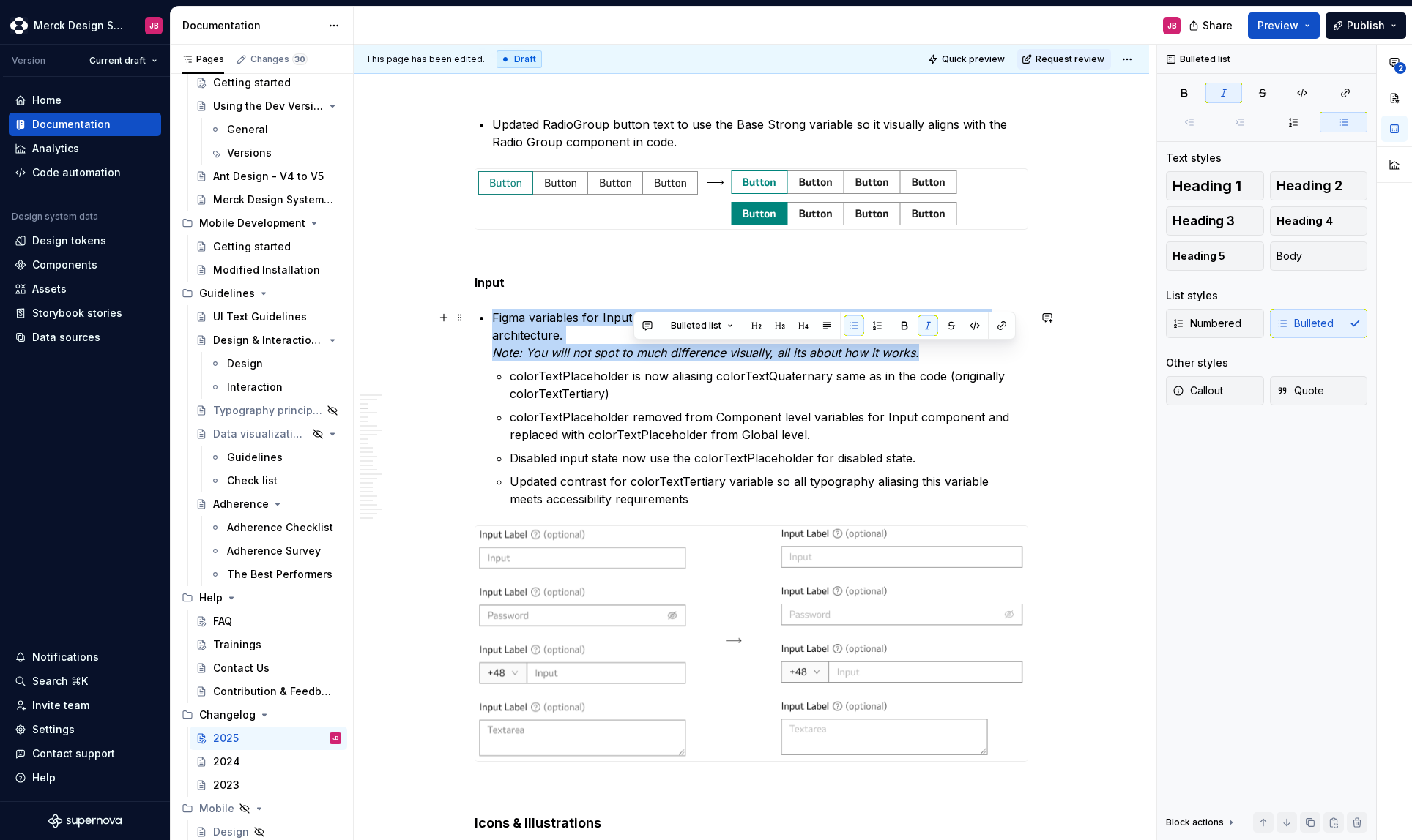
click at [639, 354] on em "Note: You will not spot to much difference visually, all its about how it works." at bounding box center [705, 353] width 427 height 15
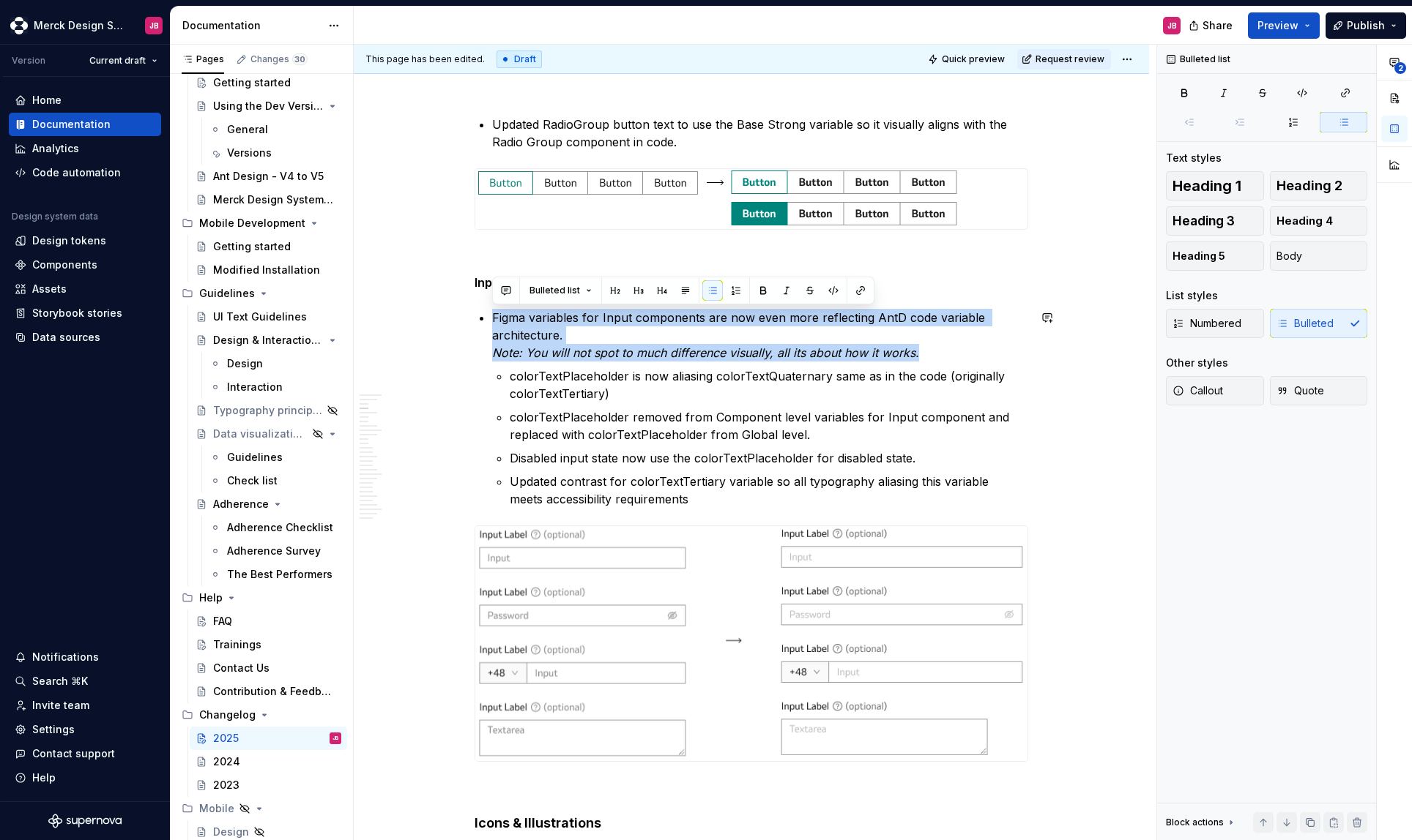
copy p "Figma variables for Input components are now even more reflecting AntD code var…"
click at [448, 453] on button "button" at bounding box center [443, 457] width 20 height 20
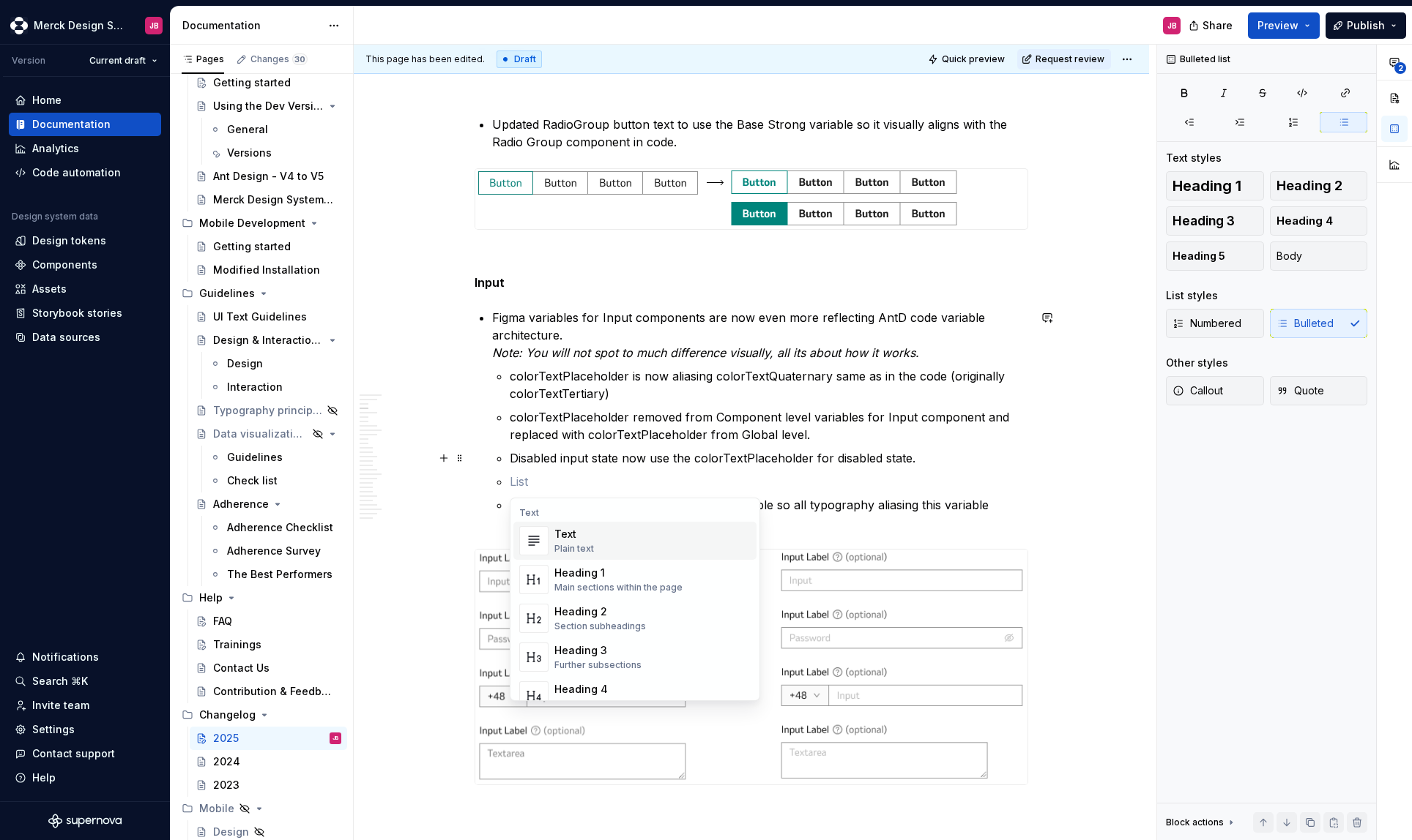
click at [650, 377] on p "colorTextPlaceholder is now aliasing colorTextQuaternary same as in the code (o…" at bounding box center [768, 385] width 519 height 35
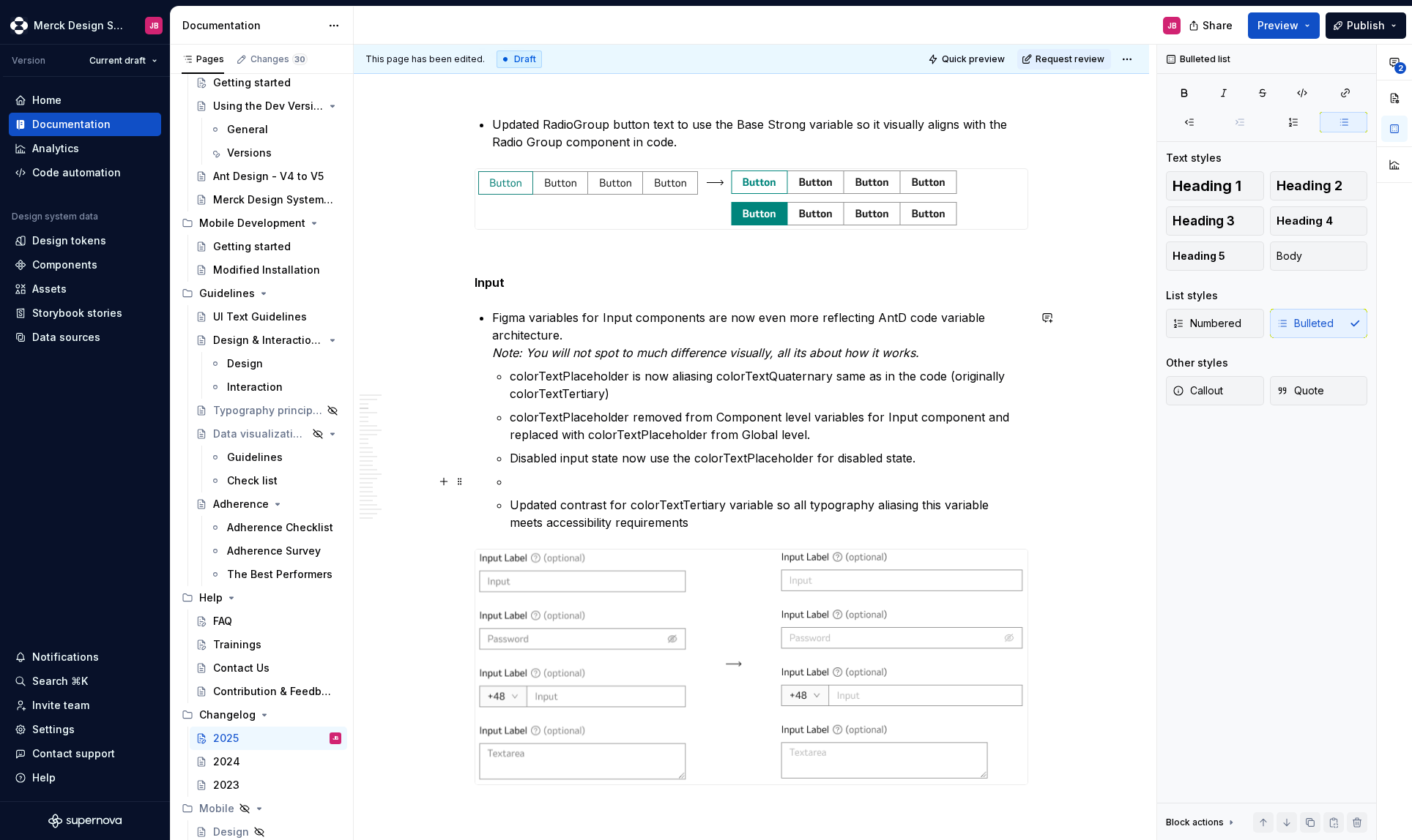
click at [601, 483] on p at bounding box center [768, 482] width 519 height 18
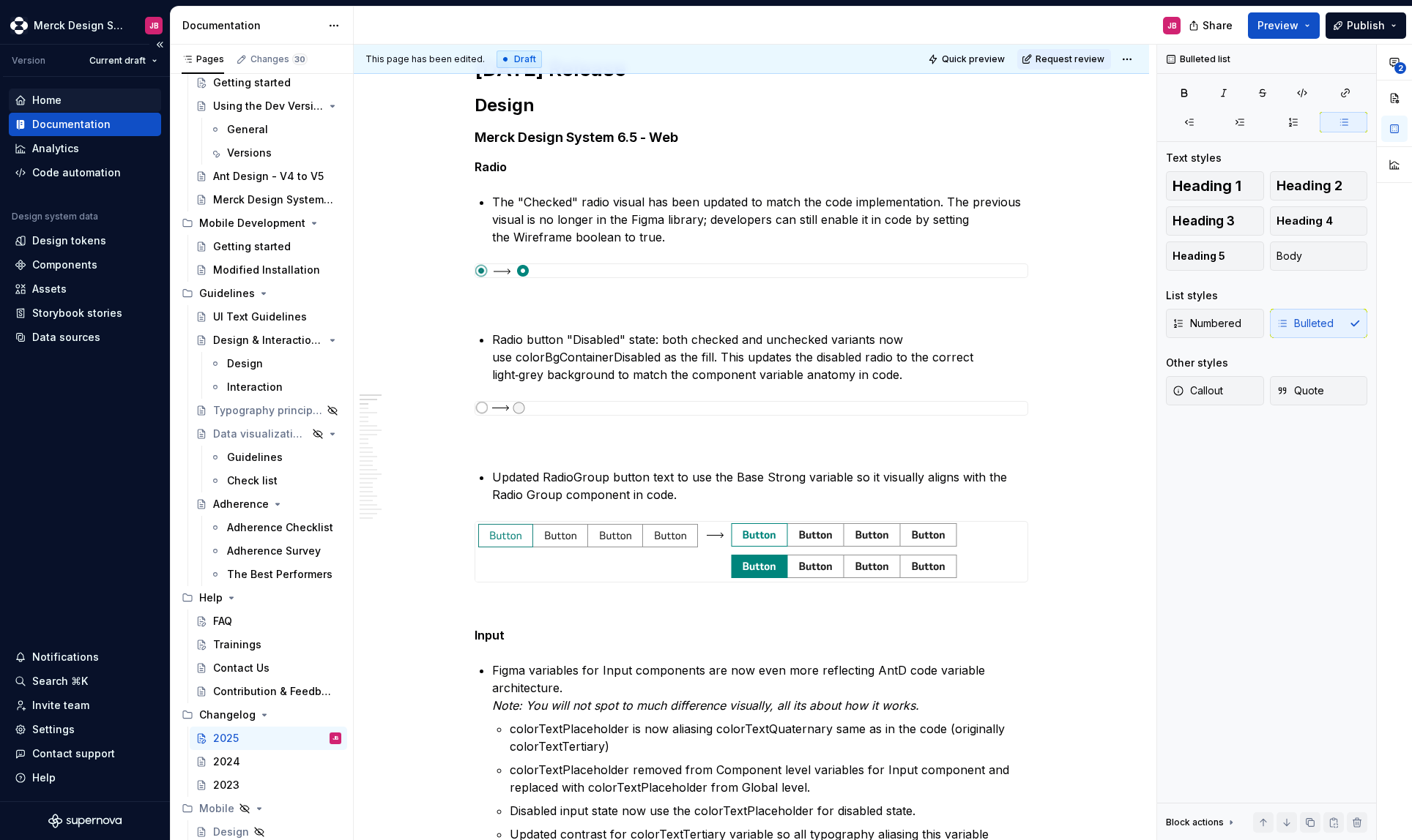
scroll to position [6548, 0]
click at [77, 119] on div "Documentation" at bounding box center [71, 124] width 78 height 15
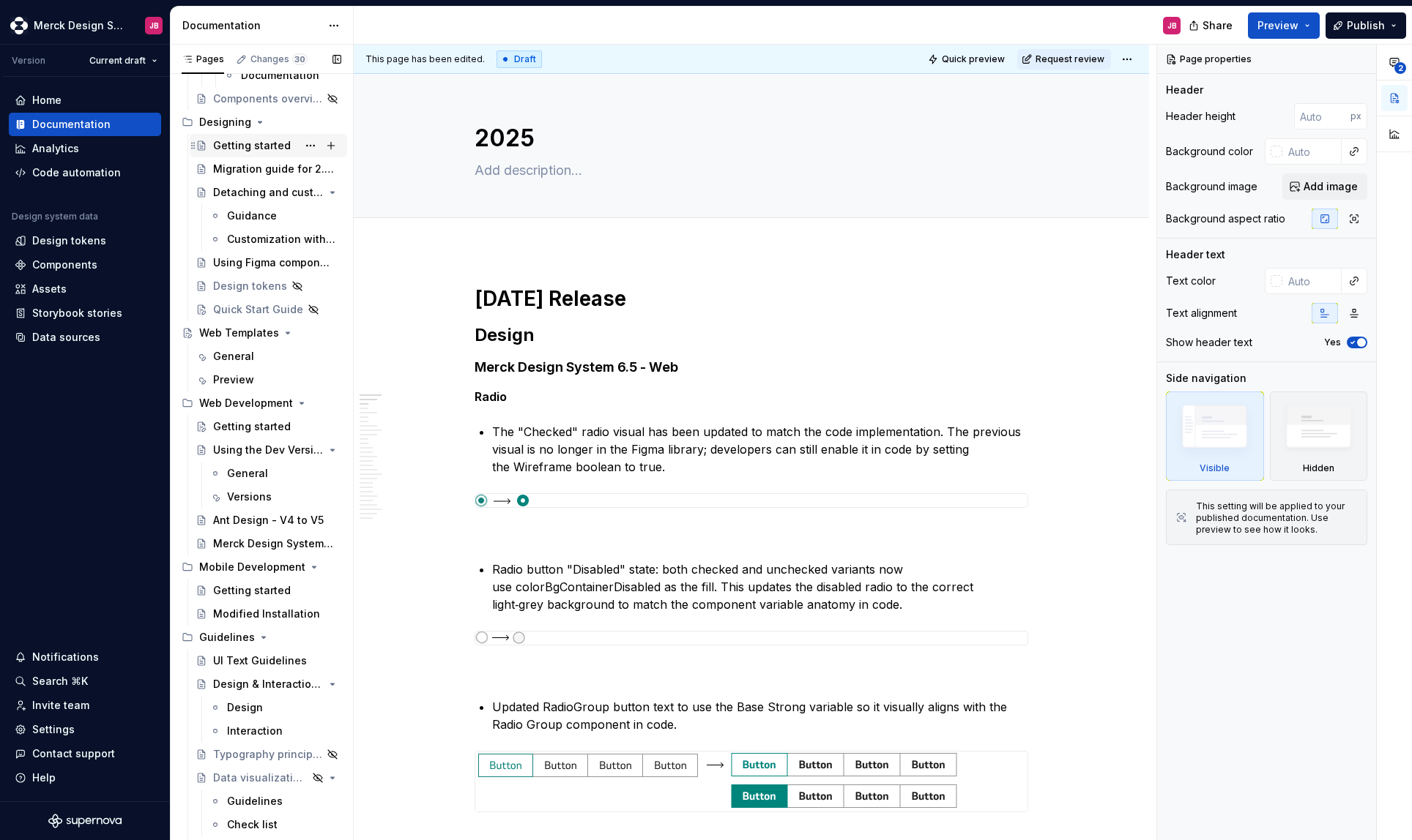
scroll to position [6548, 0]
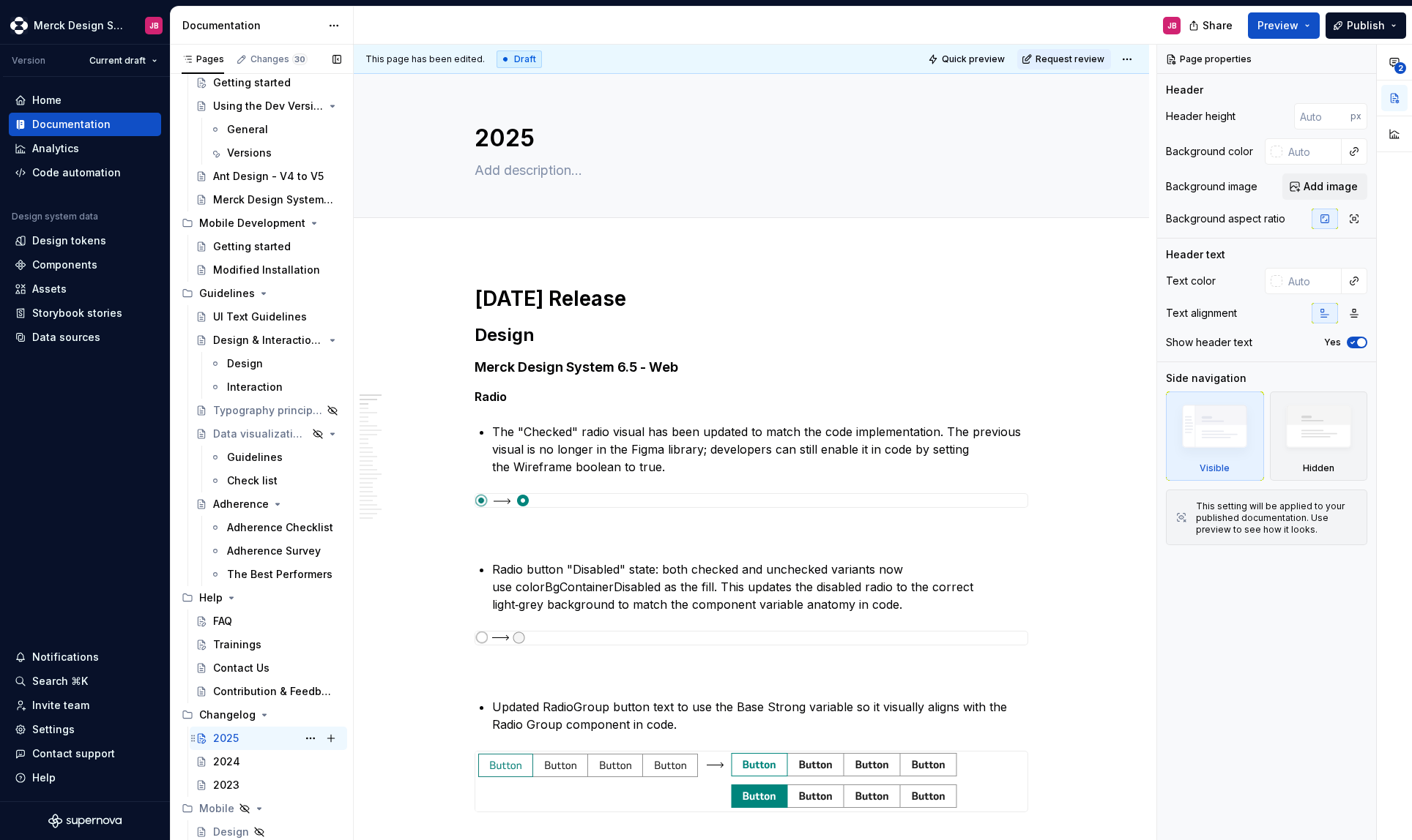
click at [239, 739] on div "2025 JB" at bounding box center [277, 738] width 128 height 20
click at [509, 59] on div "Draft" at bounding box center [519, 60] width 46 height 18
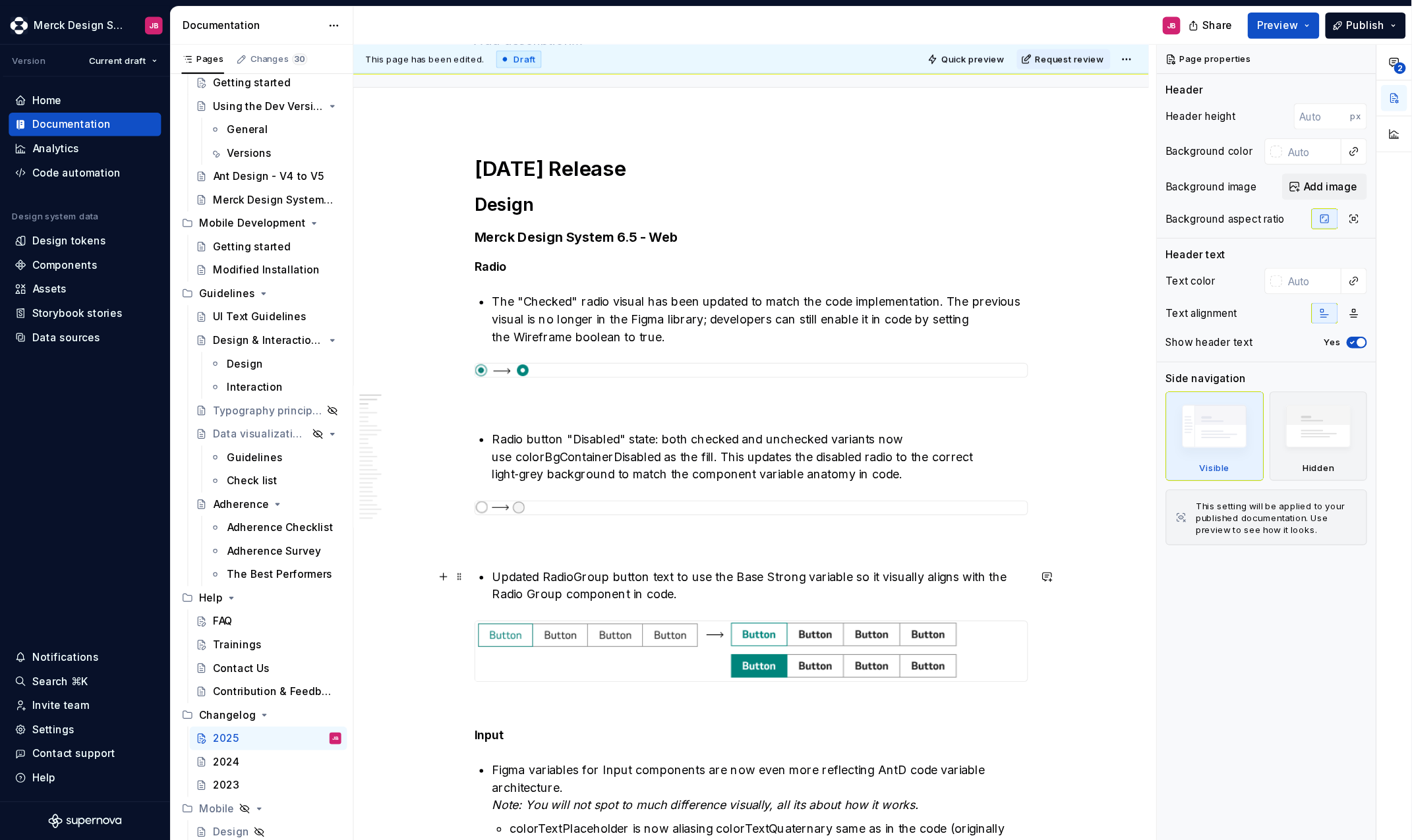
scroll to position [137, 0]
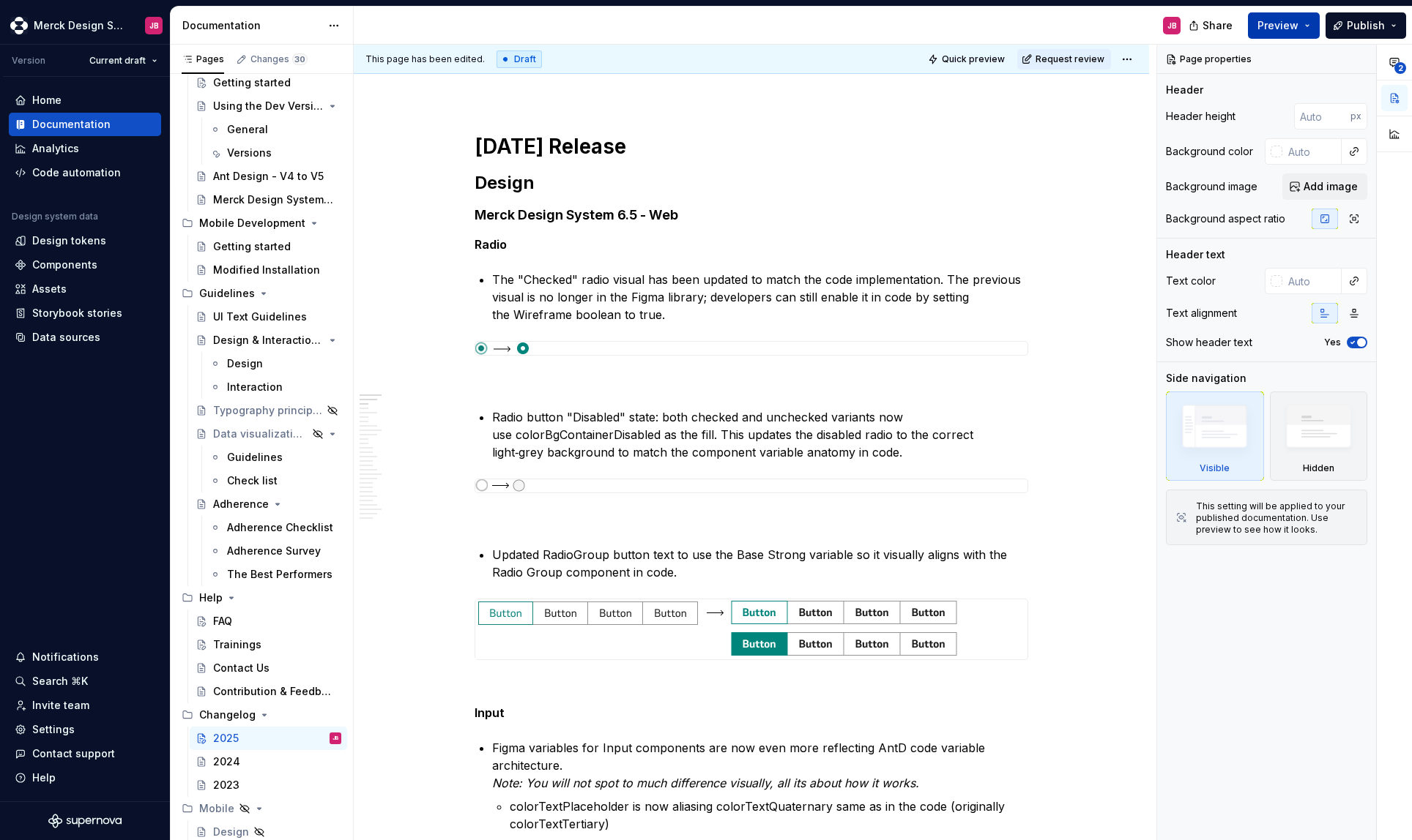
click at [1306, 24] on button "Preview" at bounding box center [1284, 25] width 72 height 26
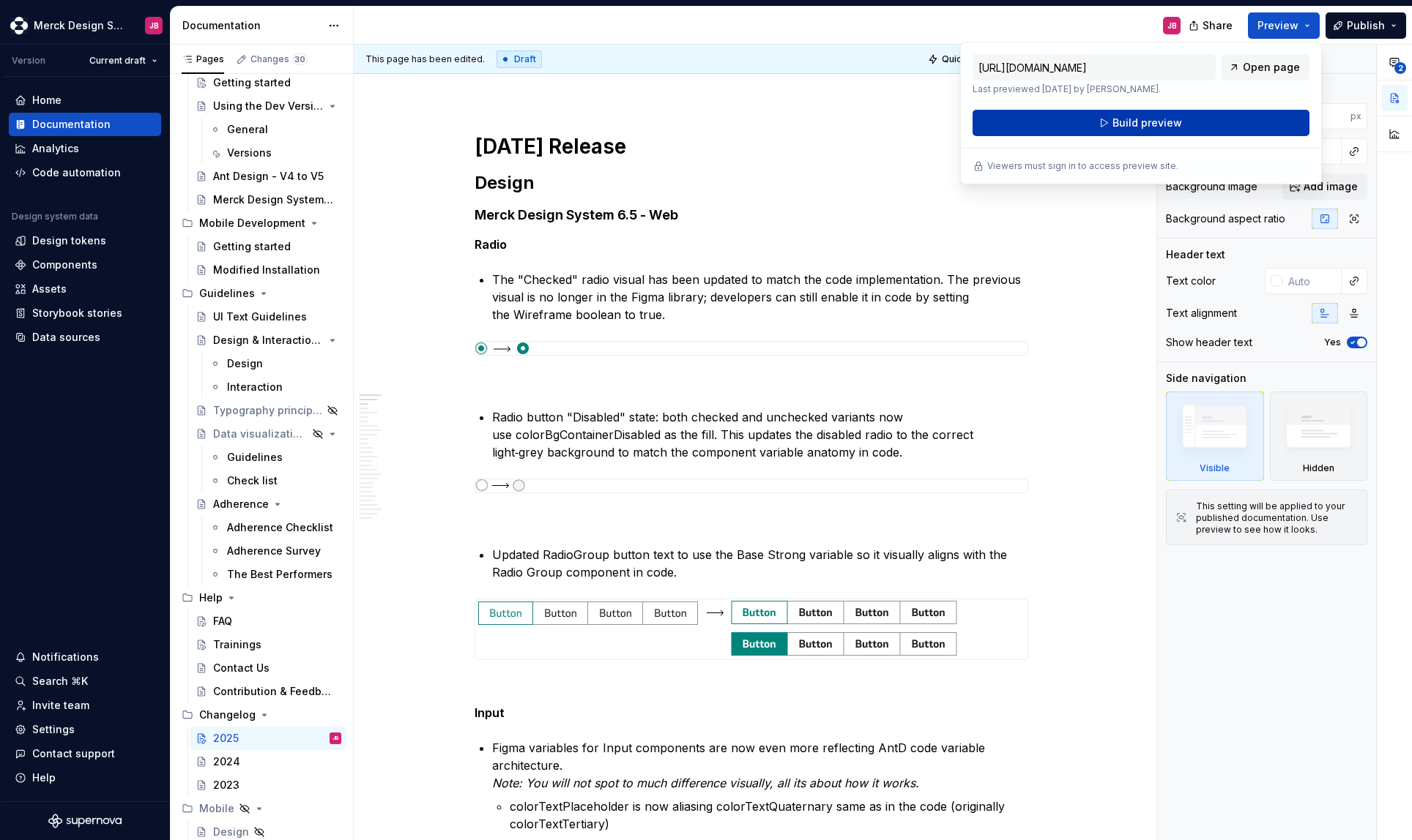
click at [1181, 125] on button "Build preview" at bounding box center [1142, 123] width 337 height 26
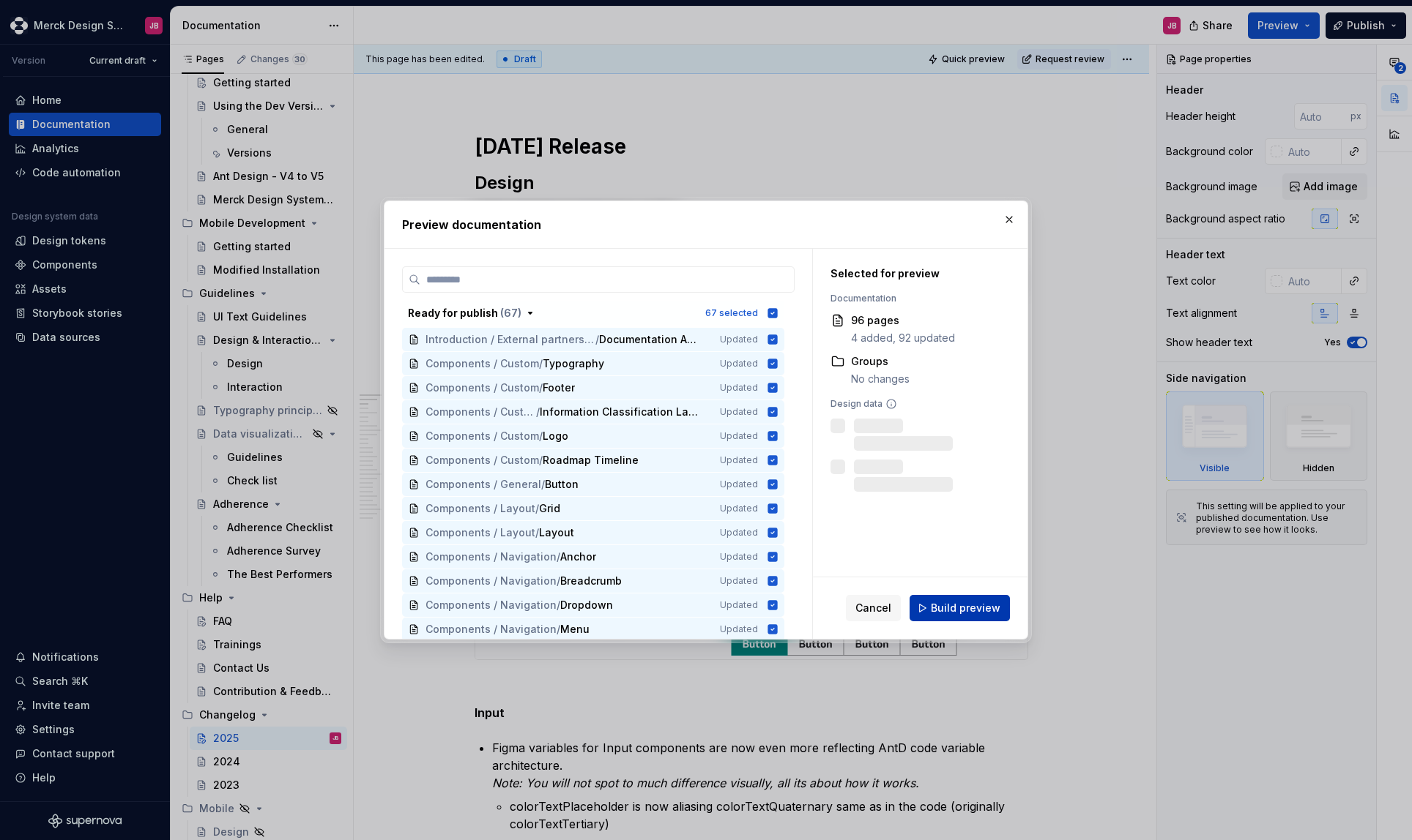
click at [960, 607] on span "Build preview" at bounding box center [965, 608] width 69 height 15
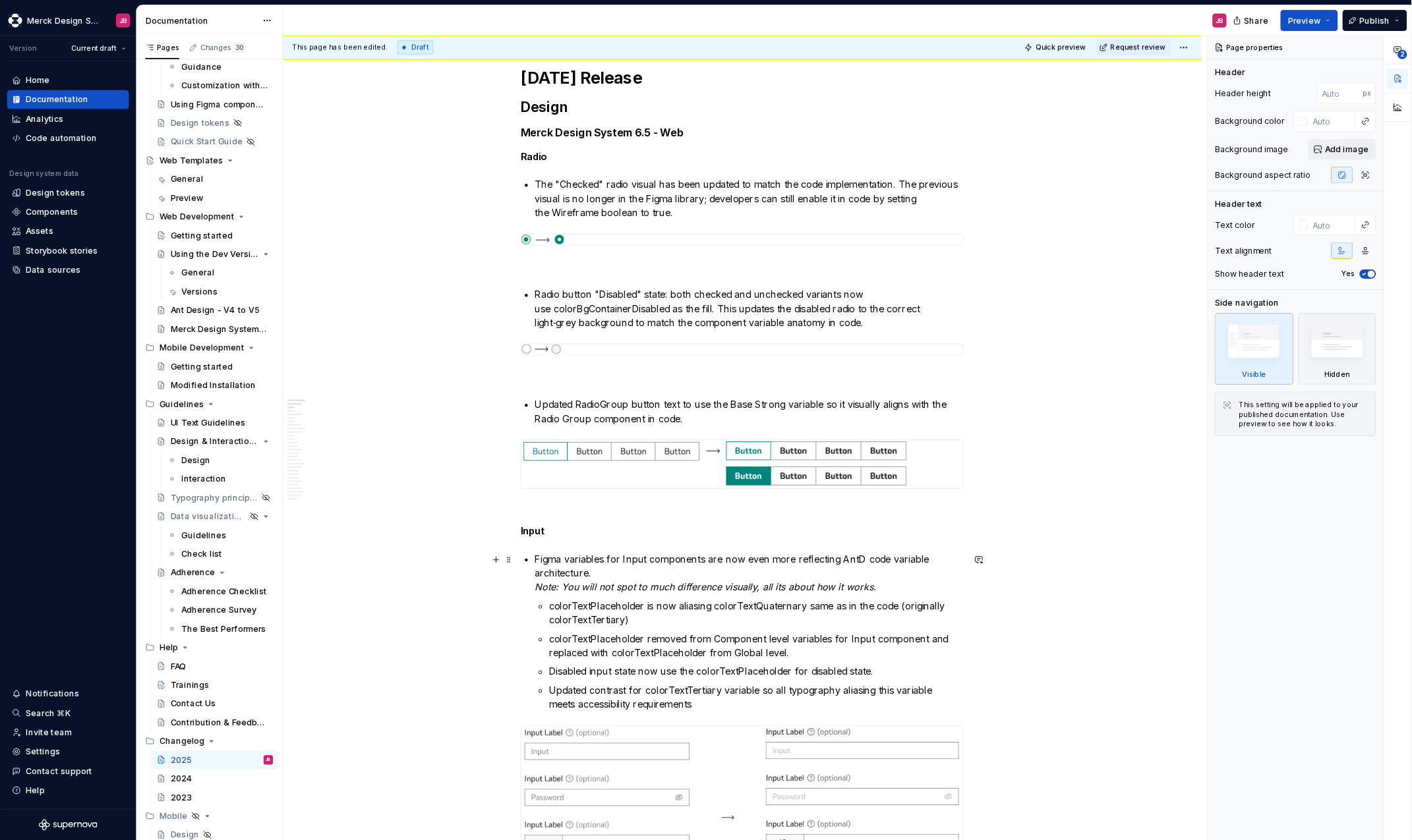
scroll to position [99, 0]
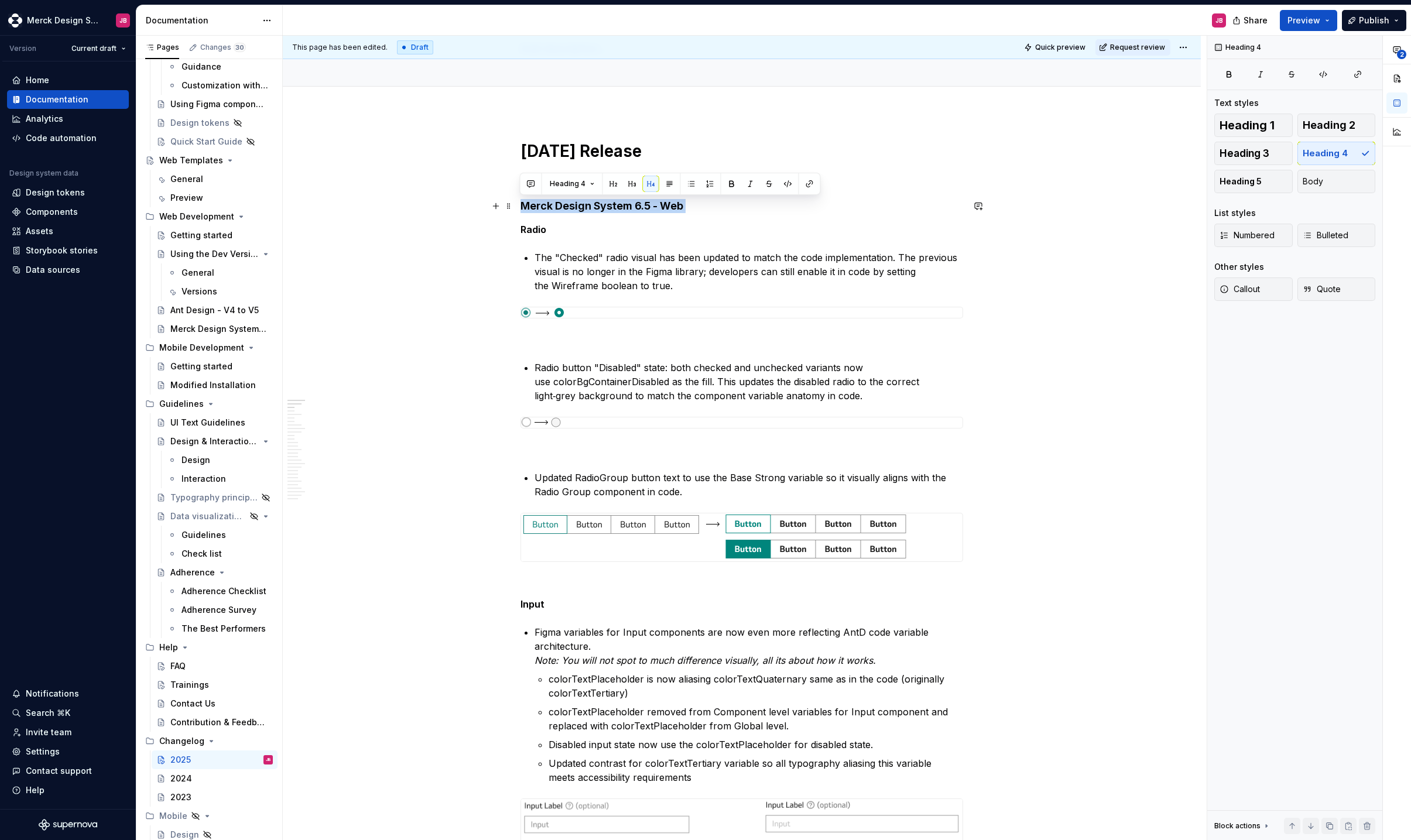
drag, startPoint x: 520, startPoint y: 203, endPoint x: 689, endPoint y: 201, distance: 169.0
click at [689, 201] on h4 "Merck Design System 6.5 - Web" at bounding box center [741, 206] width 443 height 14
copy h4 "Merck Design System 6.5 - Web"
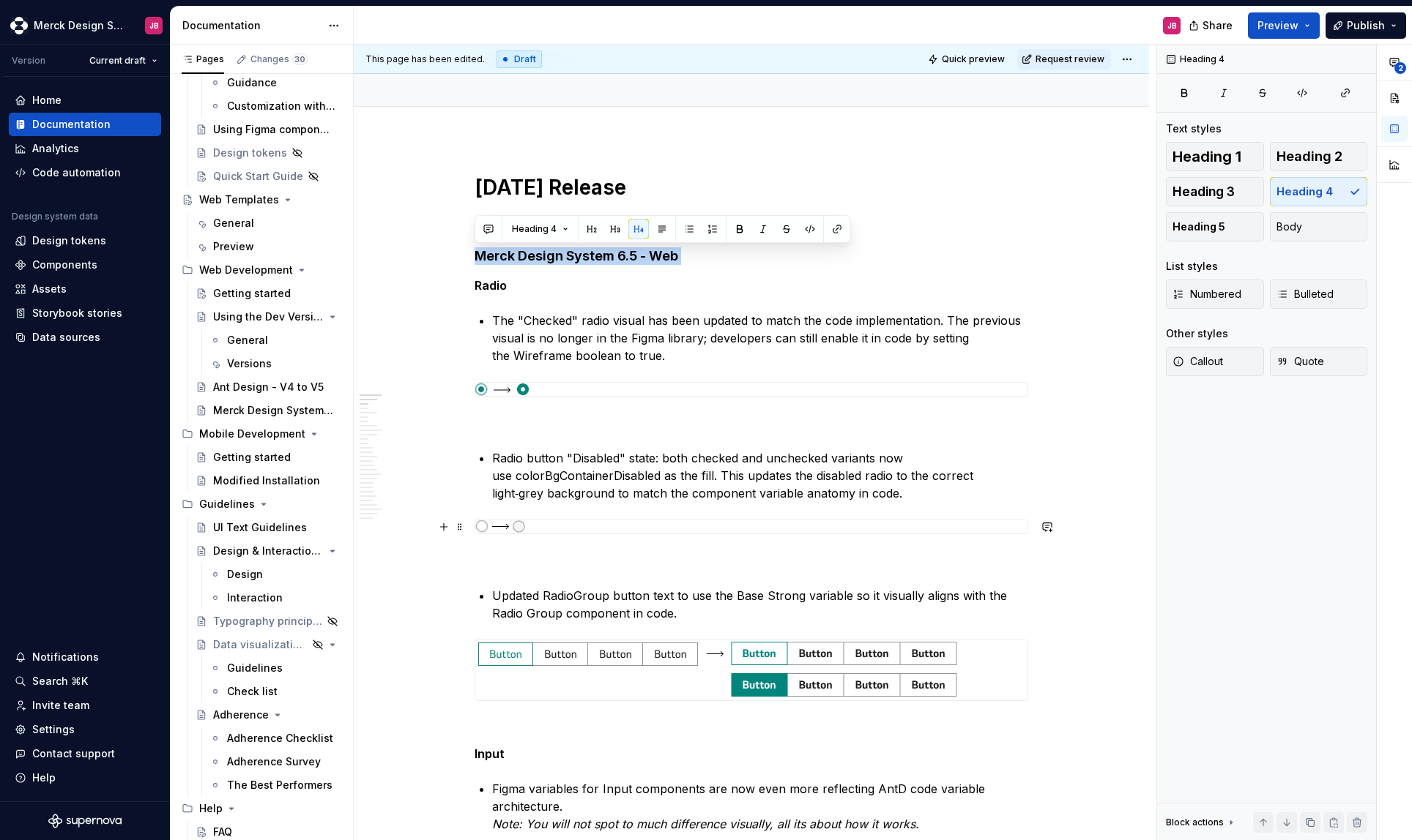
scroll to position [112, 0]
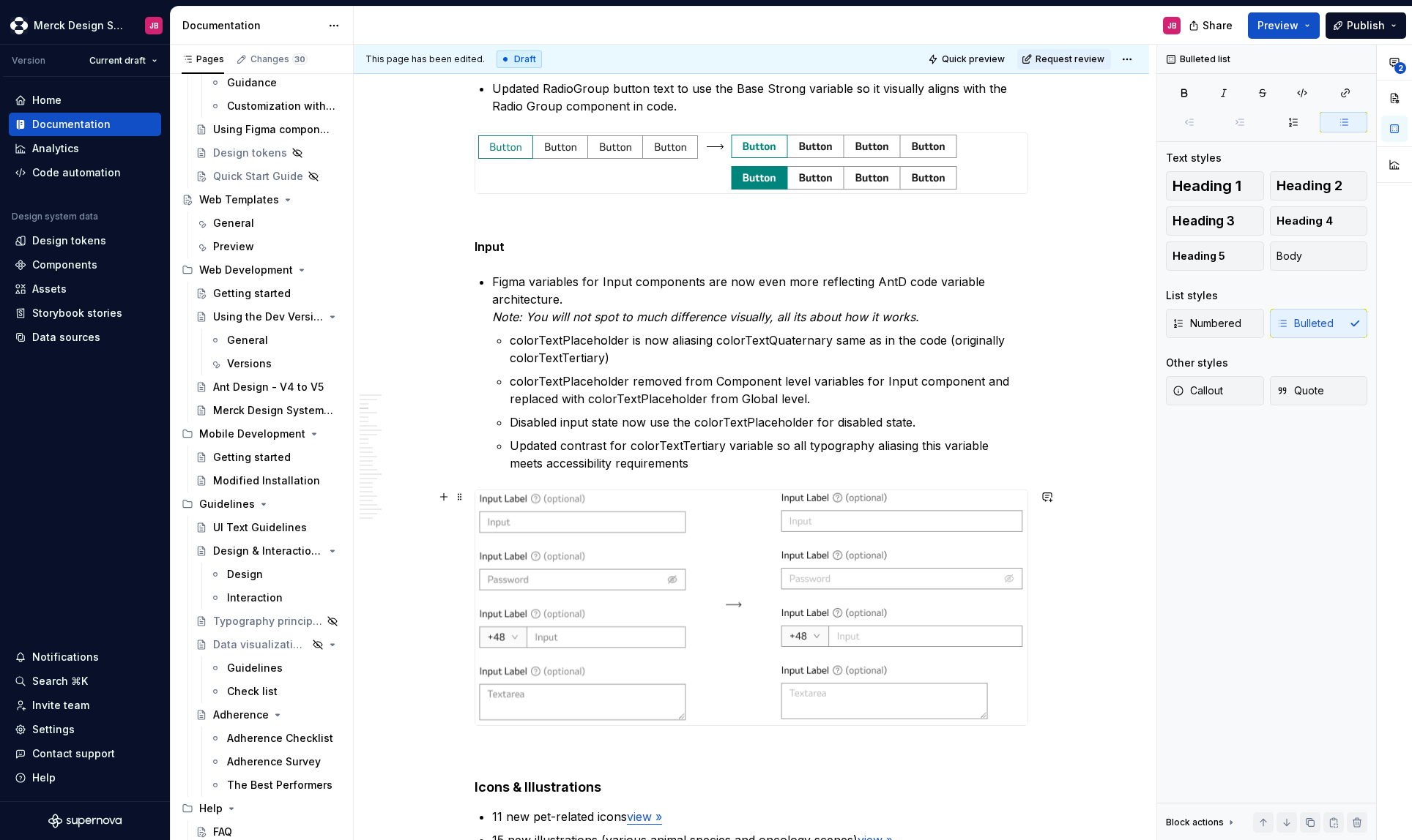
scroll to position [649, 0]
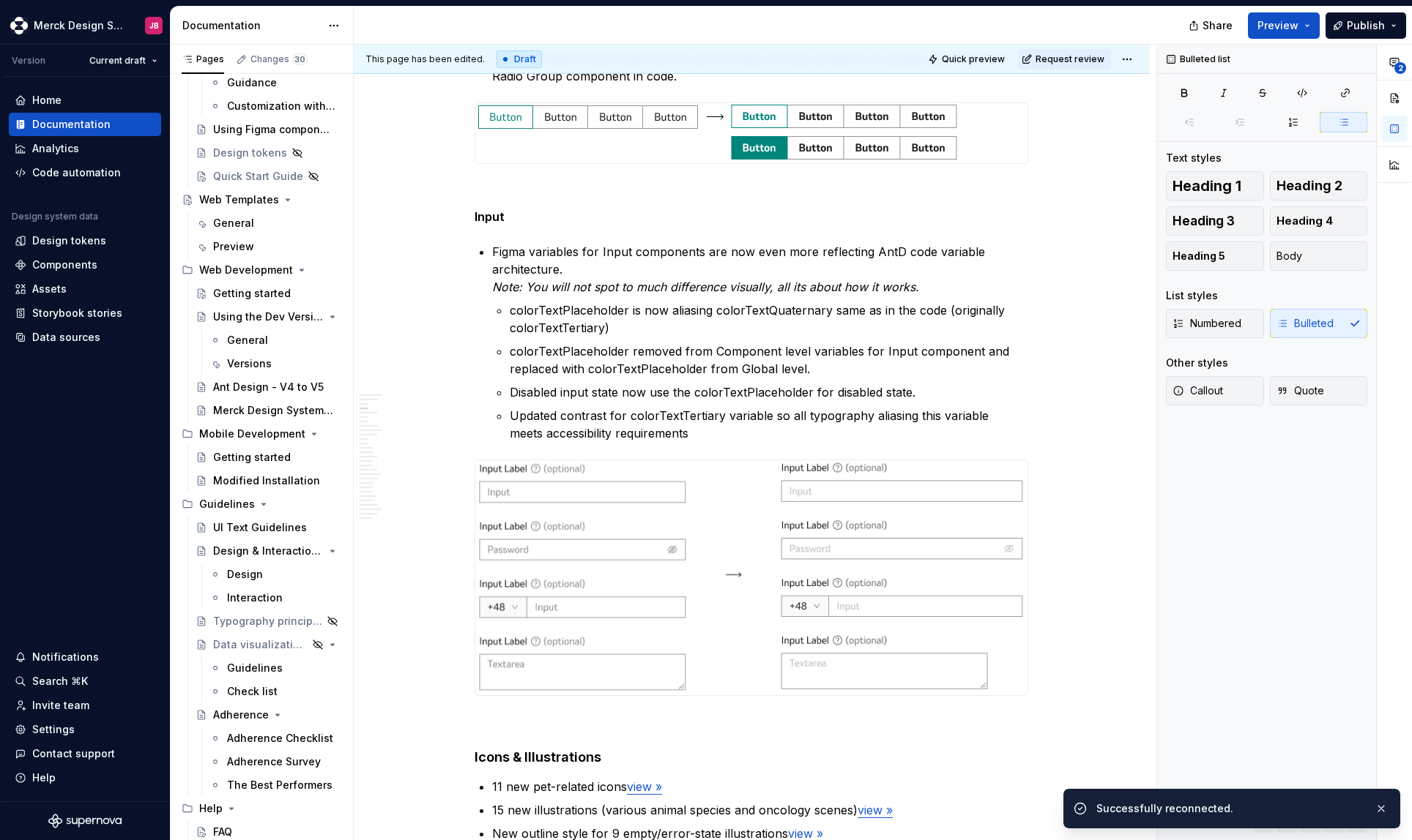
type textarea "*"
